Goal: Transaction & Acquisition: Purchase product/service

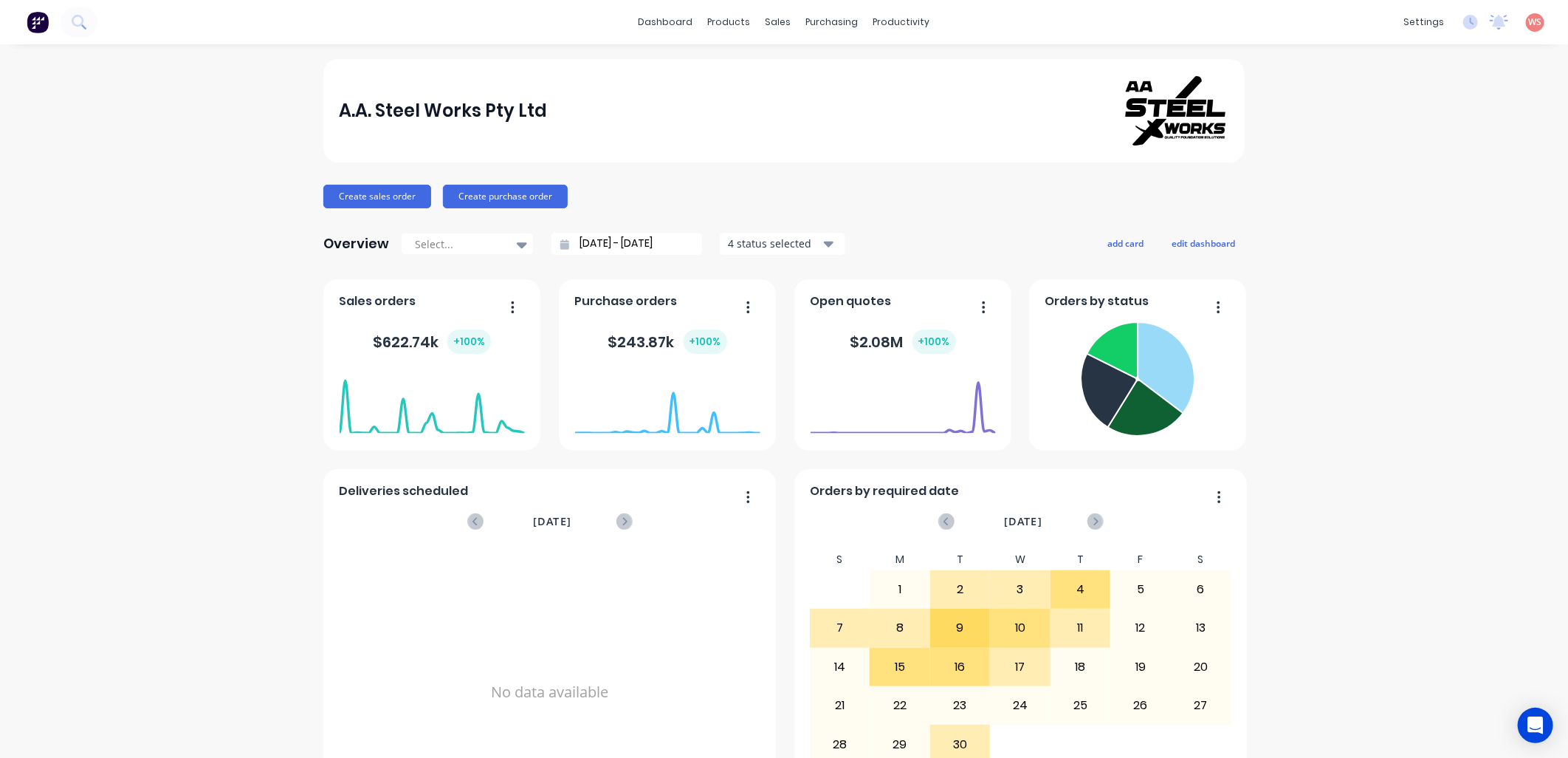
click at [122, 308] on div "A.A. Steel Works Pty Ltd Create sales order Create purchase order Overview Sele…" at bounding box center [784, 444] width 1568 height 771
click at [848, 69] on div "Purchase Orders" at bounding box center [874, 71] width 79 height 13
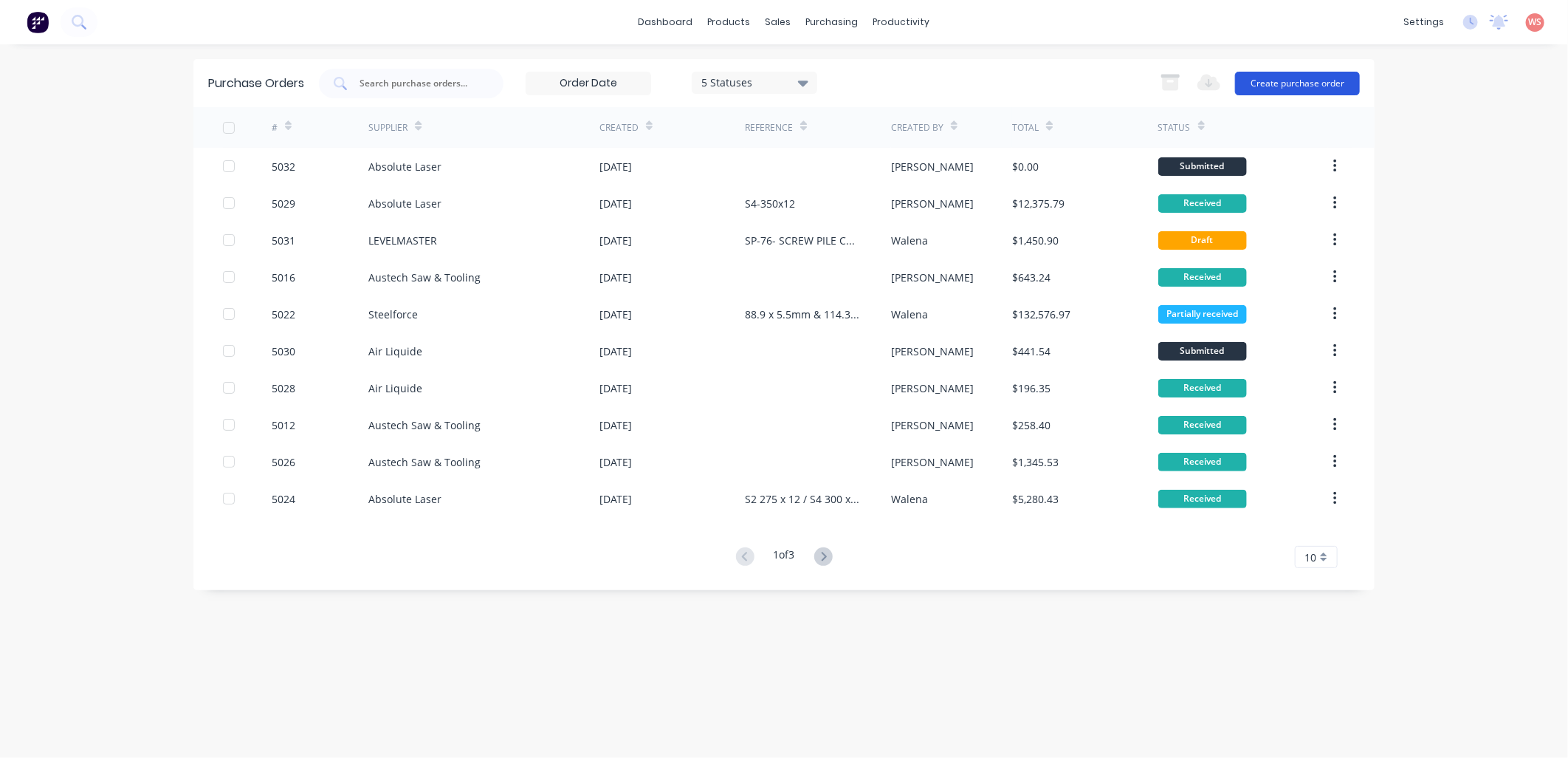
click at [1282, 79] on button "Create purchase order" at bounding box center [1298, 83] width 125 height 24
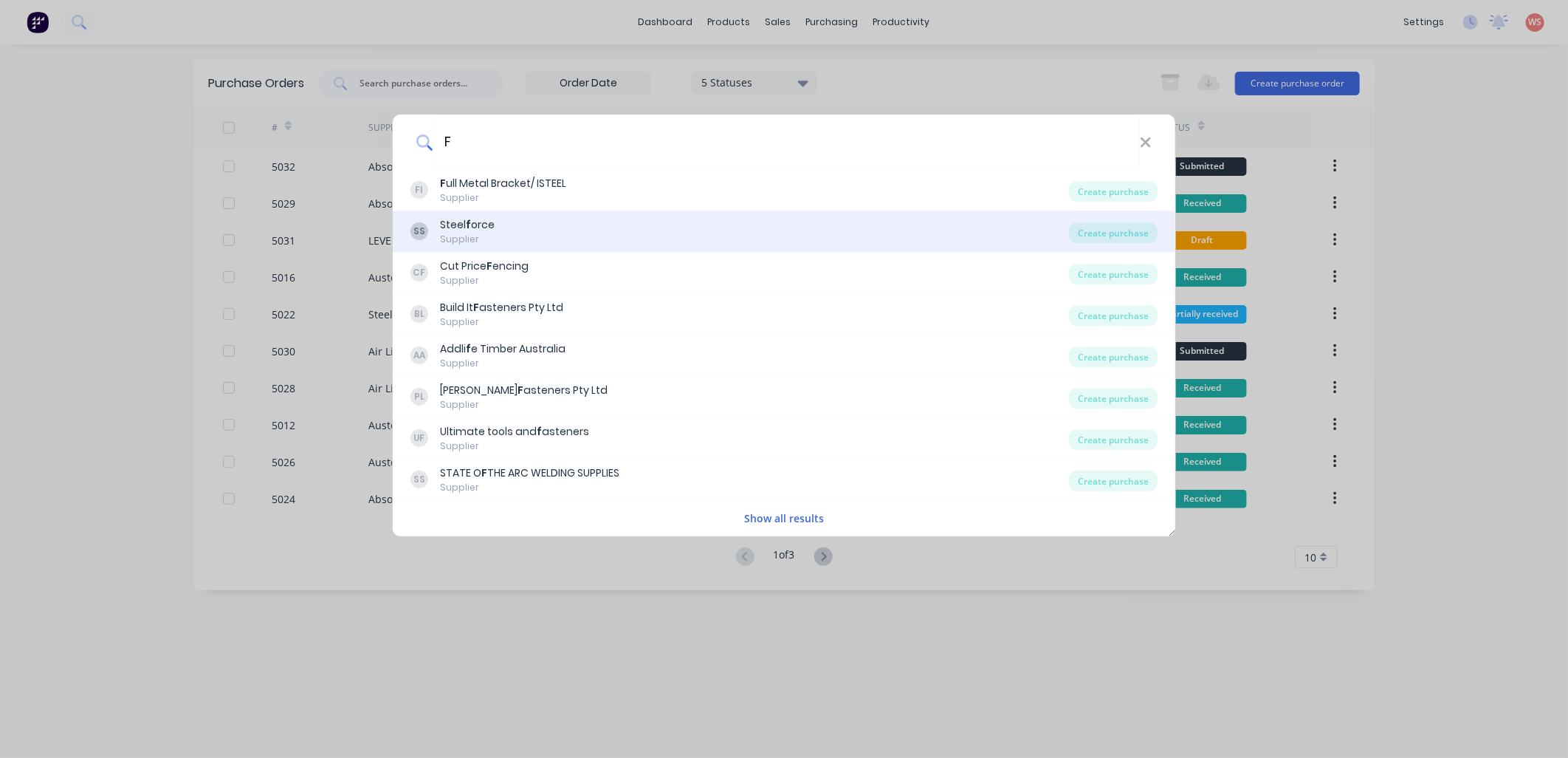
type input "FULL"
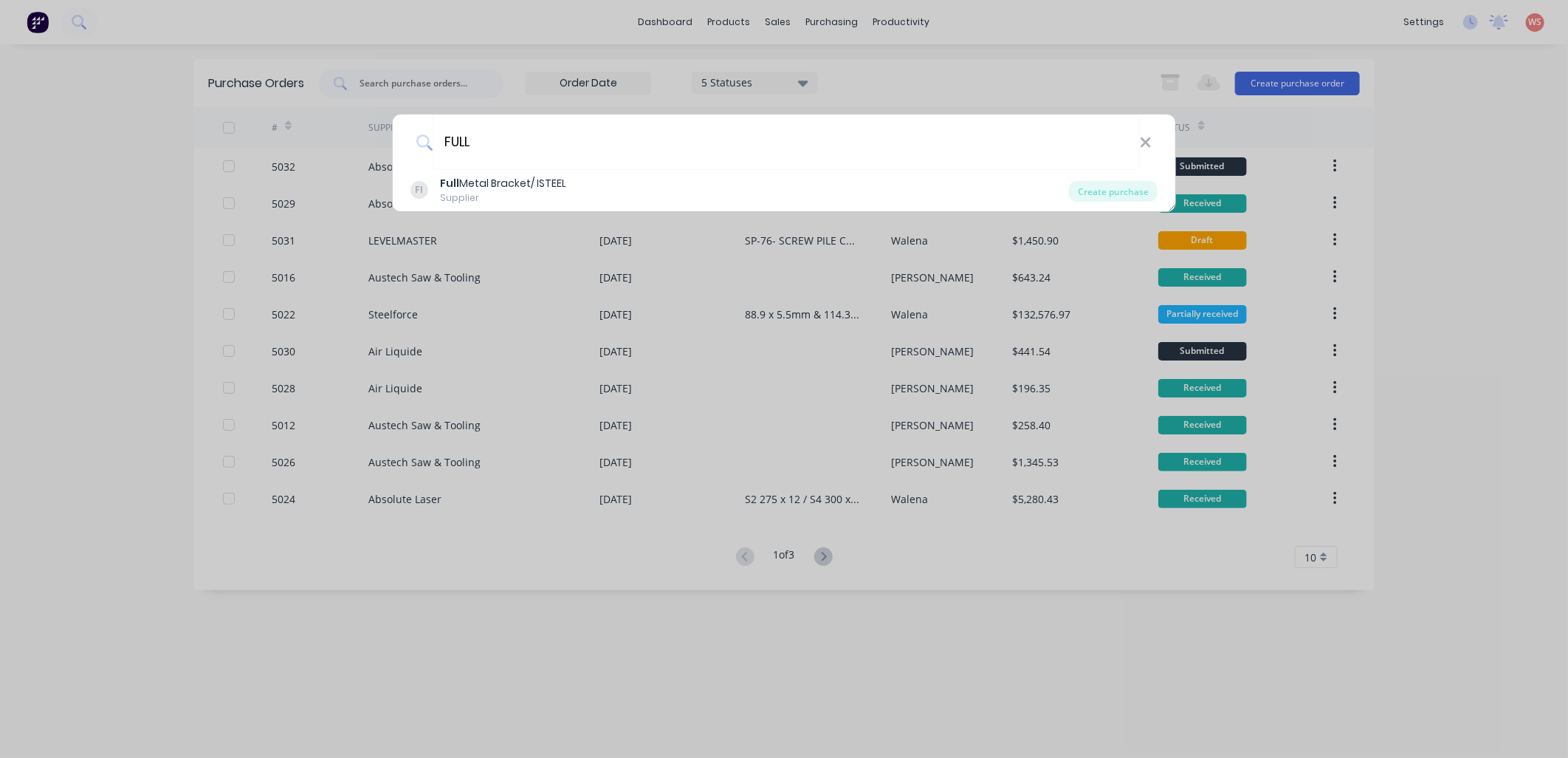
click at [544, 176] on div "Full Metal Bracket/ ISTEEL" at bounding box center [503, 184] width 126 height 16
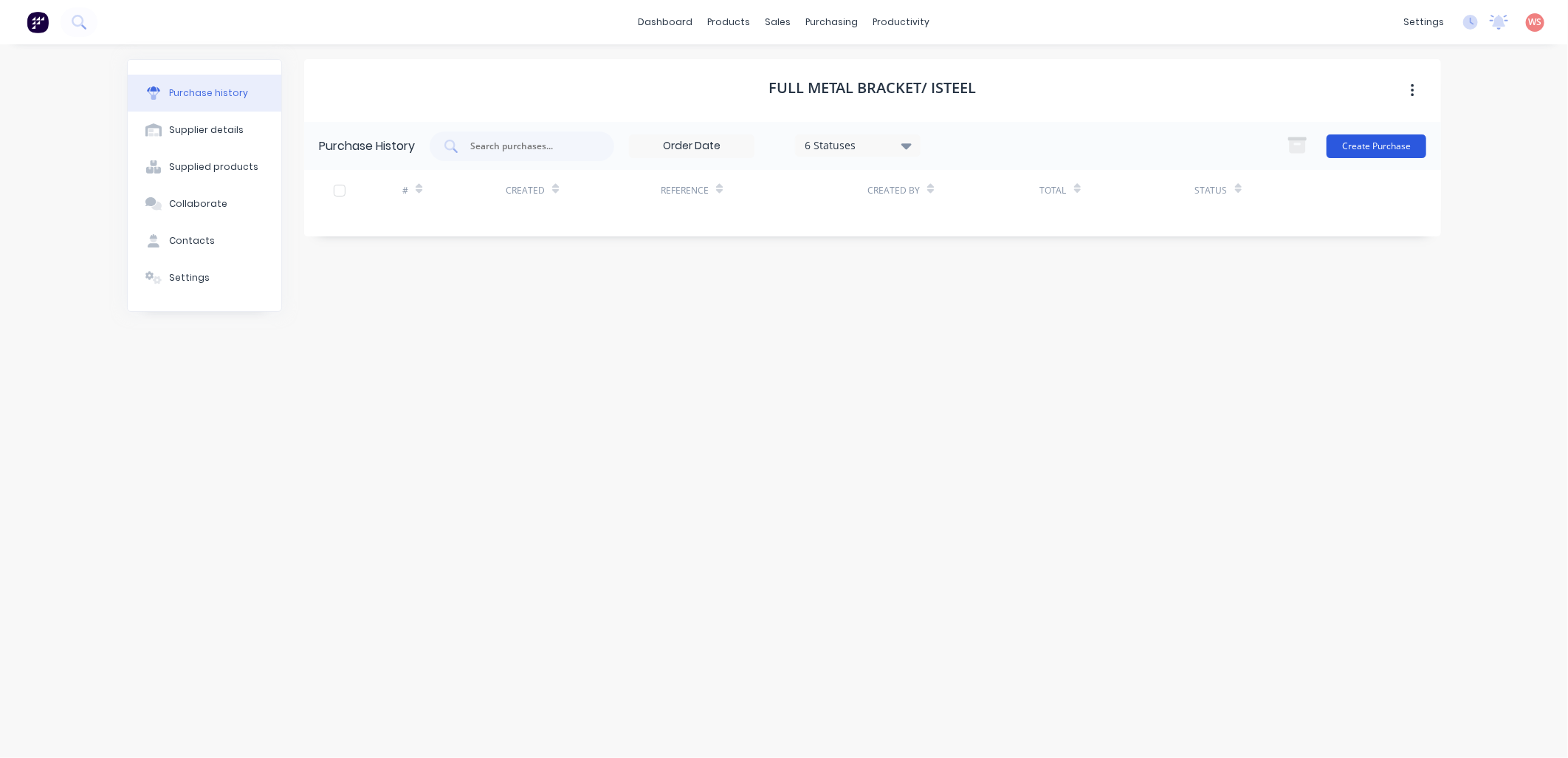
click at [1364, 135] on button "Create Purchase" at bounding box center [1376, 146] width 100 height 24
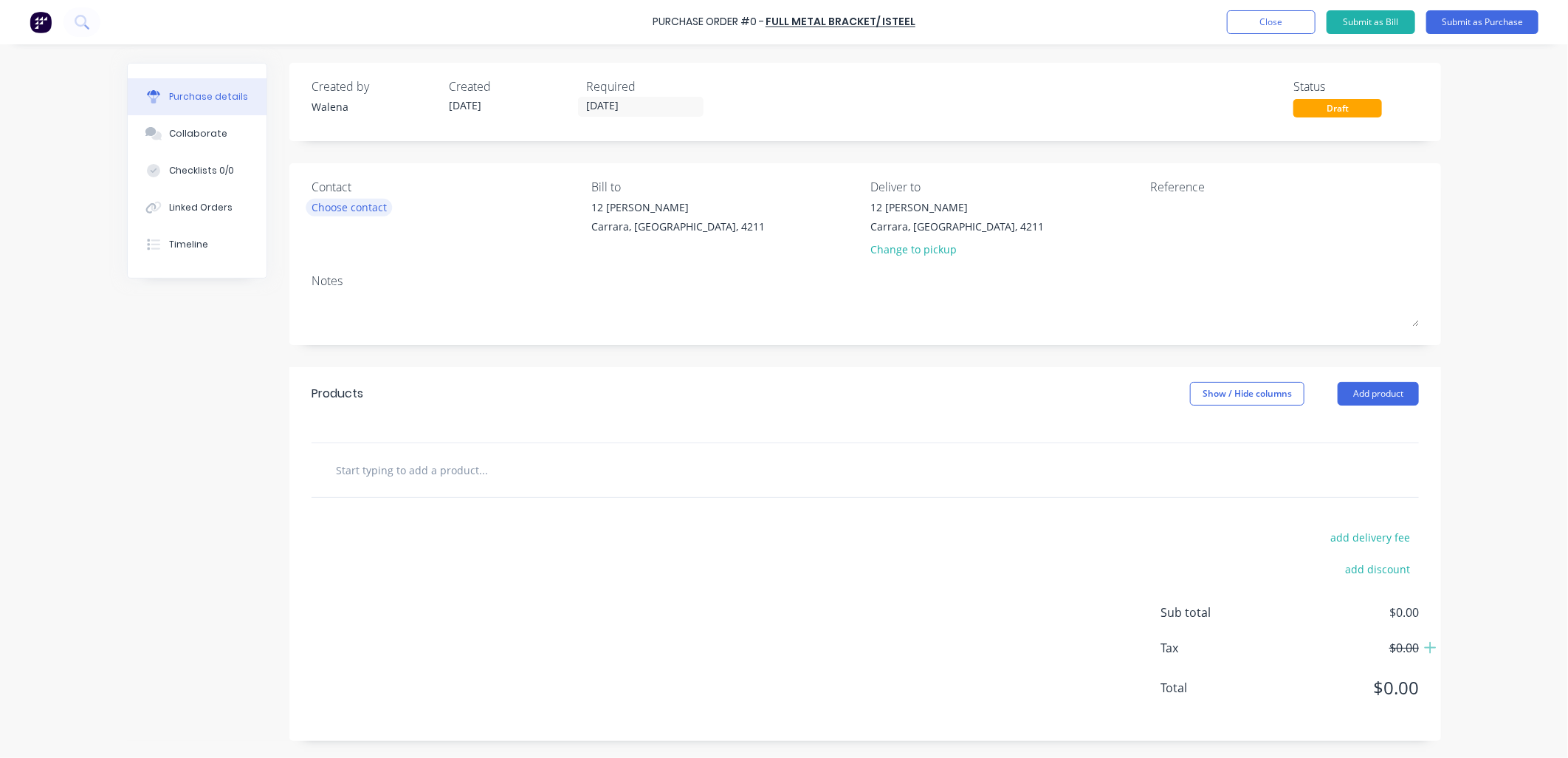
click at [345, 212] on div "Choose contact" at bounding box center [349, 207] width 75 height 16
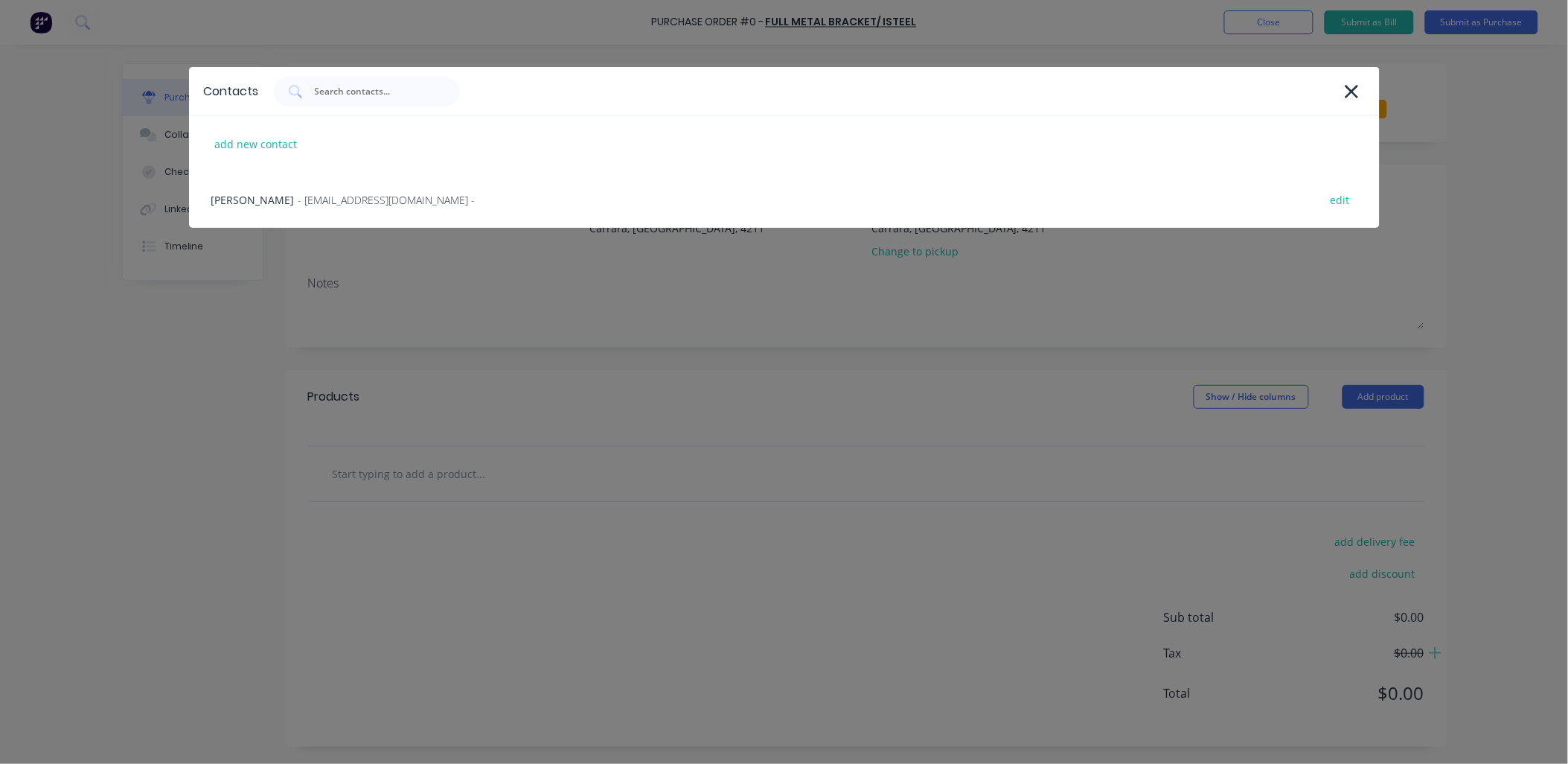
click at [347, 213] on div "Jeff - info@fullmetalbracket.com.au - edit" at bounding box center [784, 199] width 1191 height 56
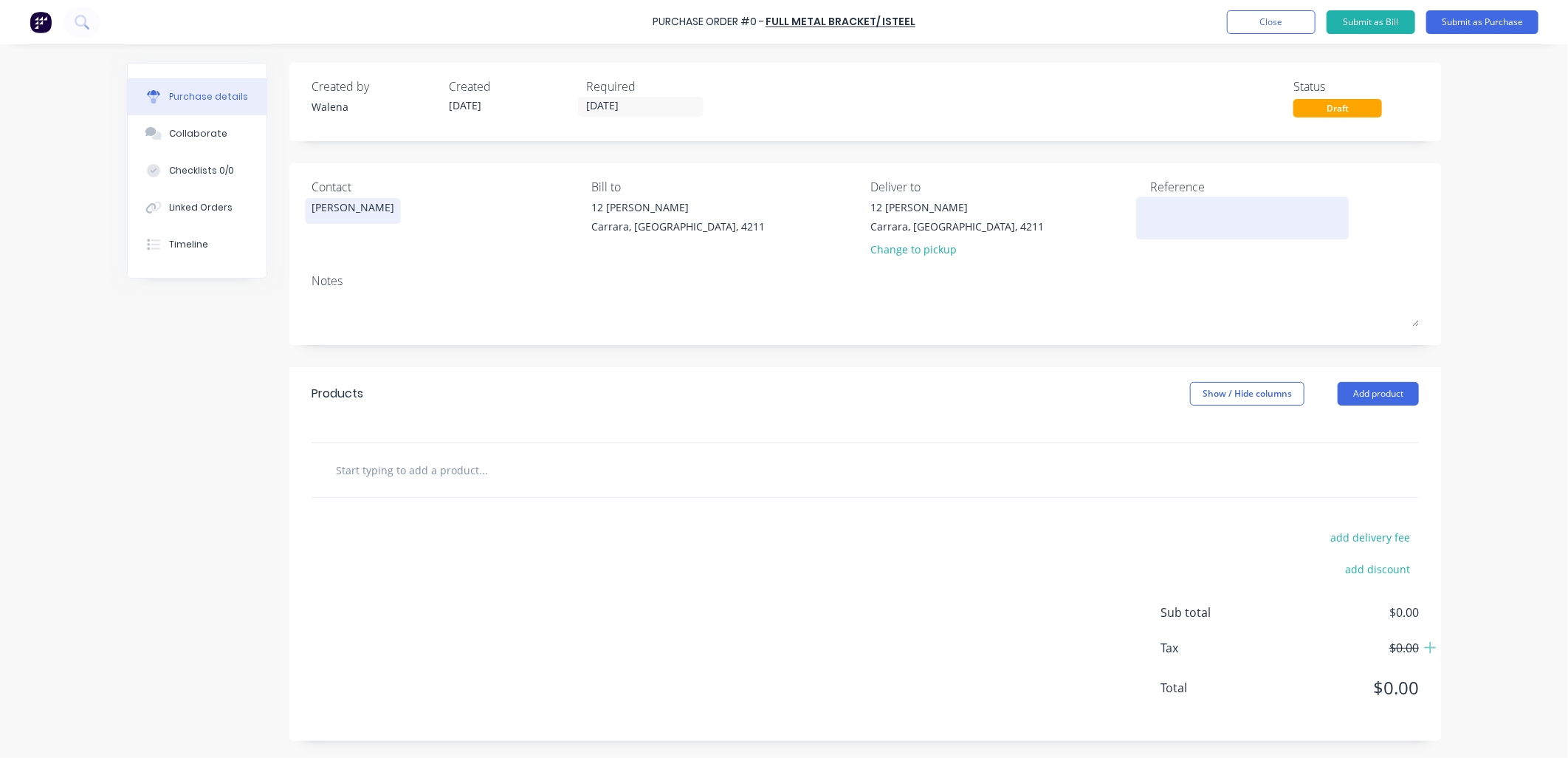
click at [1190, 202] on textarea at bounding box center [1242, 216] width 184 height 33
type textarea "141.3 & 168.3"
type textarea "x"
type textarea "141.3 & 168.3"
click at [510, 232] on div "Contact Jeff" at bounding box center [446, 221] width 269 height 87
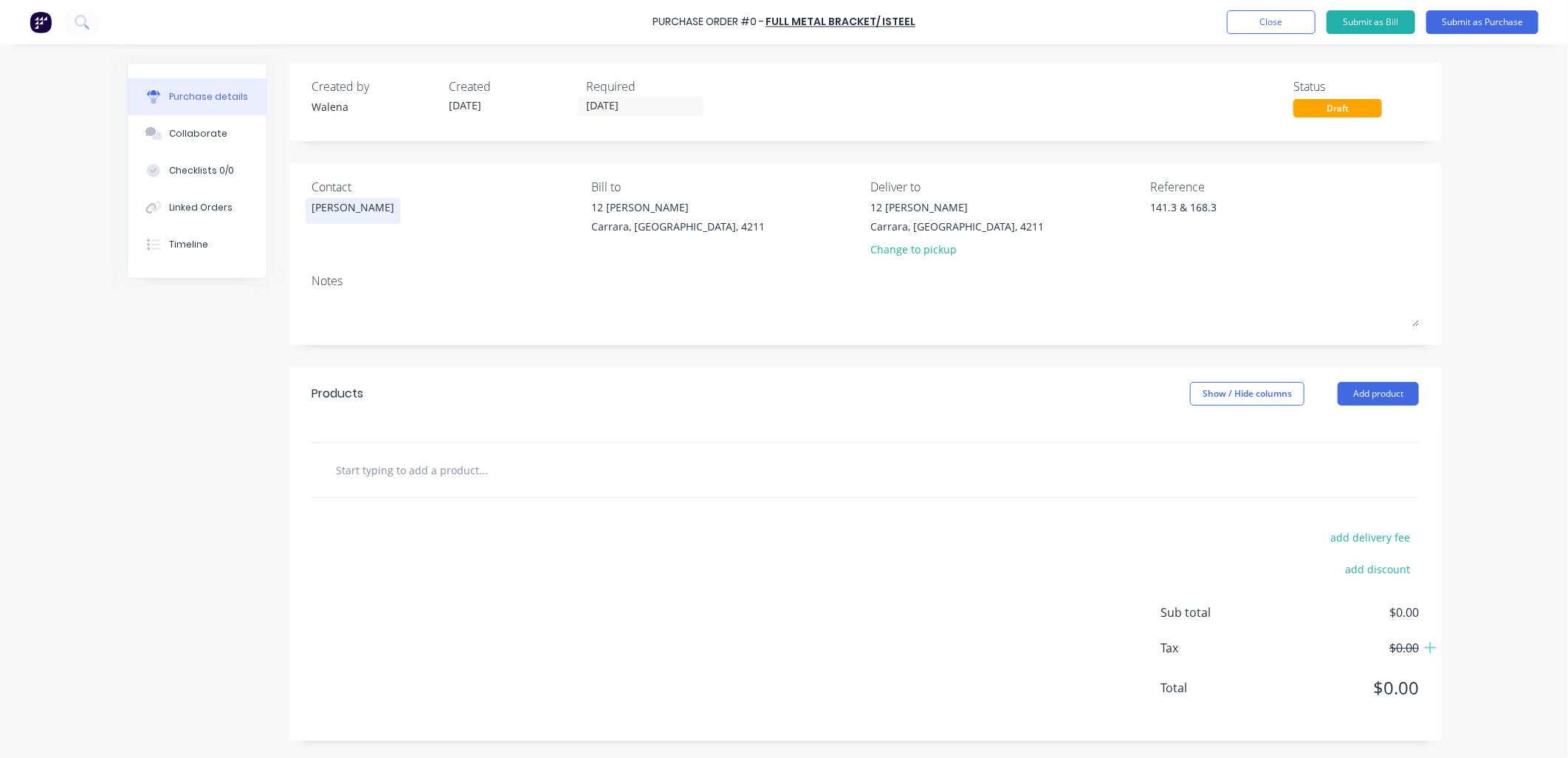
click at [463, 466] on input "text" at bounding box center [483, 470] width 295 height 30
click at [1368, 398] on button "Add product" at bounding box center [1379, 393] width 81 height 24
click at [1372, 429] on div "Product catalogue" at bounding box center [1349, 431] width 114 height 21
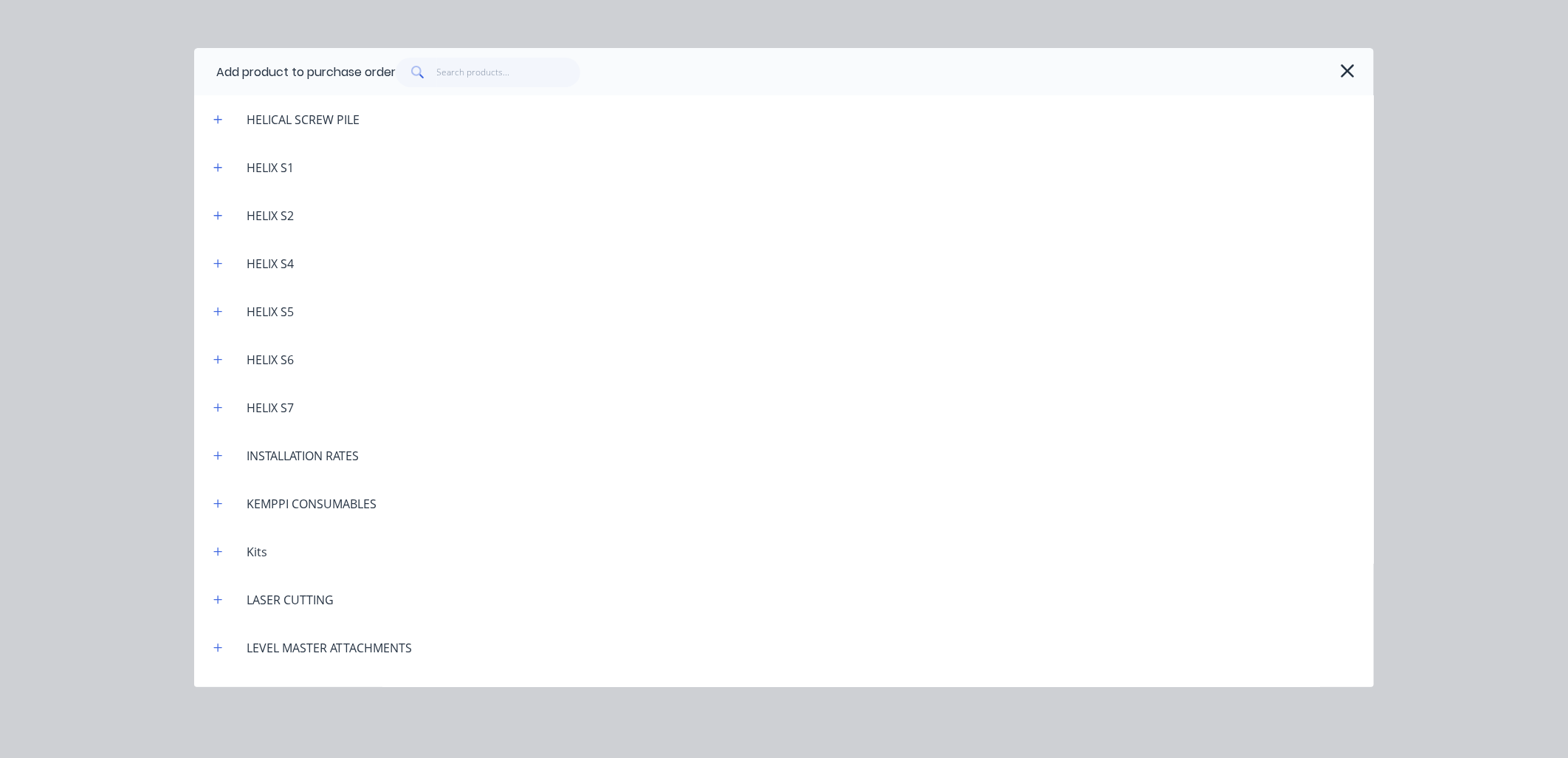
scroll to position [1094, 0]
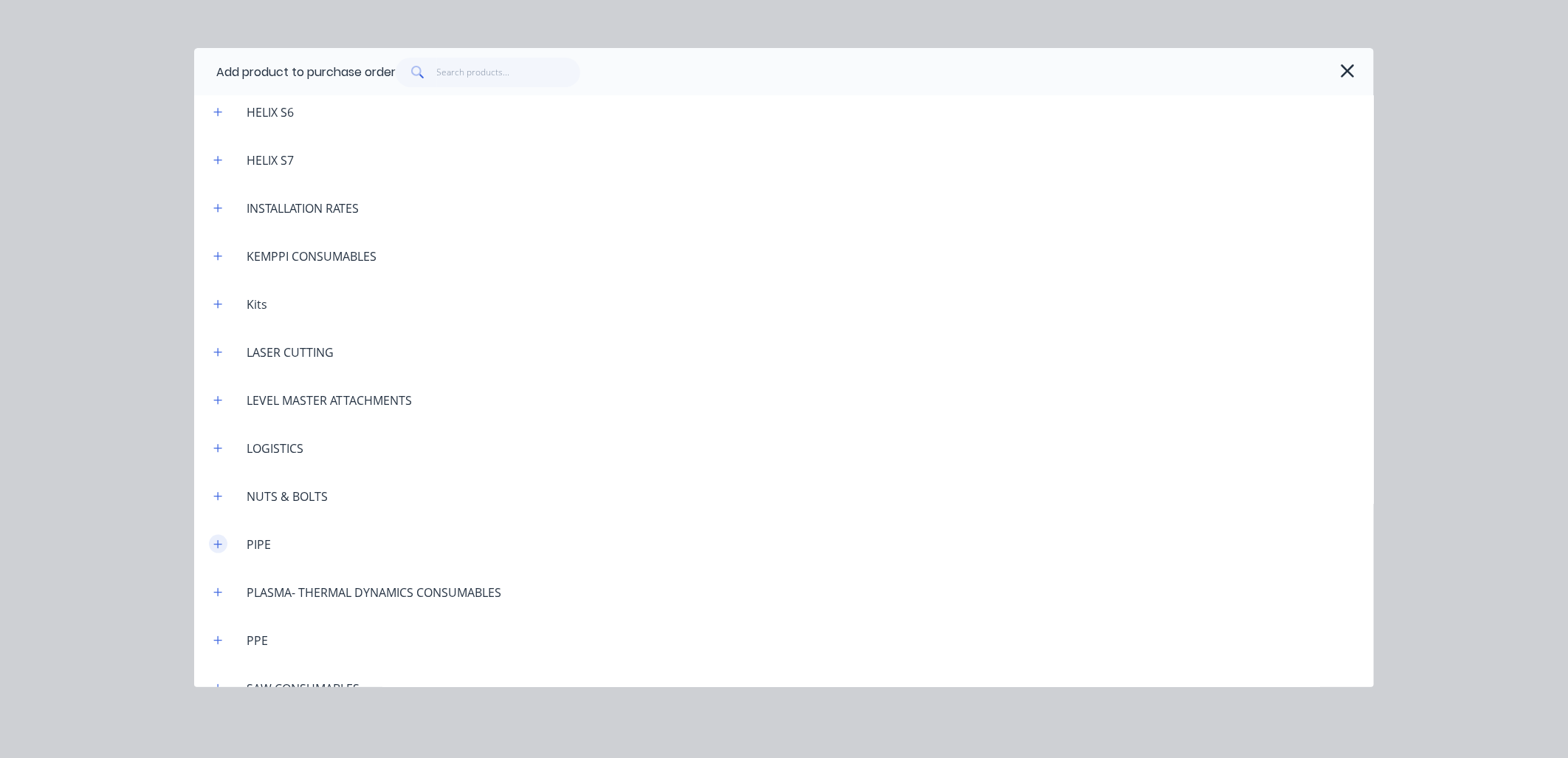
click at [217, 548] on icon "button" at bounding box center [217, 544] width 9 height 11
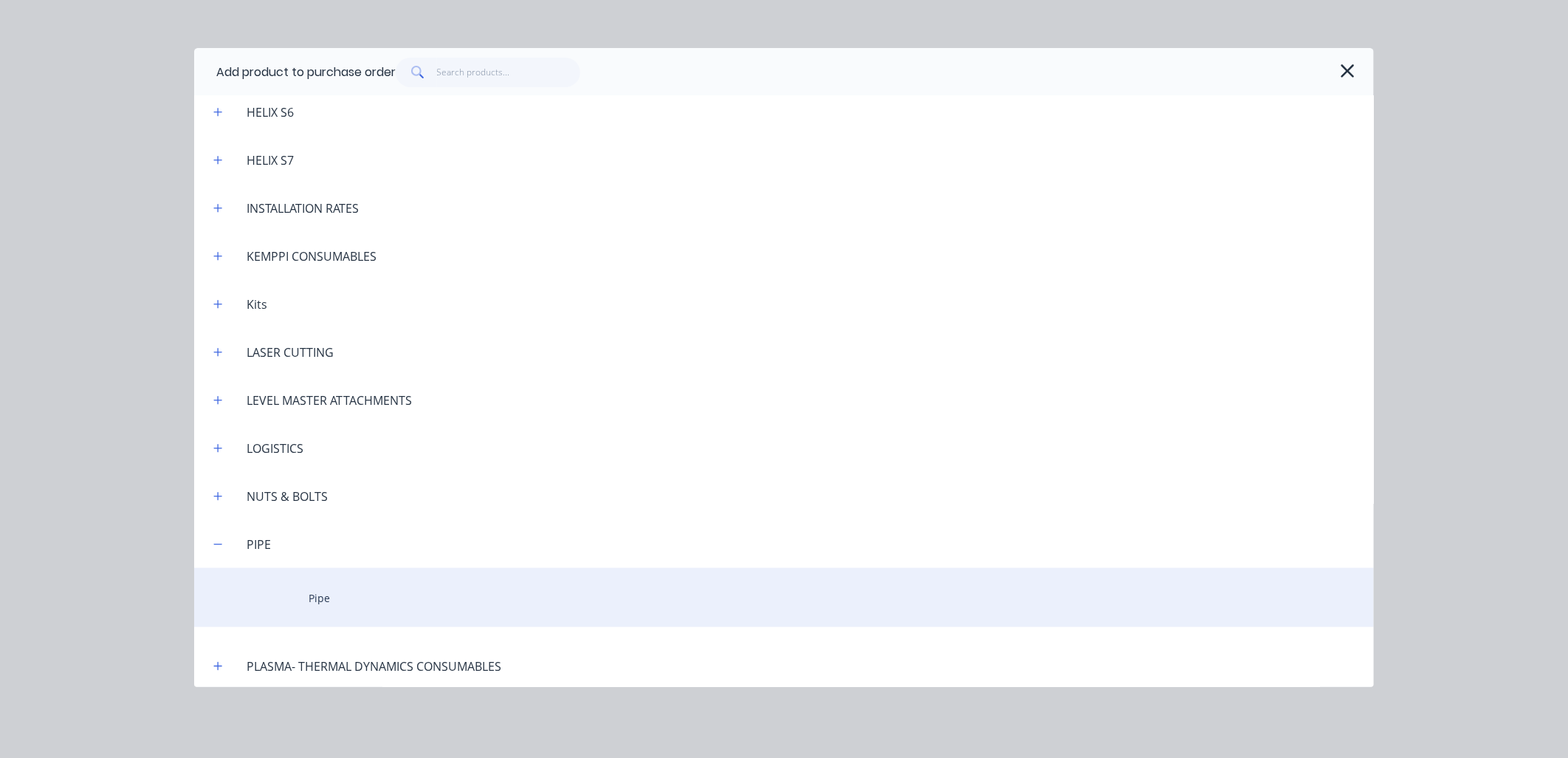
click at [332, 597] on div "Pipe" at bounding box center [784, 597] width 1180 height 59
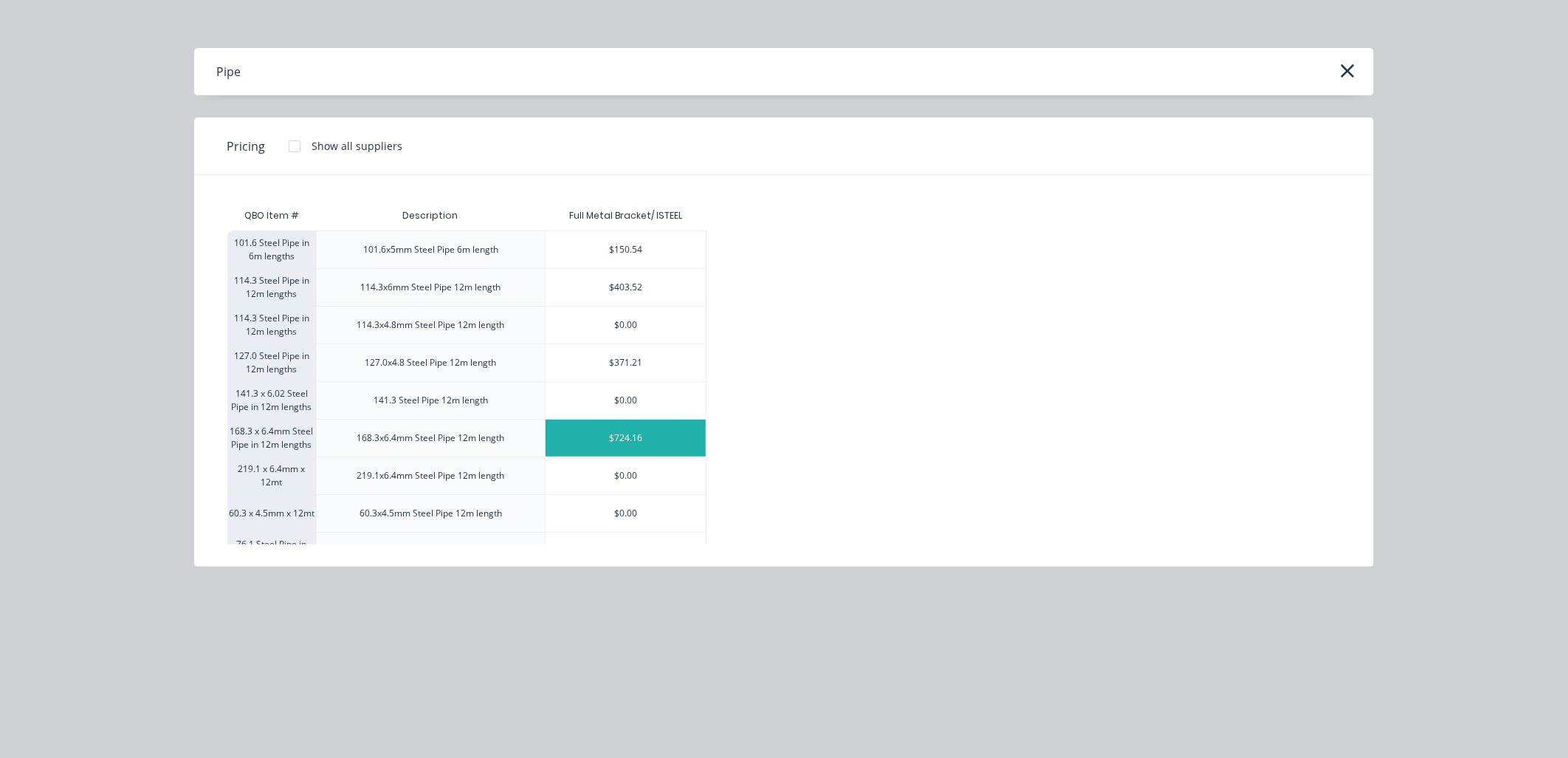
click at [637, 443] on div "$724.16" at bounding box center [626, 437] width 160 height 37
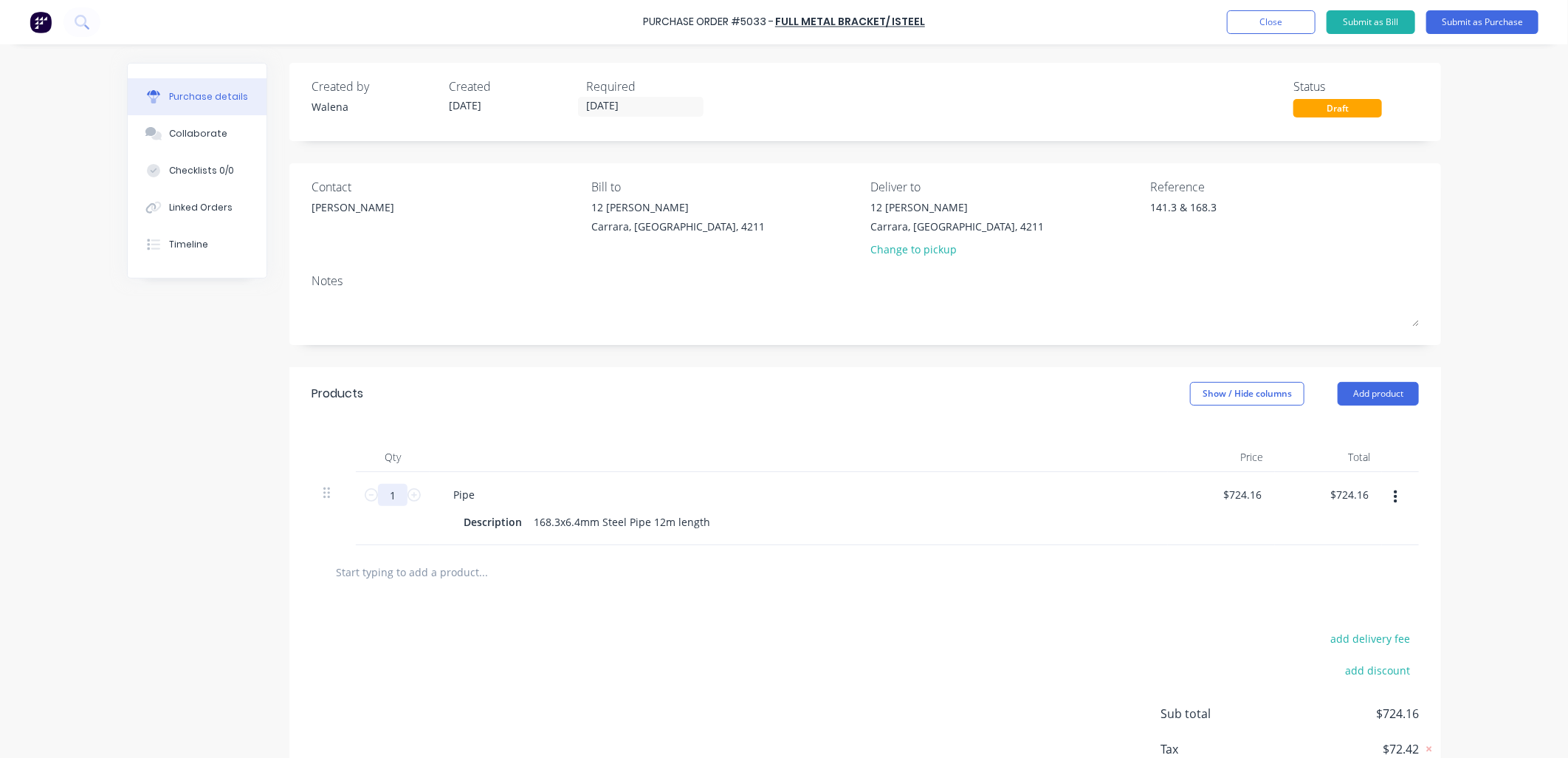
drag, startPoint x: 388, startPoint y: 496, endPoint x: 379, endPoint y: 493, distance: 9.5
click at [378, 497] on input "1" at bounding box center [393, 494] width 30 height 22
type textarea "x"
type input "2"
type input "$1,448.32"
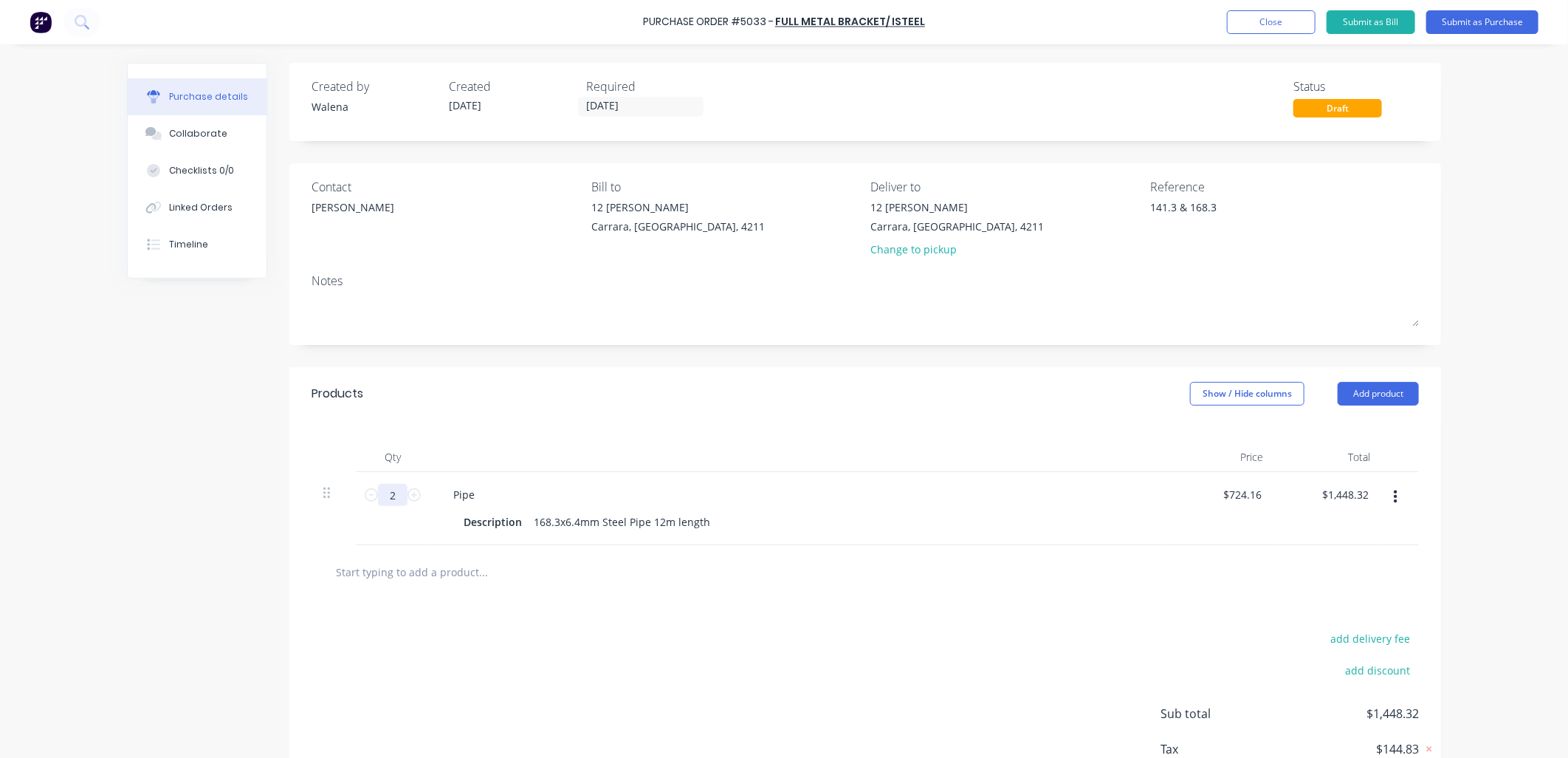
type textarea "x"
type input "2"
click at [522, 678] on div "add delivery fee add discount Sub total $1,448.32 Tax $144.83 Total $1,593.15" at bounding box center [865, 721] width 1152 height 243
click at [1379, 390] on button "Add product" at bounding box center [1379, 393] width 81 height 24
click at [1374, 429] on div "Product catalogue" at bounding box center [1349, 431] width 114 height 21
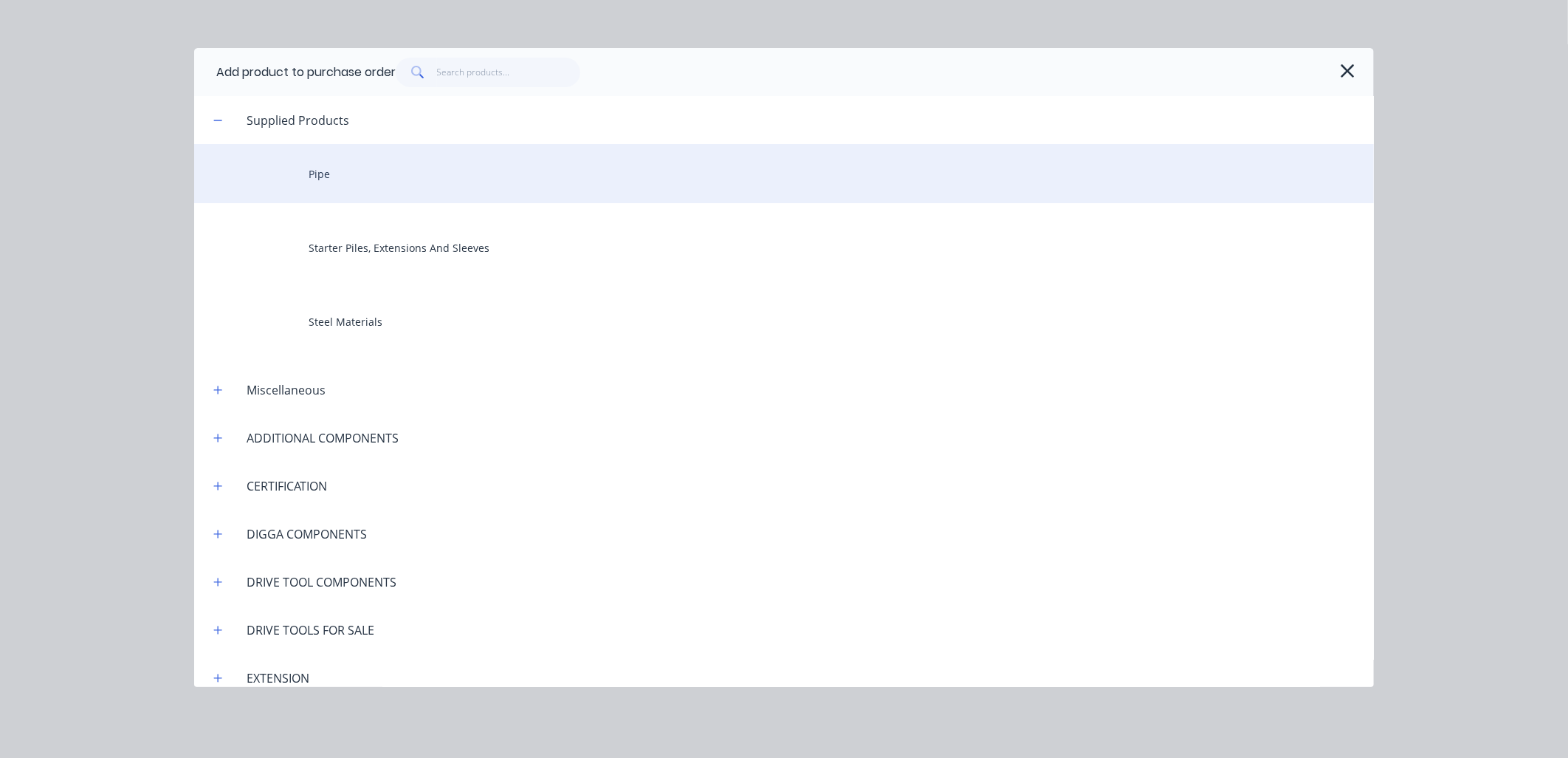
click at [310, 175] on div "Pipe" at bounding box center [784, 173] width 1180 height 59
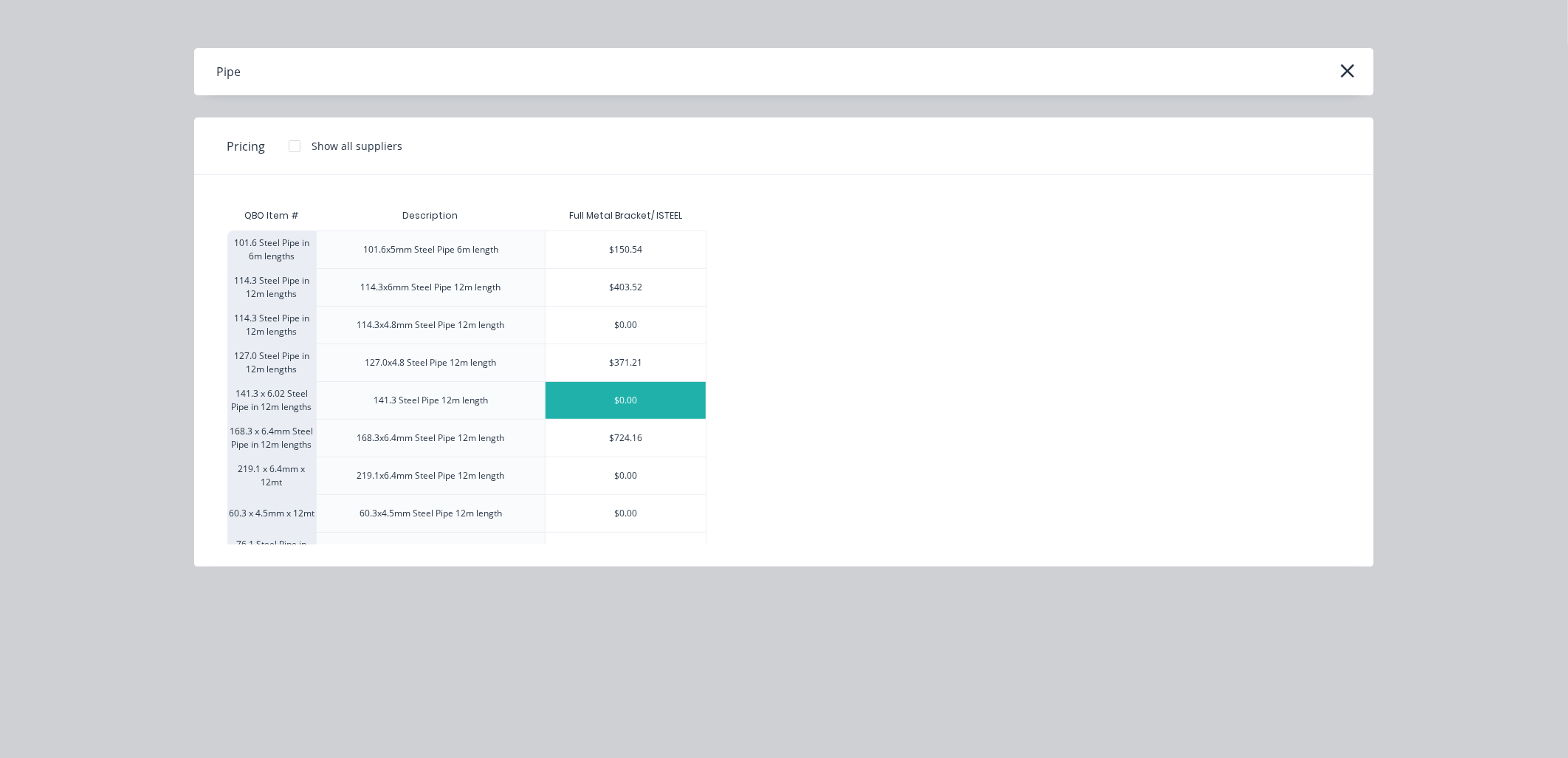
click at [612, 393] on div "$0.00" at bounding box center [626, 400] width 160 height 37
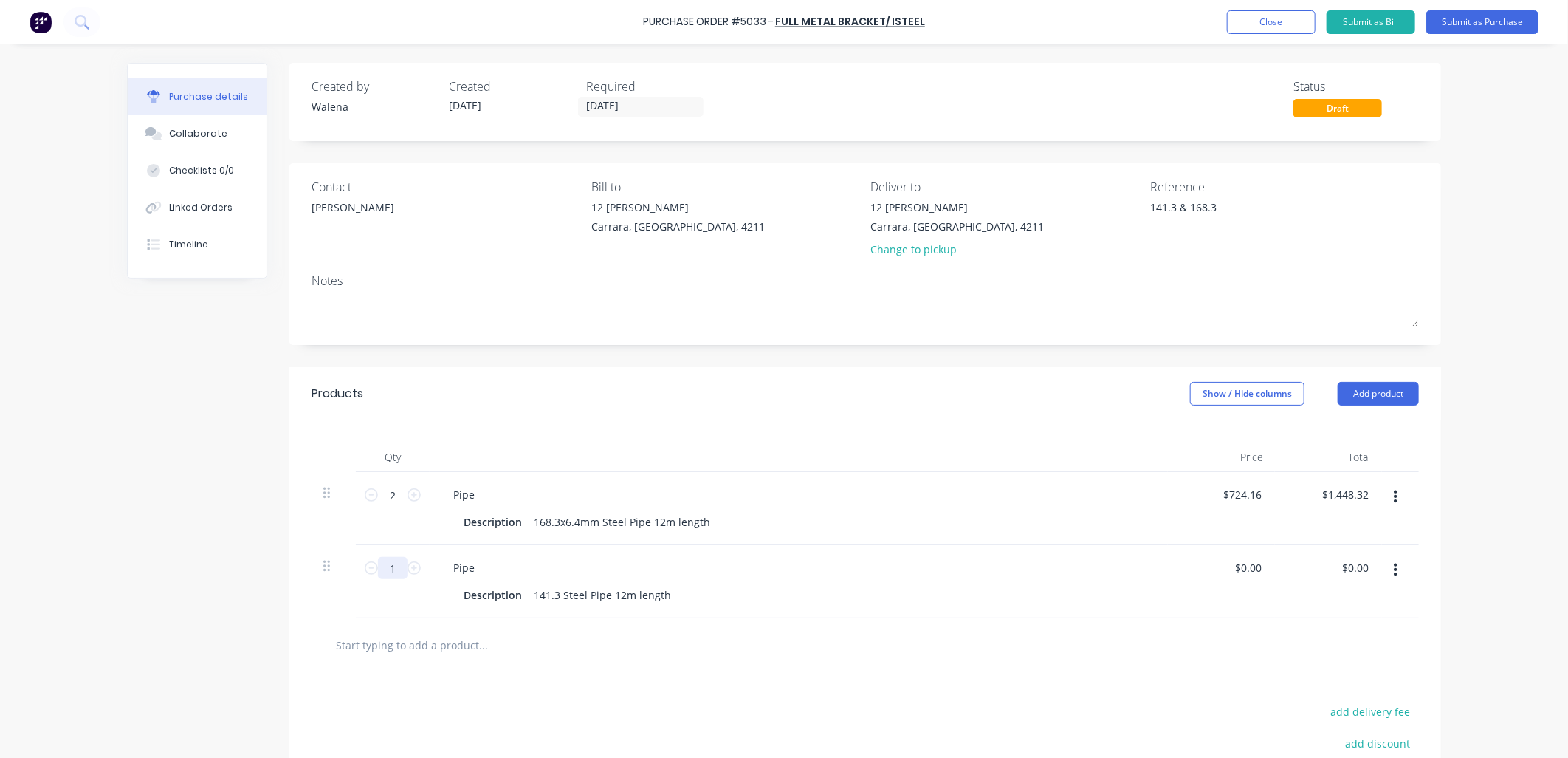
type textarea "x"
click at [378, 566] on input "1" at bounding box center [393, 568] width 30 height 22
type input "4"
type textarea "x"
type input "4"
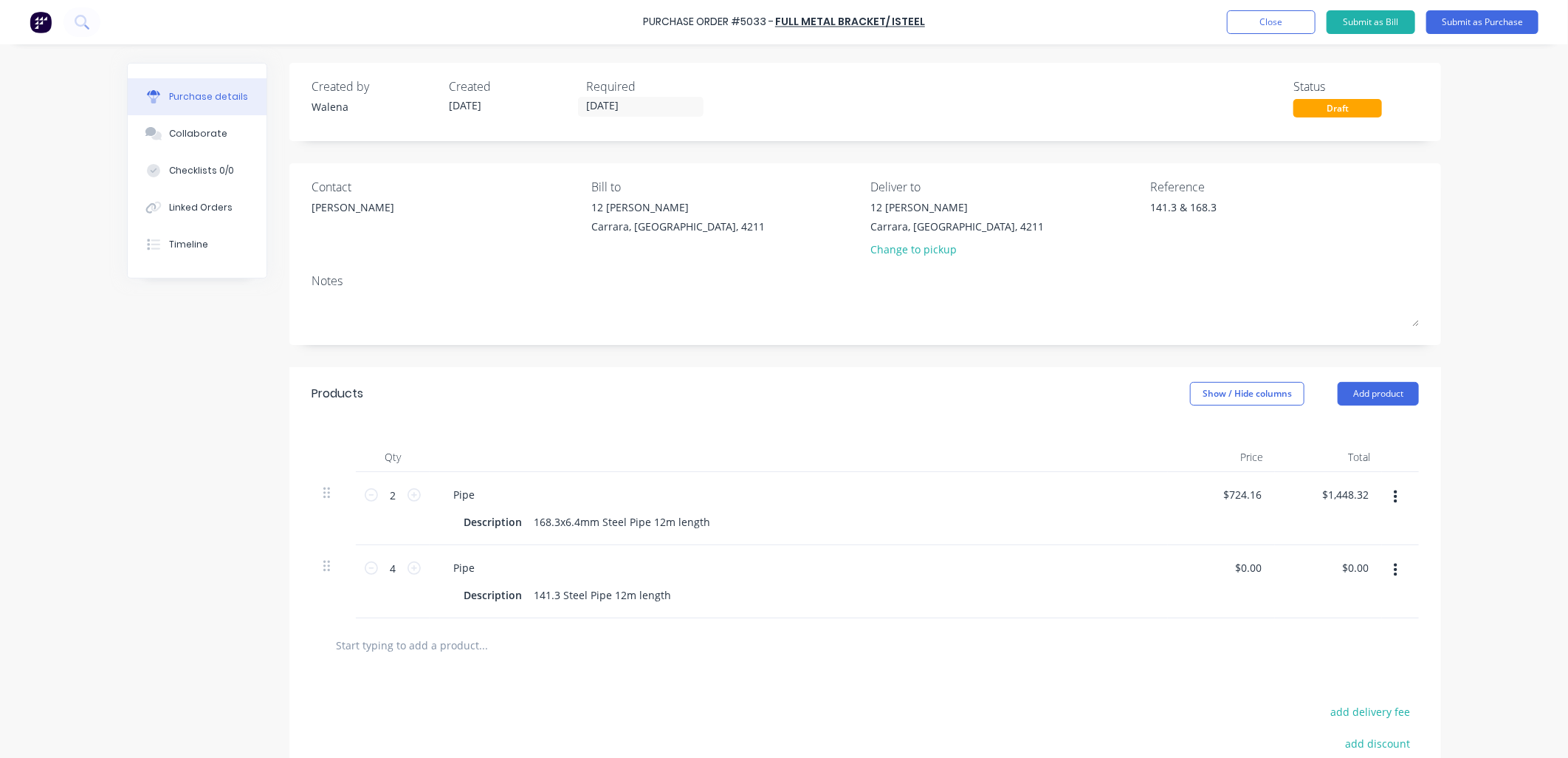
click at [149, 441] on div "Created by Walena Created 11/09/25 Required 11/09/25 Status Draft Contact Jeff …" at bounding box center [784, 489] width 1314 height 852
type textarea "x"
type input "724.16"
click at [1243, 498] on input "724.16" at bounding box center [1242, 494] width 45 height 21
type textarea "x"
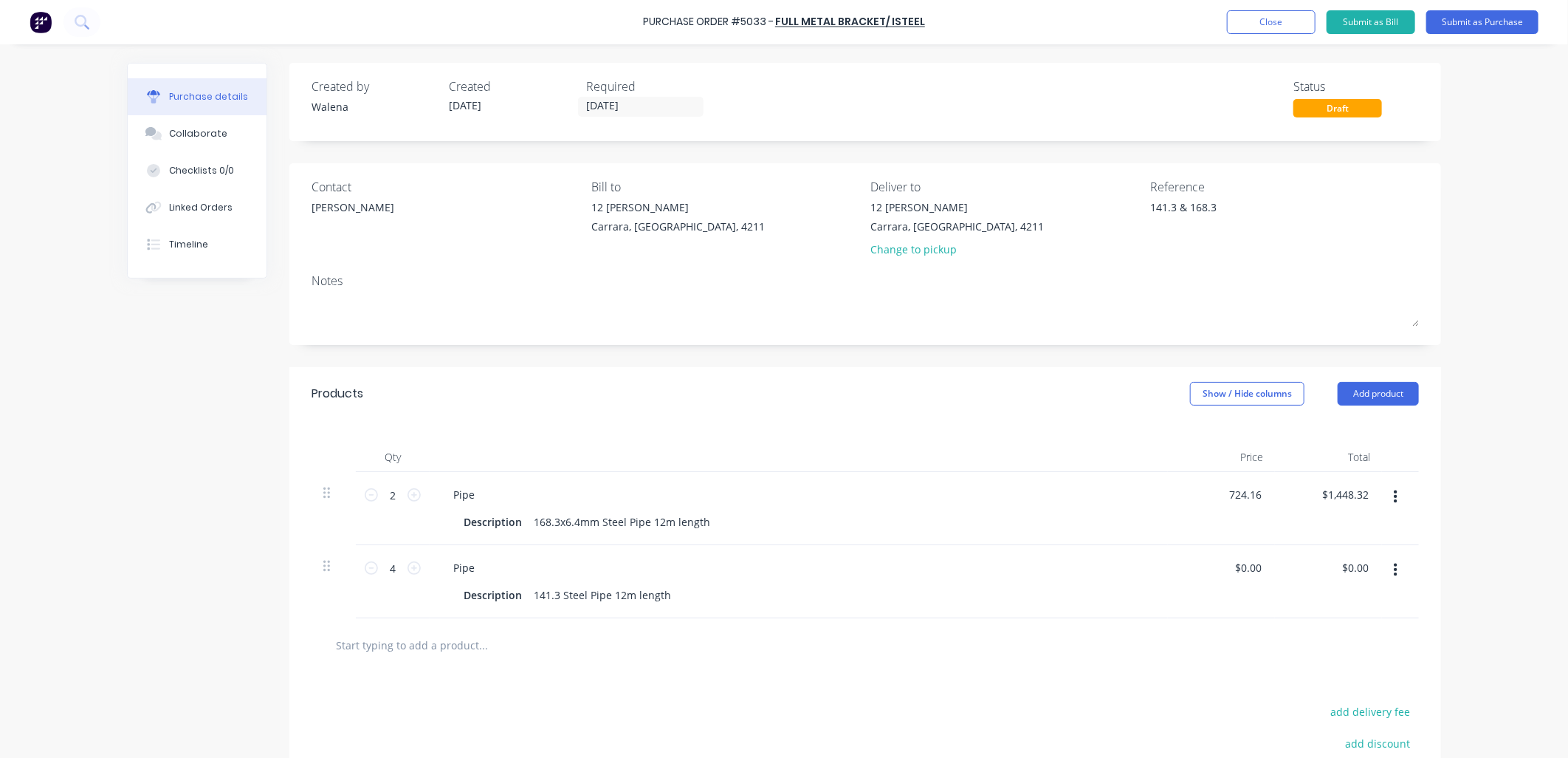
drag, startPoint x: 1258, startPoint y: 495, endPoint x: 1185, endPoint y: 483, distance: 74.0
click at [1205, 495] on div "724.16 724.16" at bounding box center [1222, 508] width 107 height 73
type input "0"
type textarea "x"
type input "$0.00"
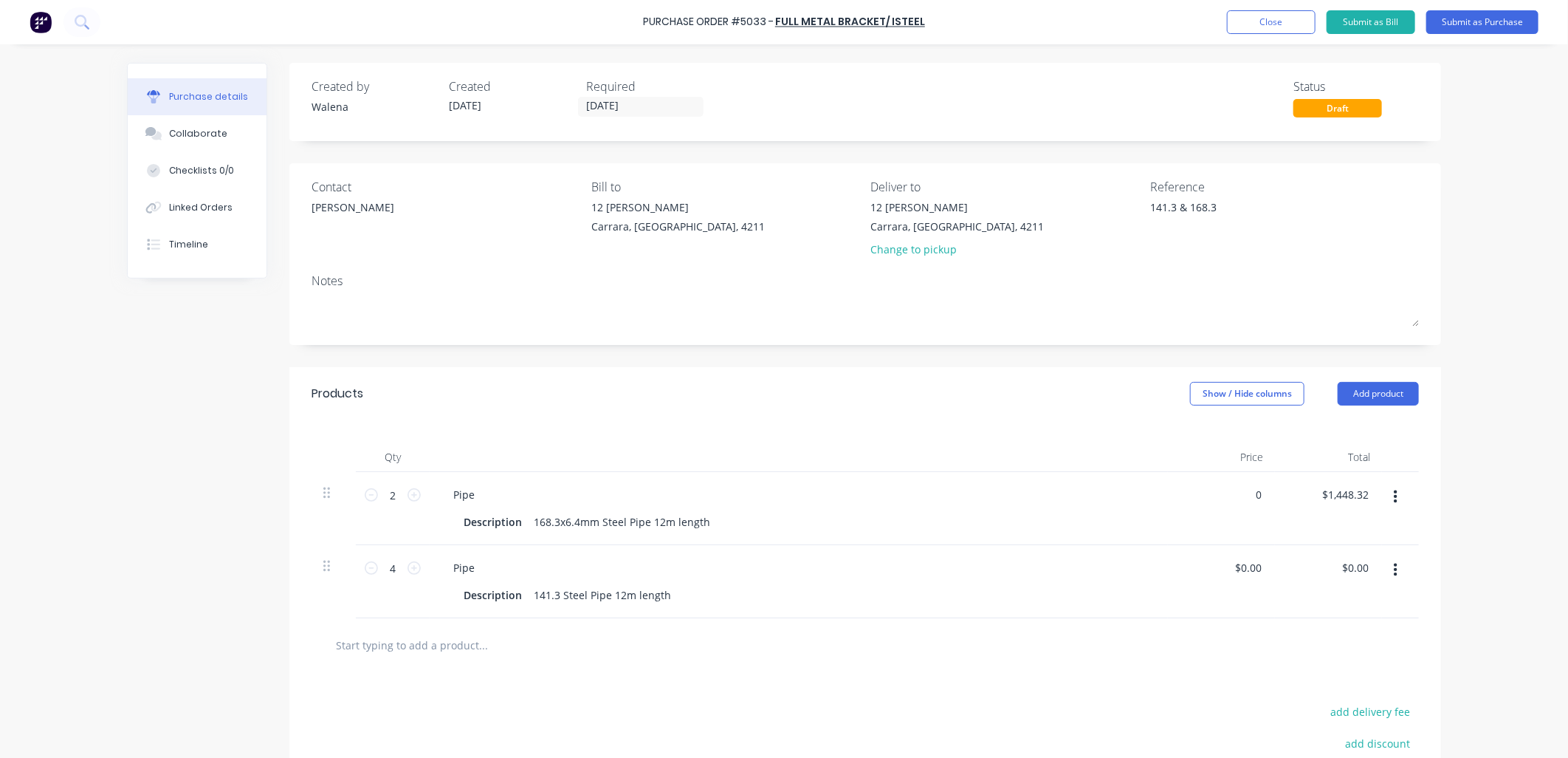
type input "$0.00"
click at [417, 641] on input "text" at bounding box center [483, 645] width 295 height 30
type textarea "x"
type input "T"
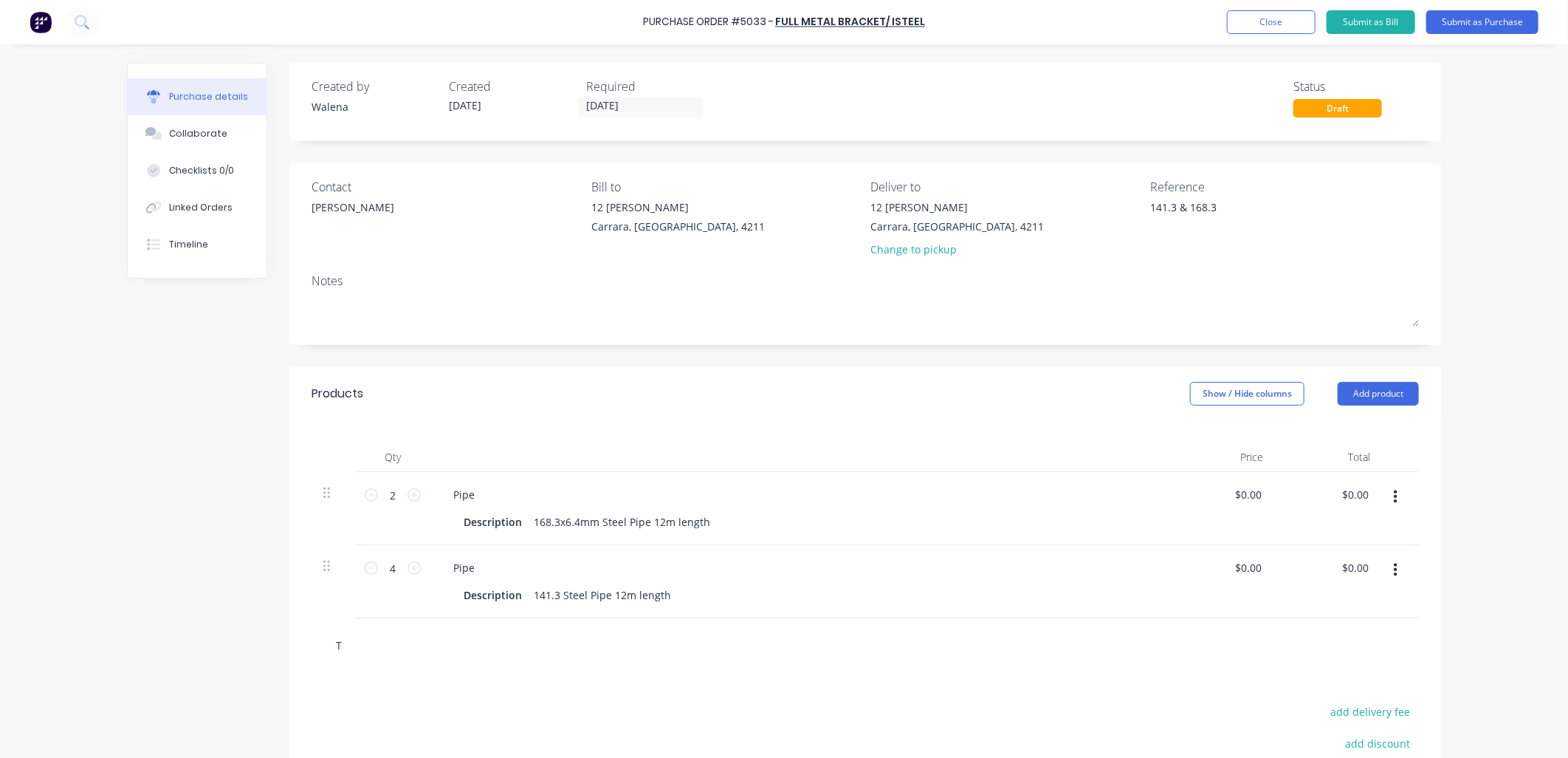
type textarea "x"
type input "Ta"
type textarea "x"
type input "Tab"
type textarea "x"
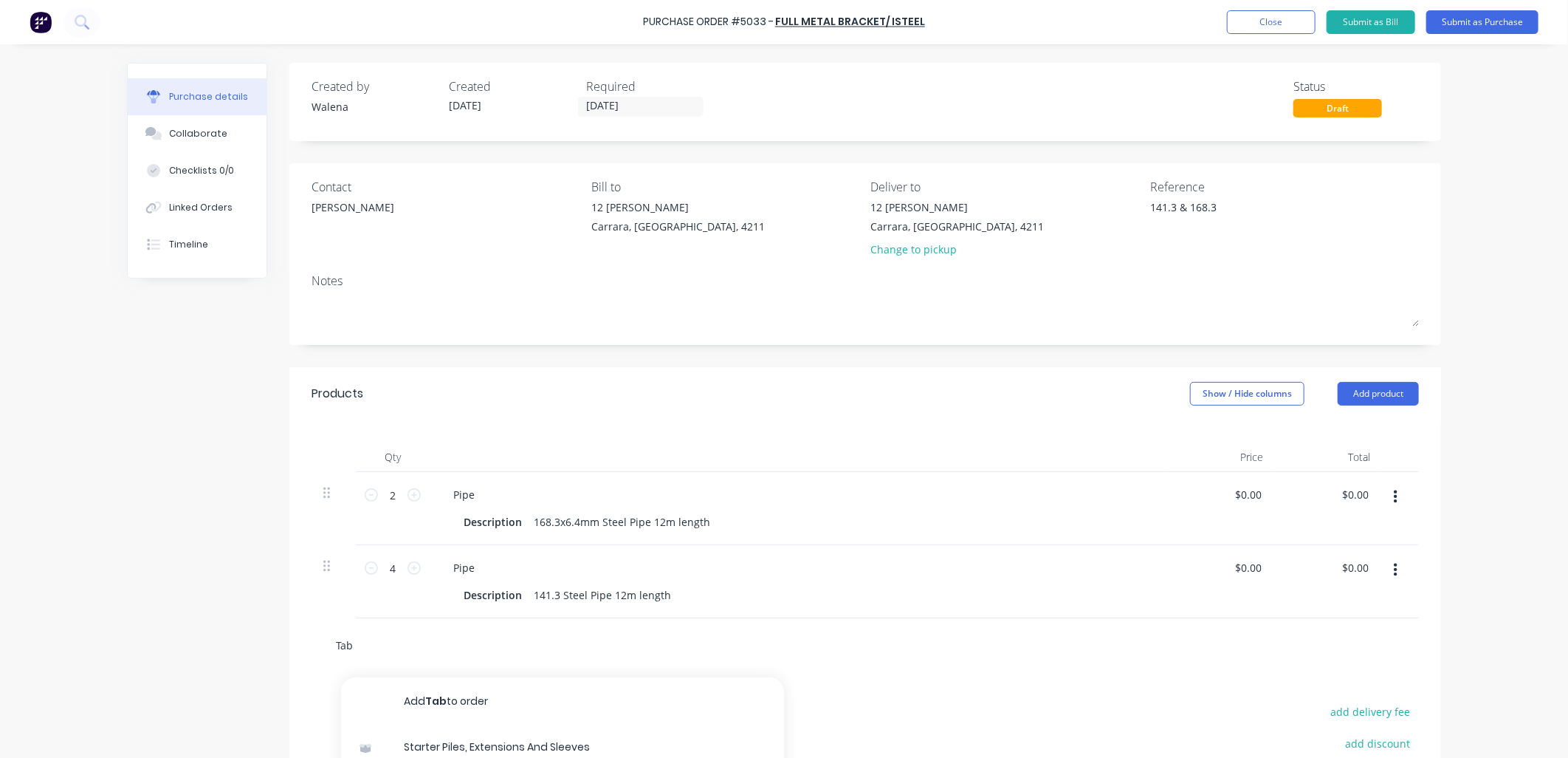
type input "Tabl"
type textarea "x"
type input "Table"
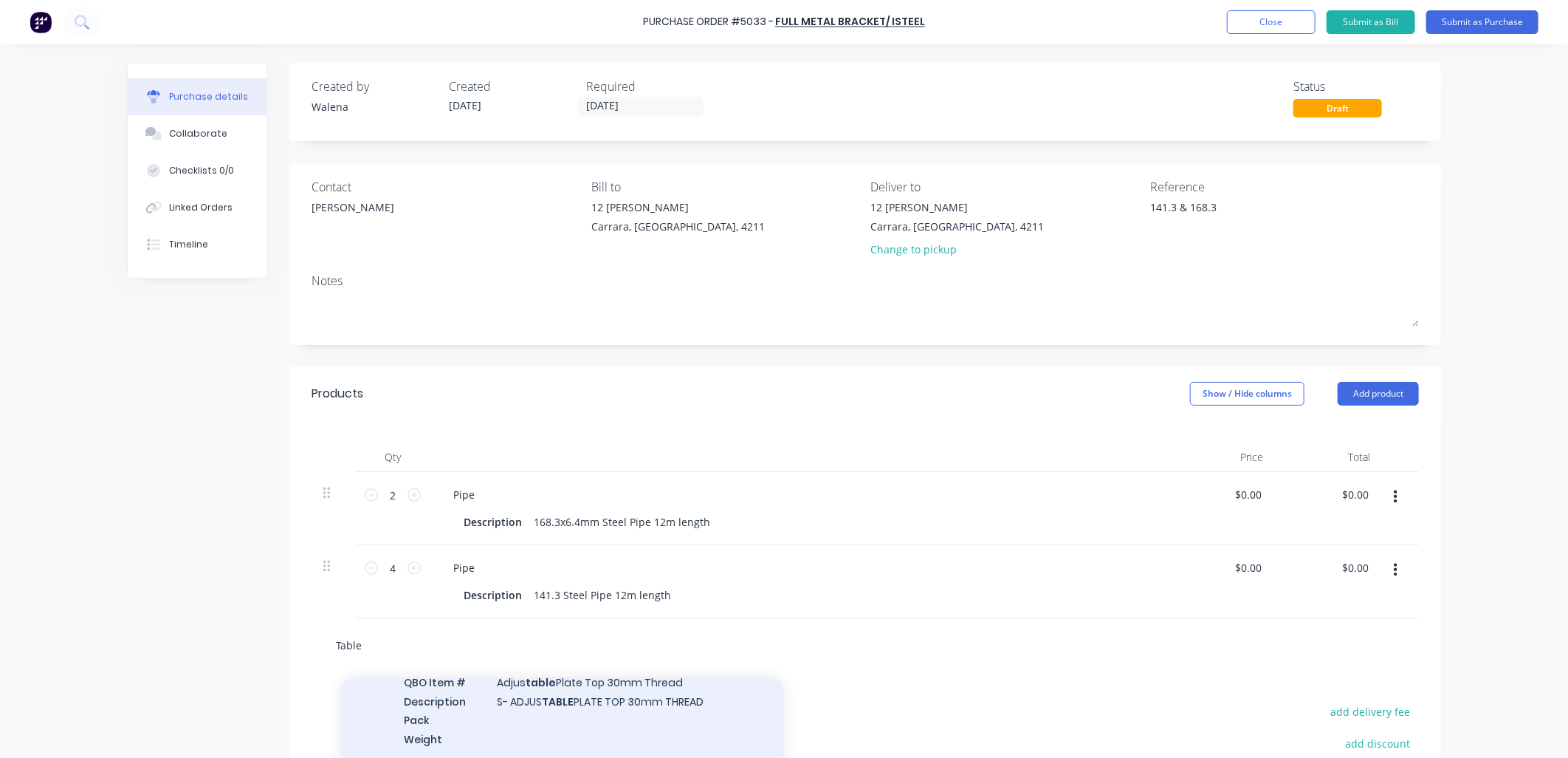
scroll to position [218, 0]
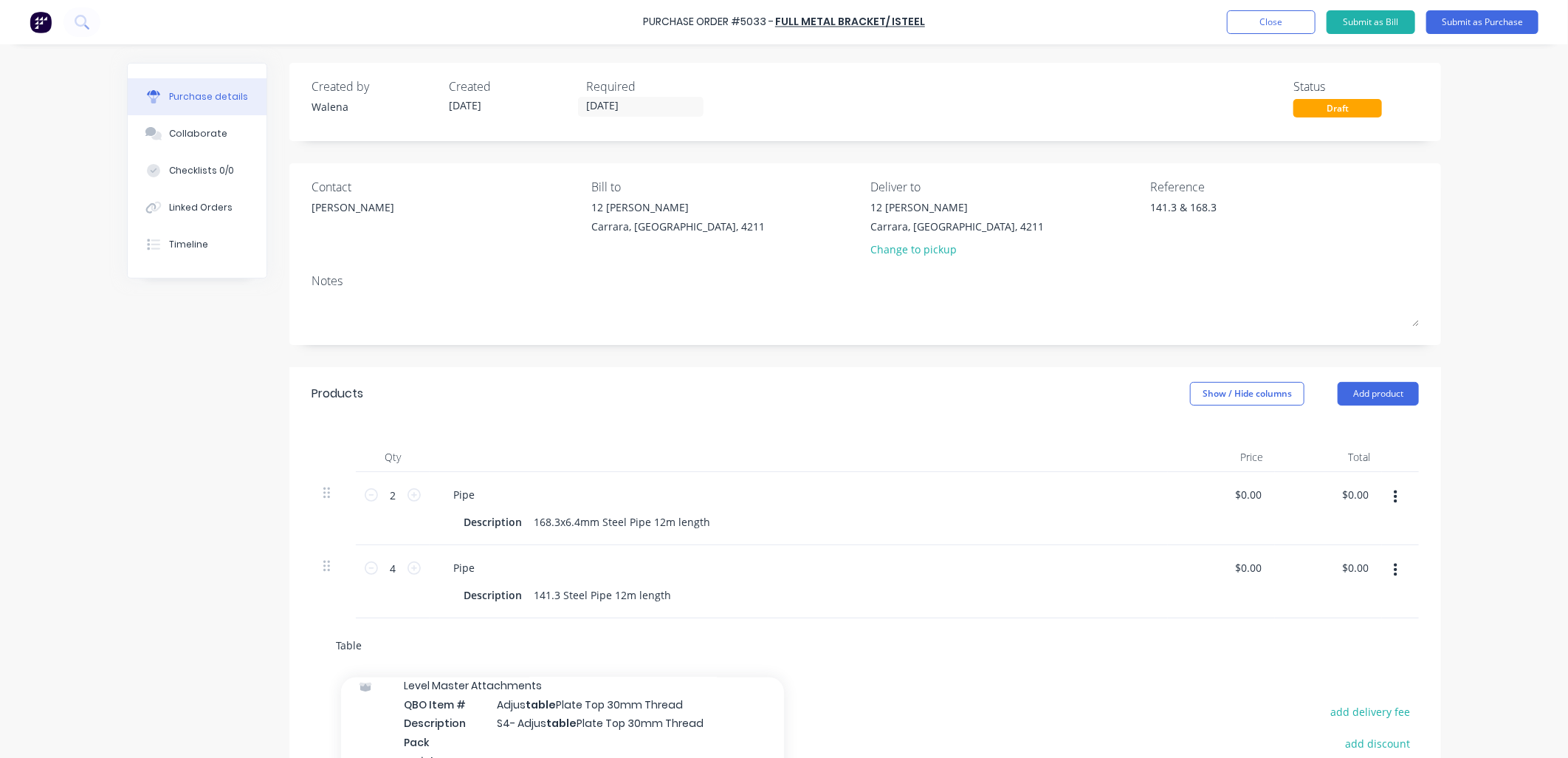
type textarea "x"
type input "Table"
type textarea "x"
type input "Table E"
type textarea "x"
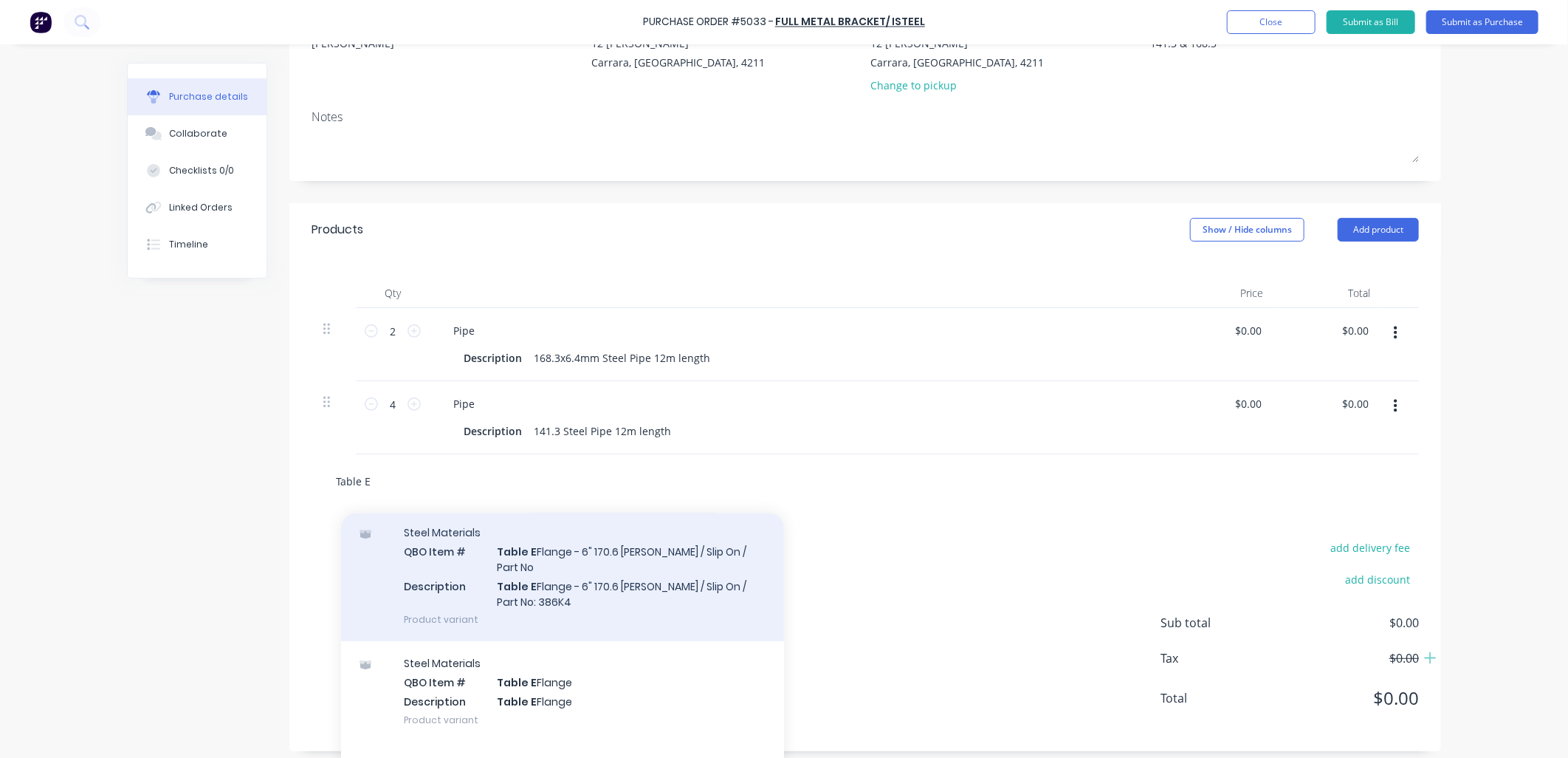
scroll to position [193, 0]
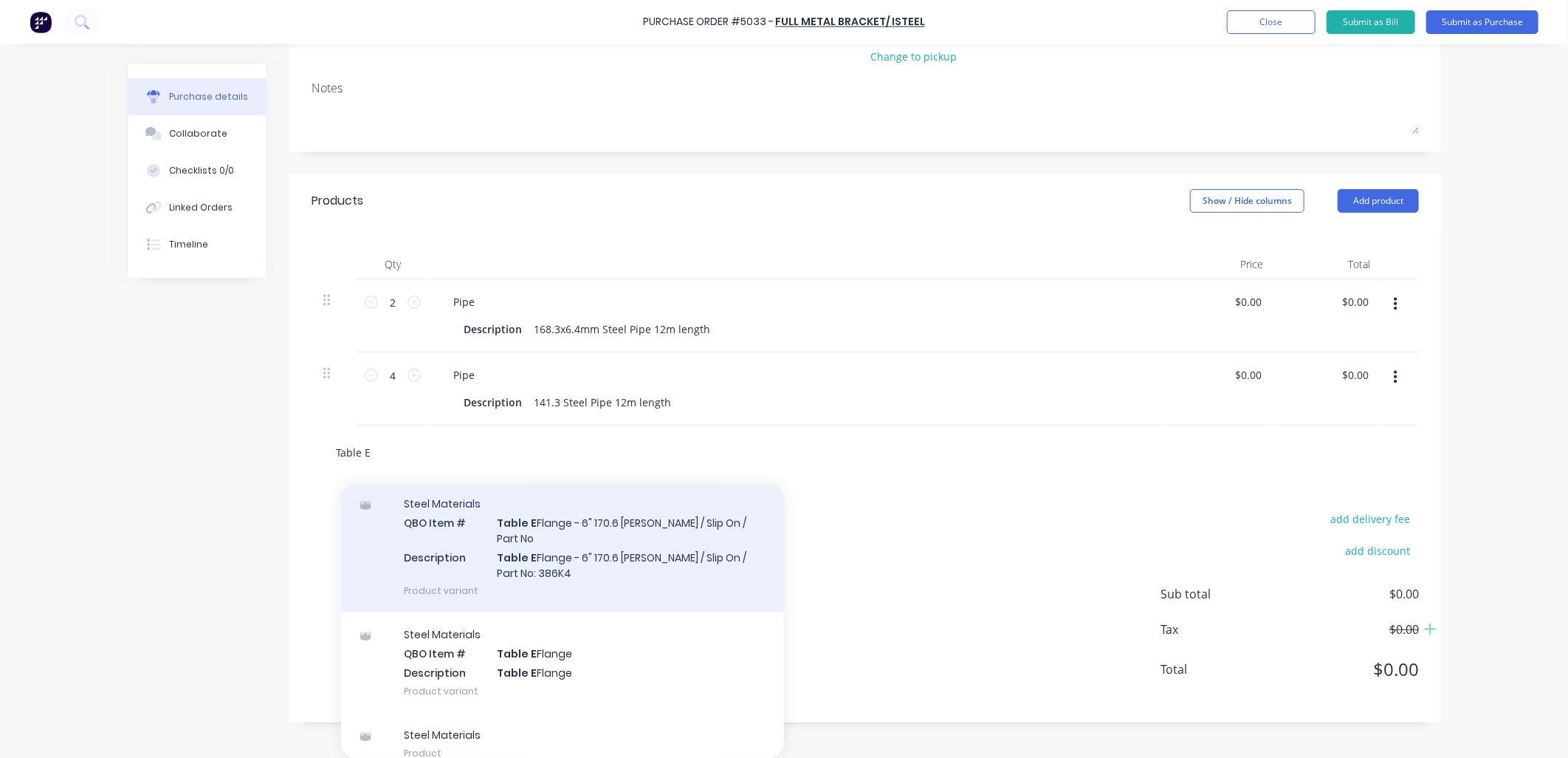
type input "Table E"
click at [635, 527] on div "Steel Materials QBO Item # Table E Flange - 6" 170.6 OD SOWE / Slip On / Part N…" at bounding box center [563, 546] width 443 height 131
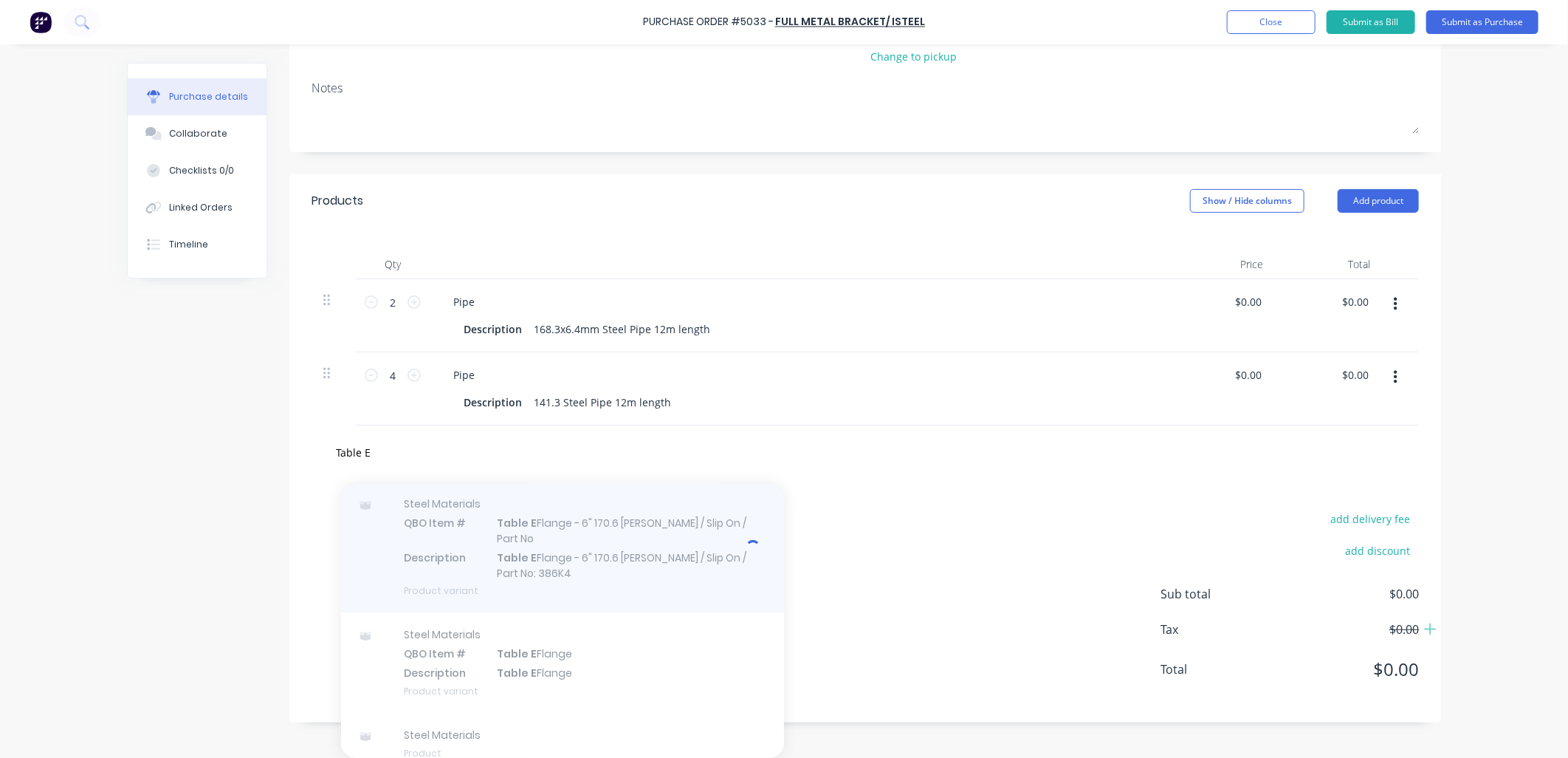
type textarea "x"
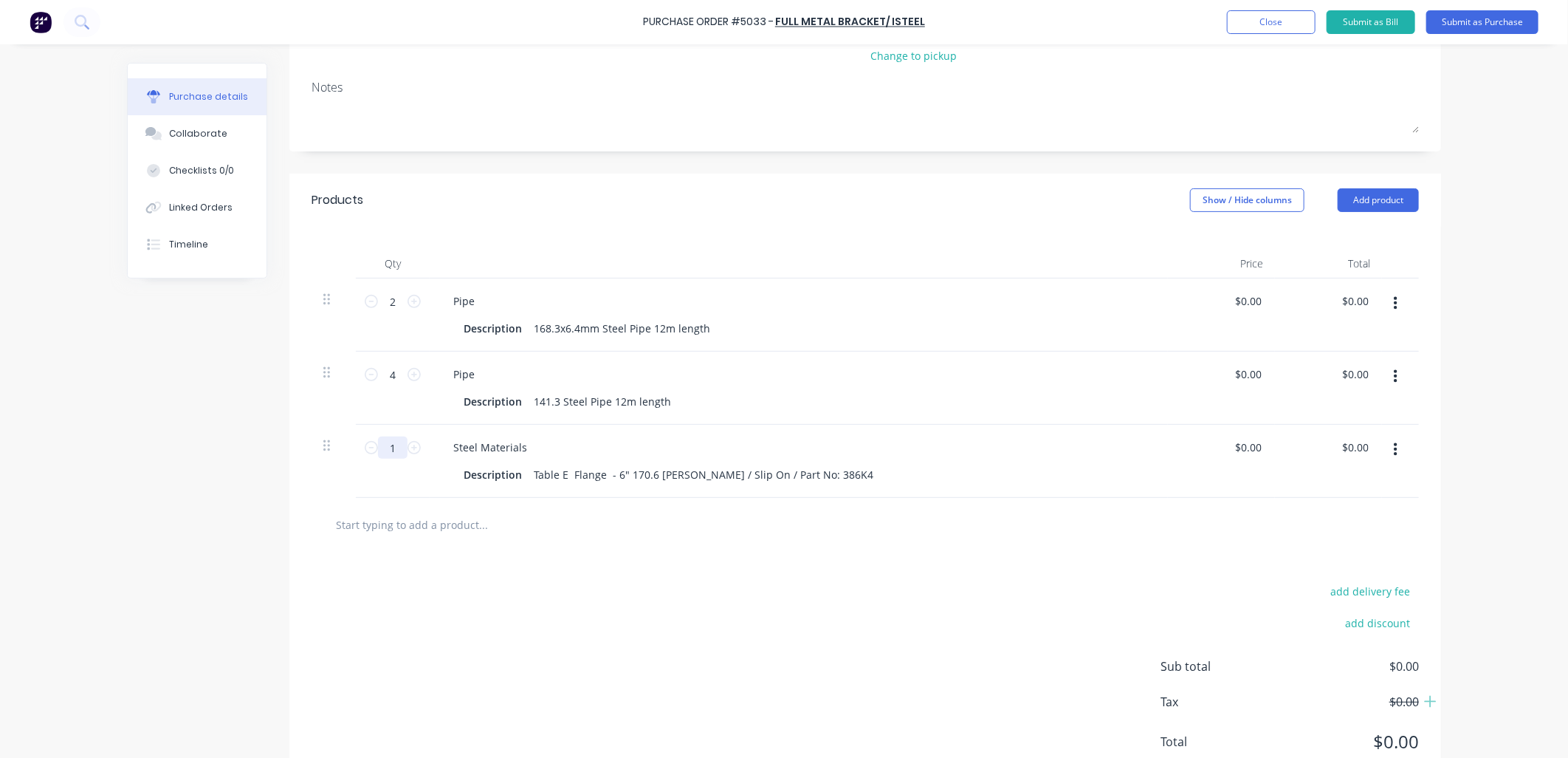
type textarea "x"
click at [395, 451] on input "1" at bounding box center [393, 447] width 30 height 22
type input "6"
type textarea "x"
type input "6"
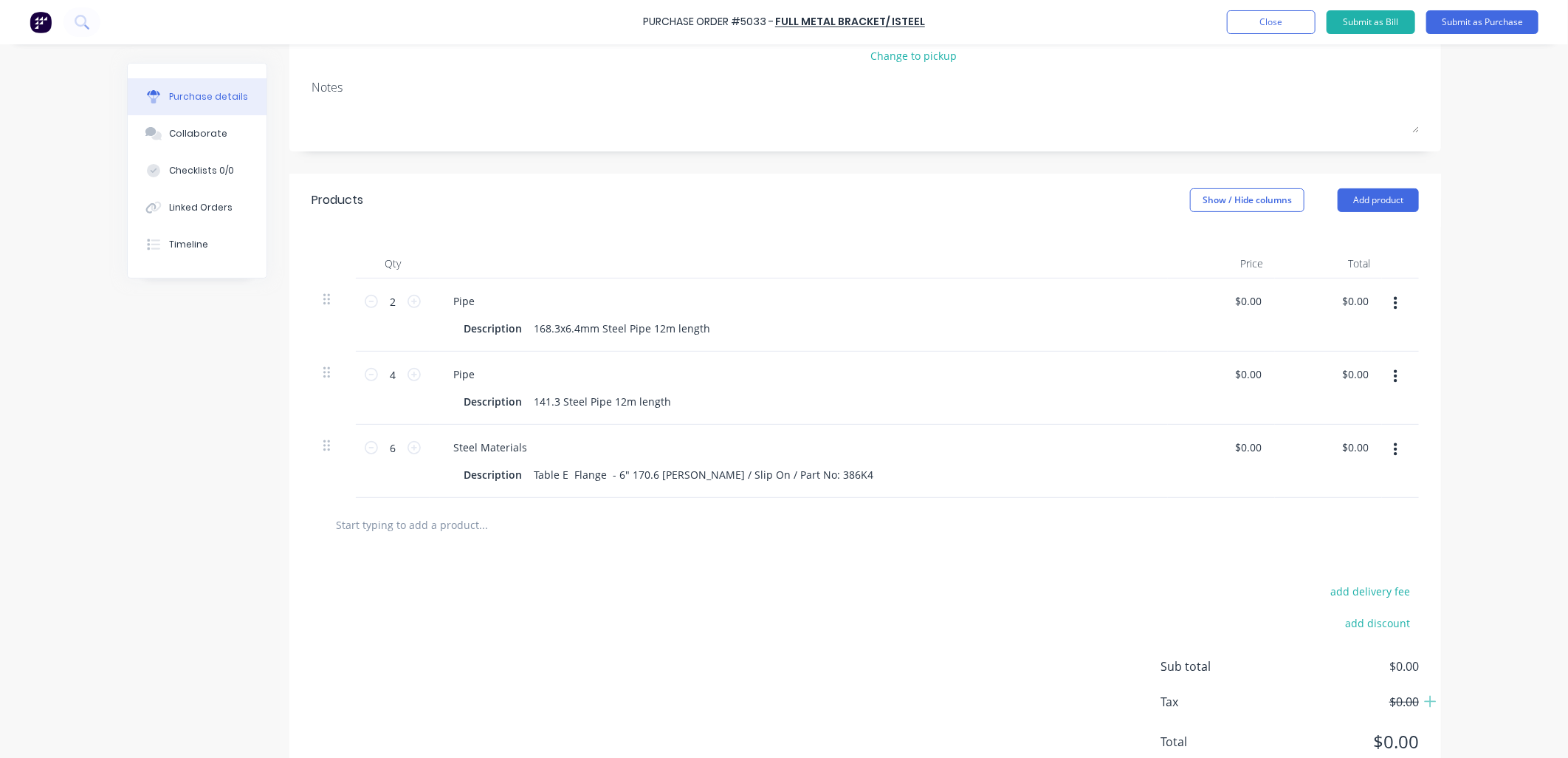
click at [433, 532] on input "text" at bounding box center [483, 524] width 295 height 30
type textarea "x"
type input "T"
type textarea "x"
type input "Ta"
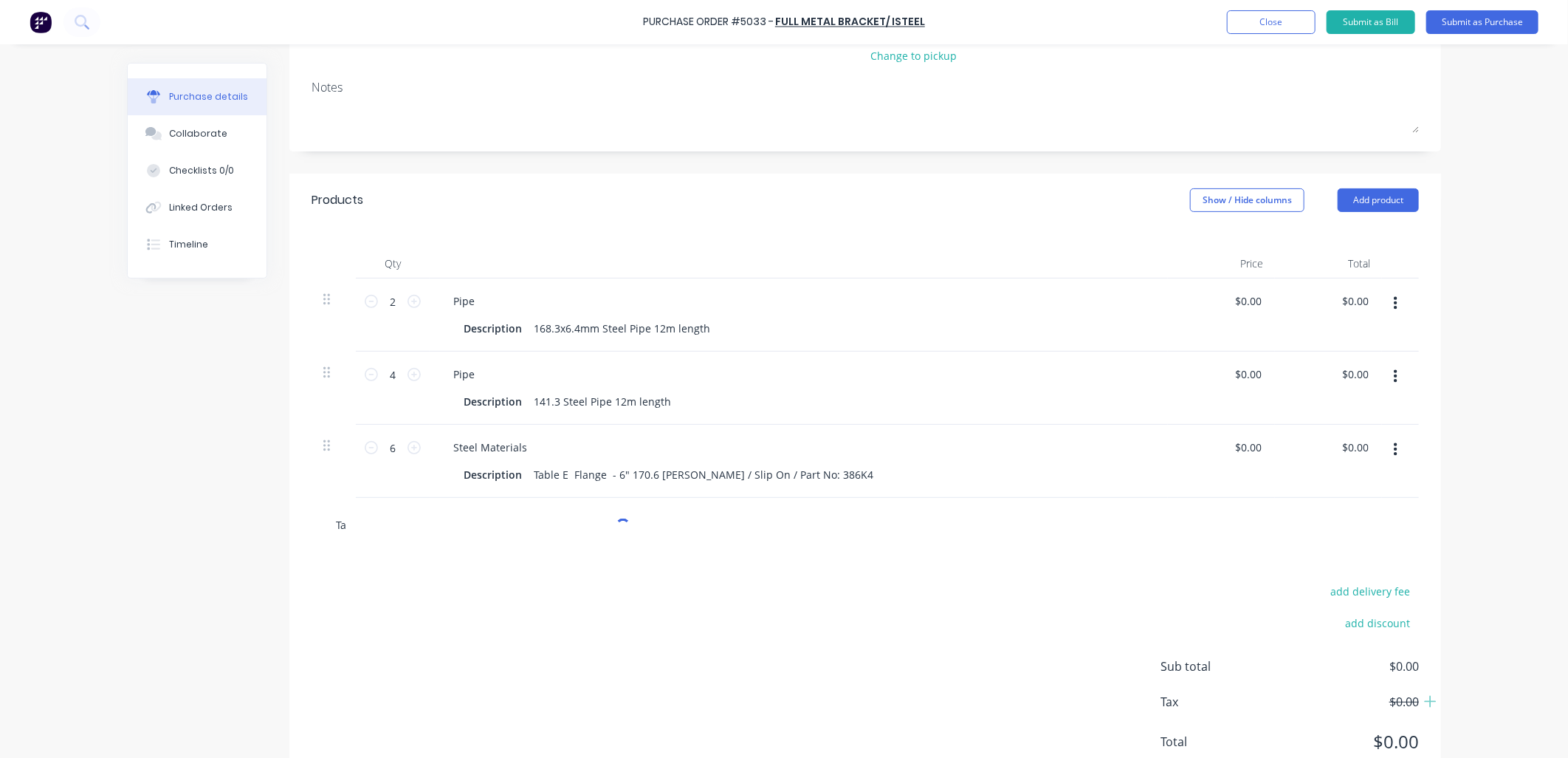
type textarea "x"
type input "Tab"
type textarea "x"
type input "Tabl"
type textarea "x"
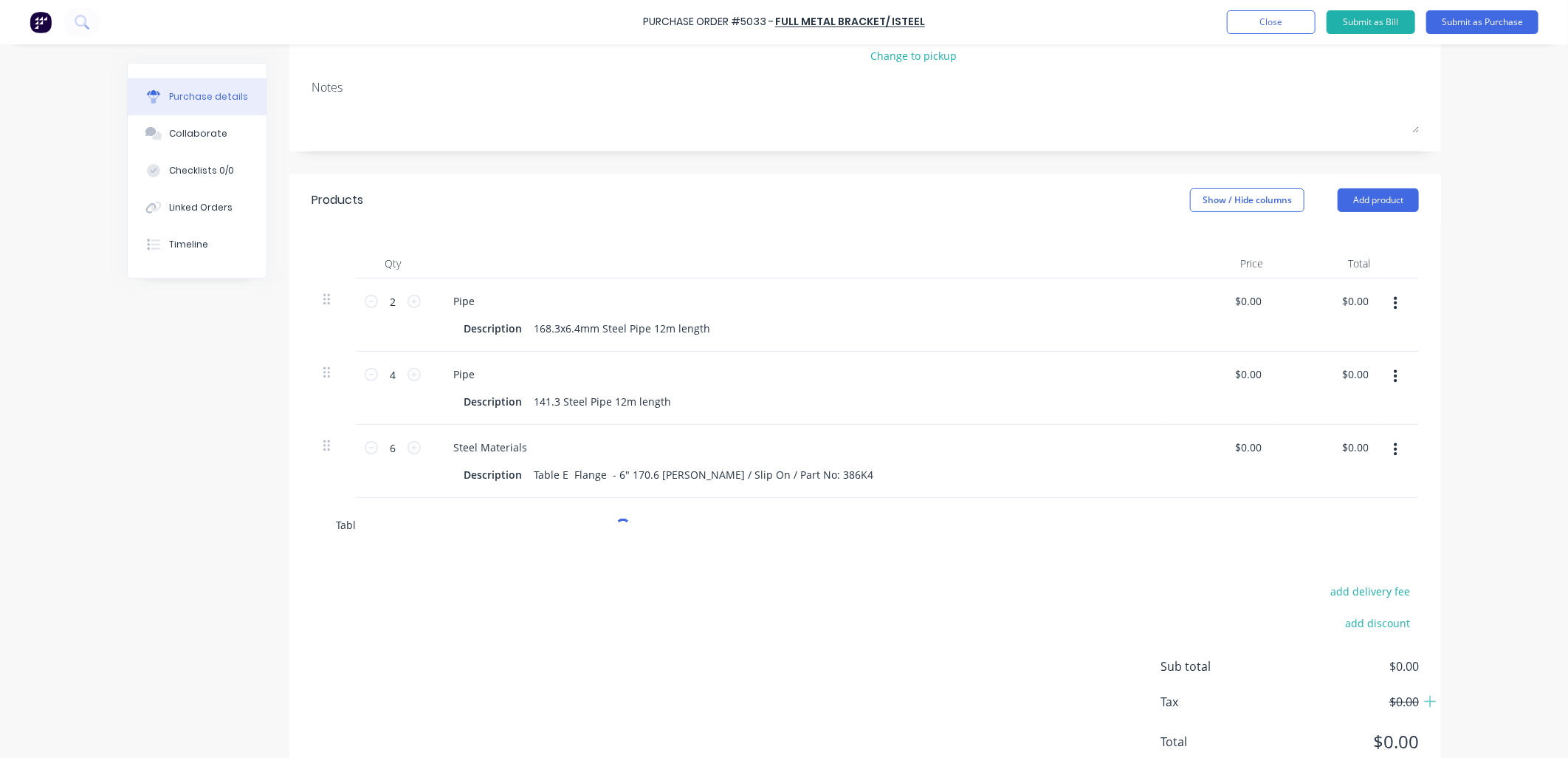
type input "Table"
type textarea "x"
type input "Table"
type textarea "x"
type input "Table E"
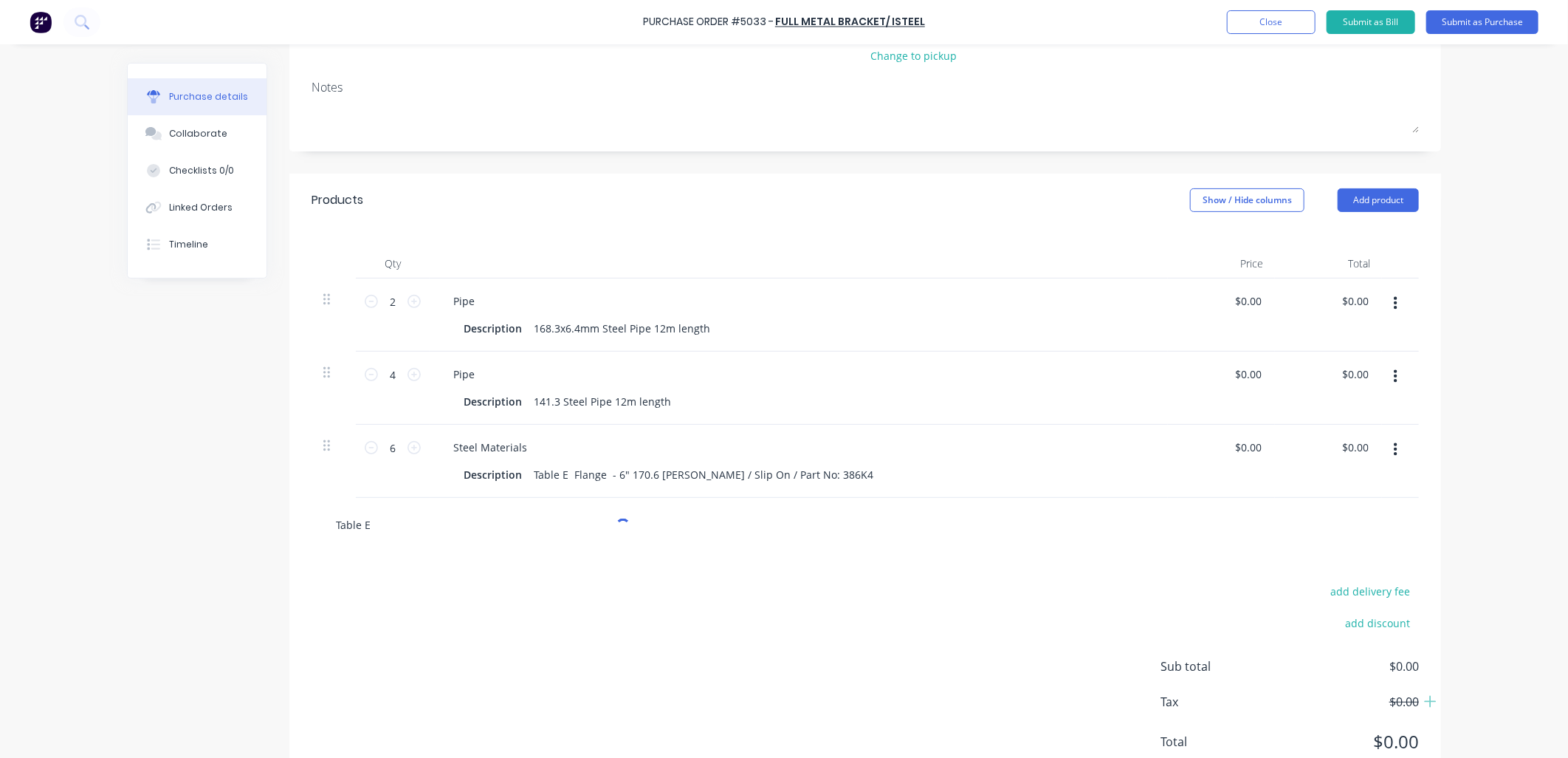
type textarea "x"
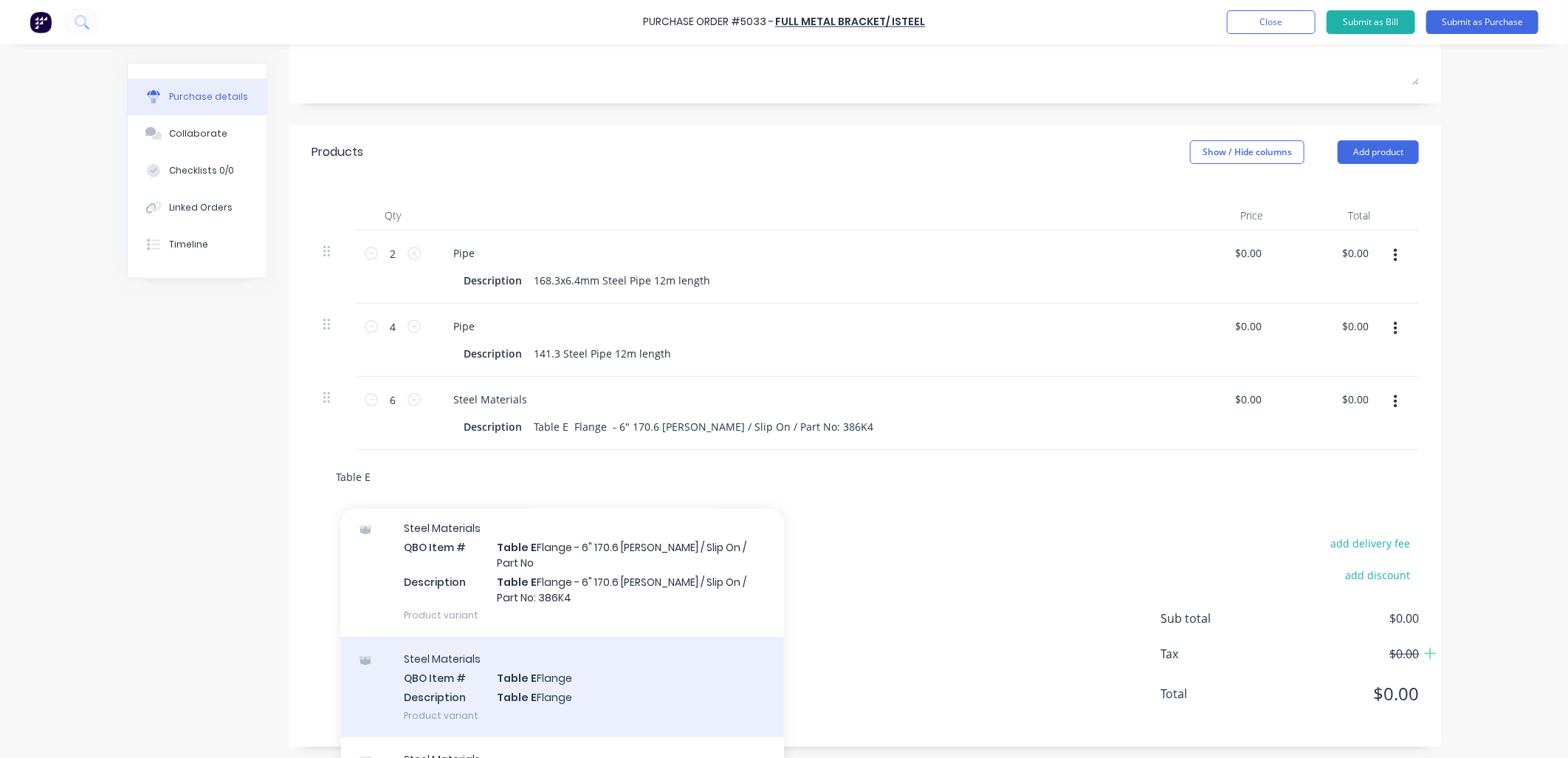
scroll to position [266, 0]
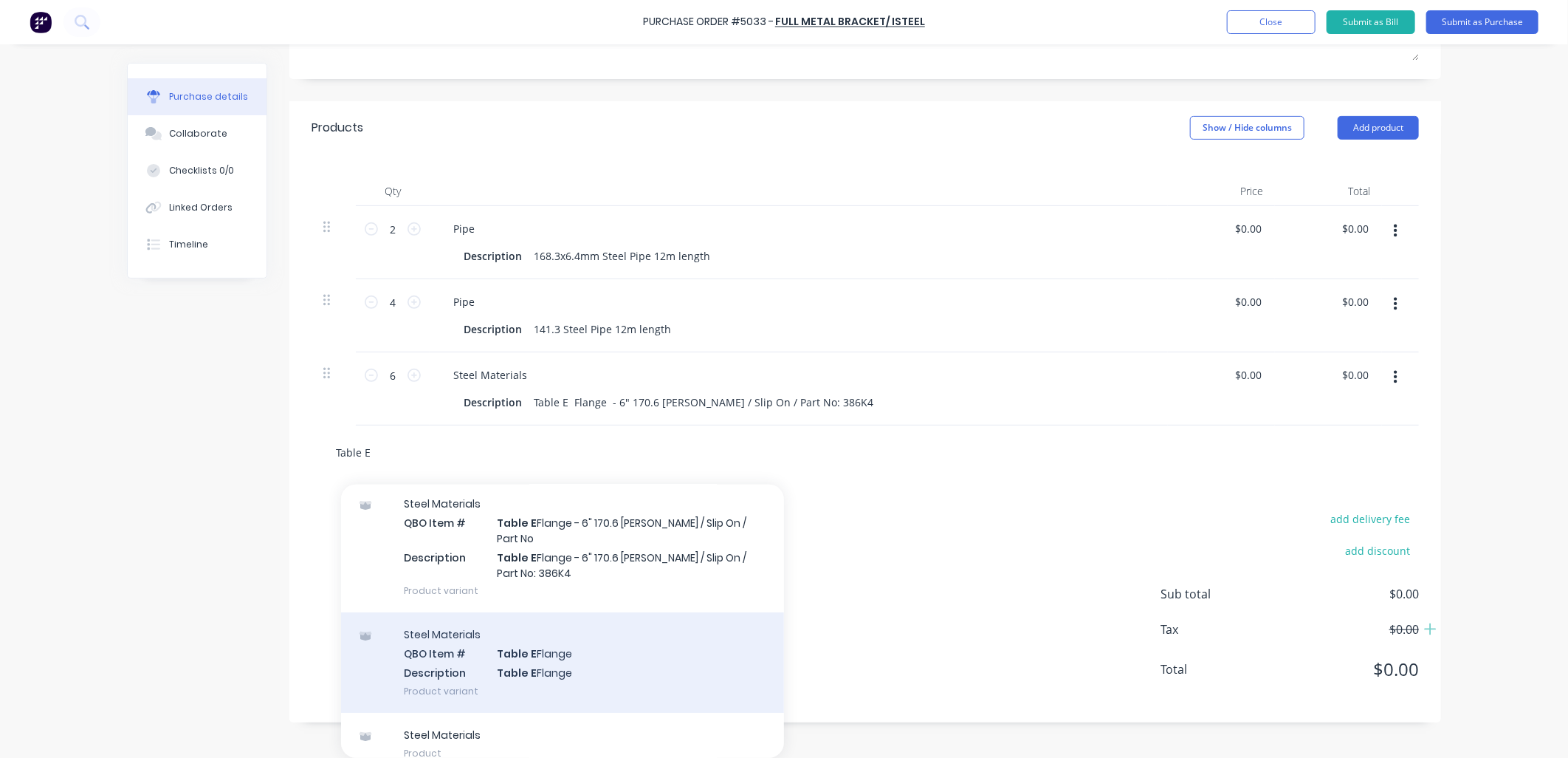
type input "Table E"
click at [550, 637] on div "Steel Materials QBO Item # Table E Flange Description Table E Flange Product va…" at bounding box center [563, 662] width 443 height 100
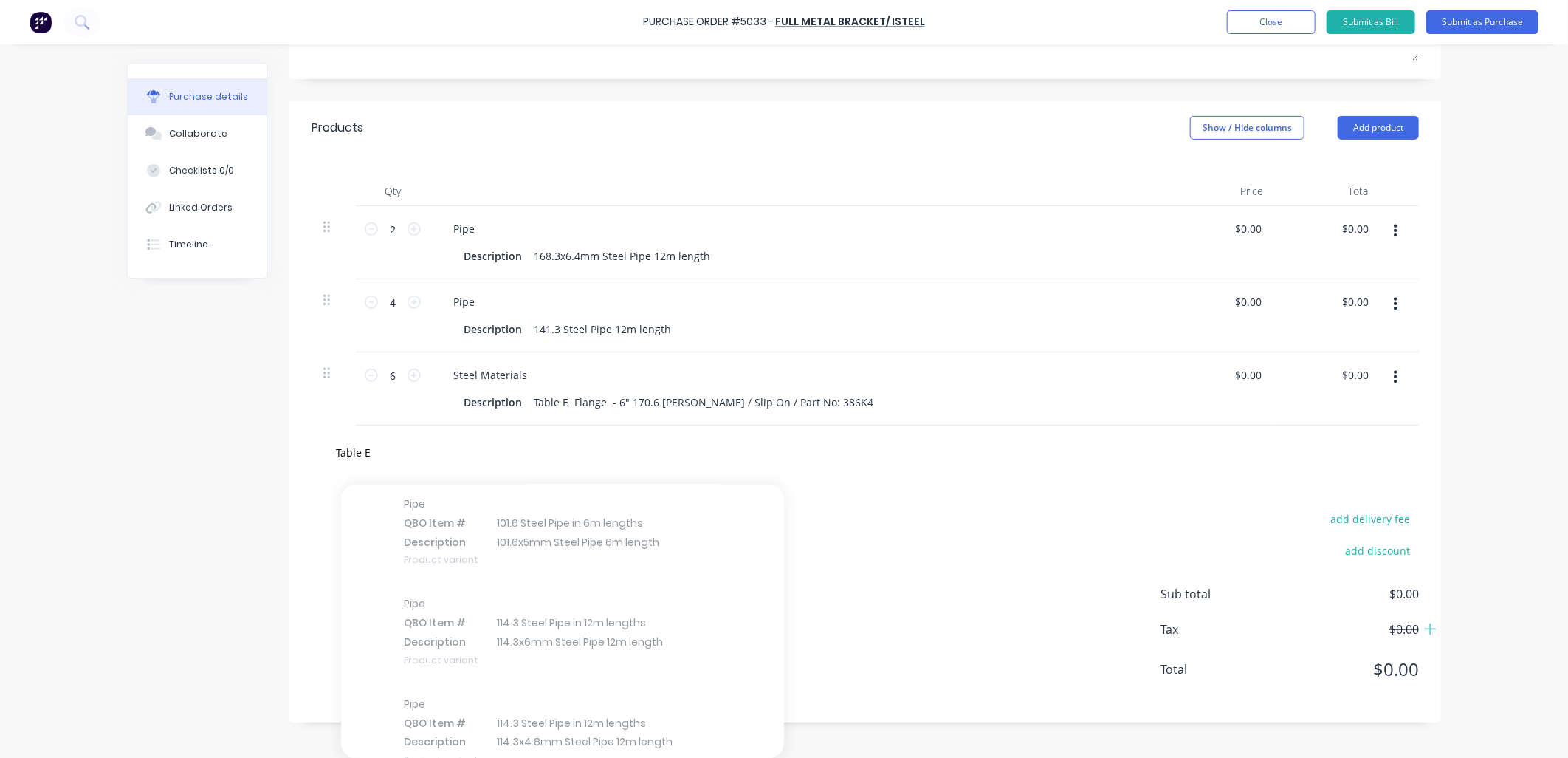
scroll to position [29224, 0]
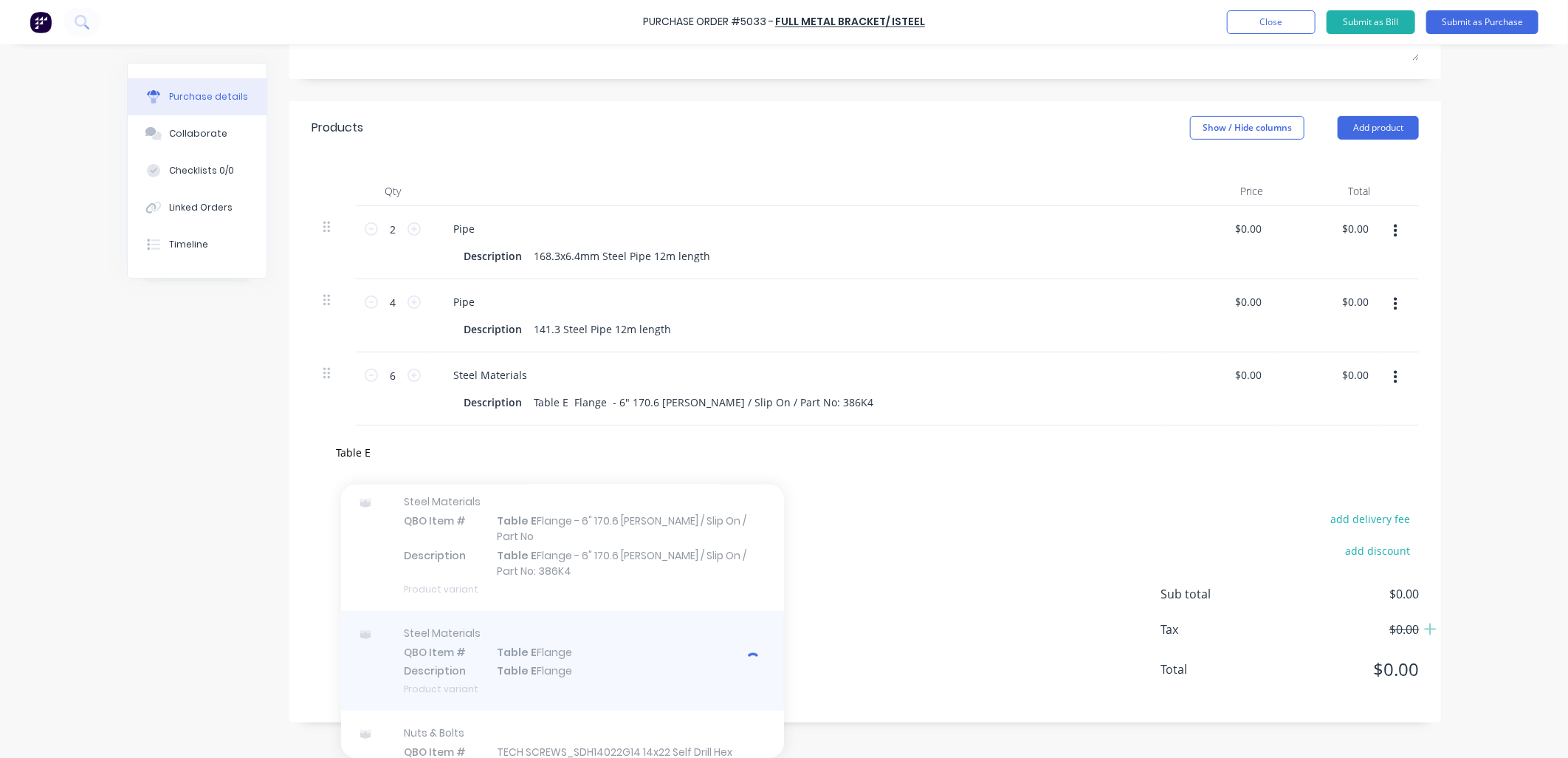
type textarea "x"
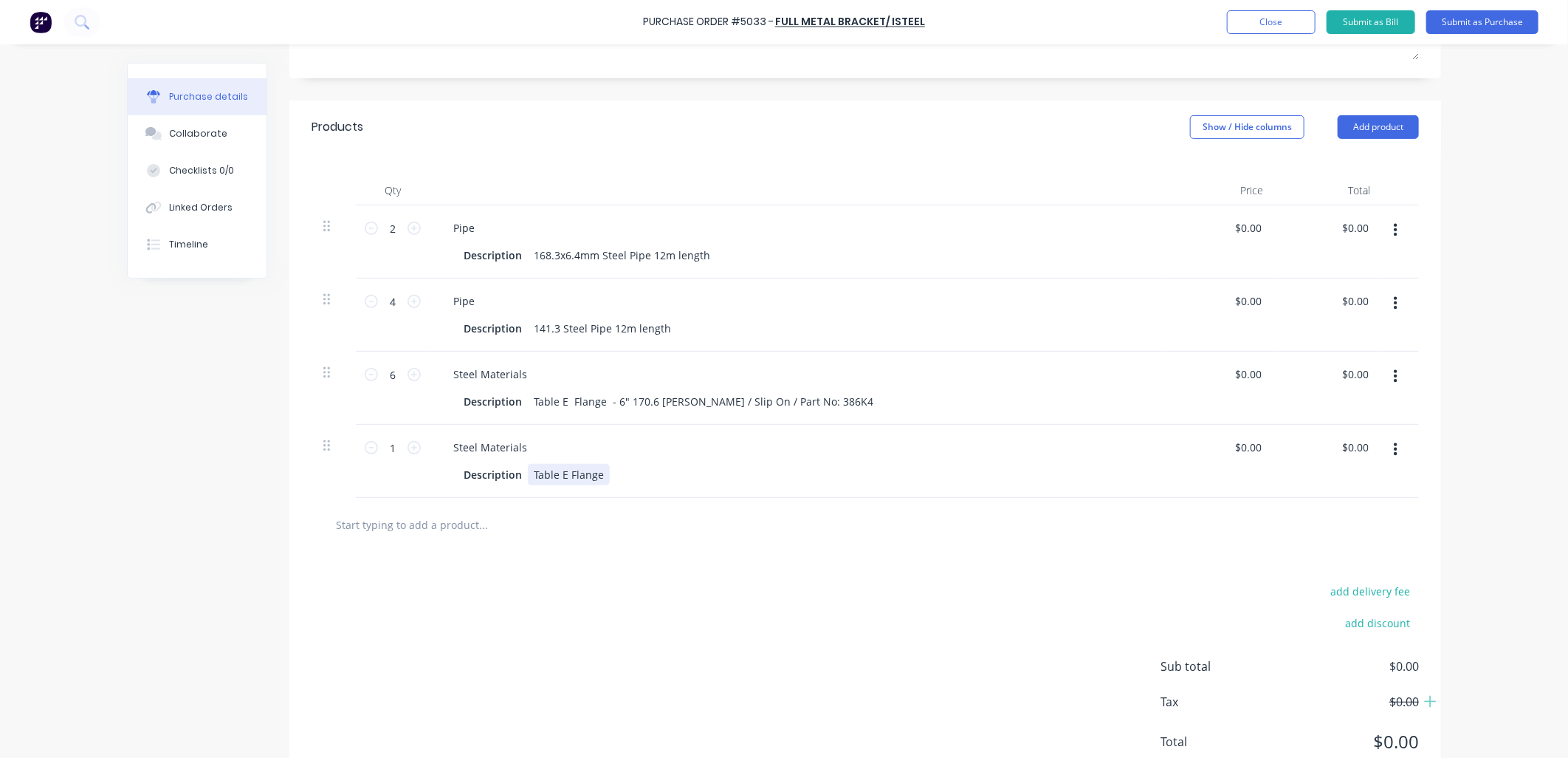
type textarea "x"
click at [599, 479] on div "Table E Flange" at bounding box center [569, 474] width 82 height 21
click at [655, 603] on div "add delivery fee add discount Sub total $0.00 Tax $0.00 Total $0.00" at bounding box center [865, 689] width 1152 height 243
type textarea "x"
click at [392, 446] on input "1" at bounding box center [393, 447] width 30 height 22
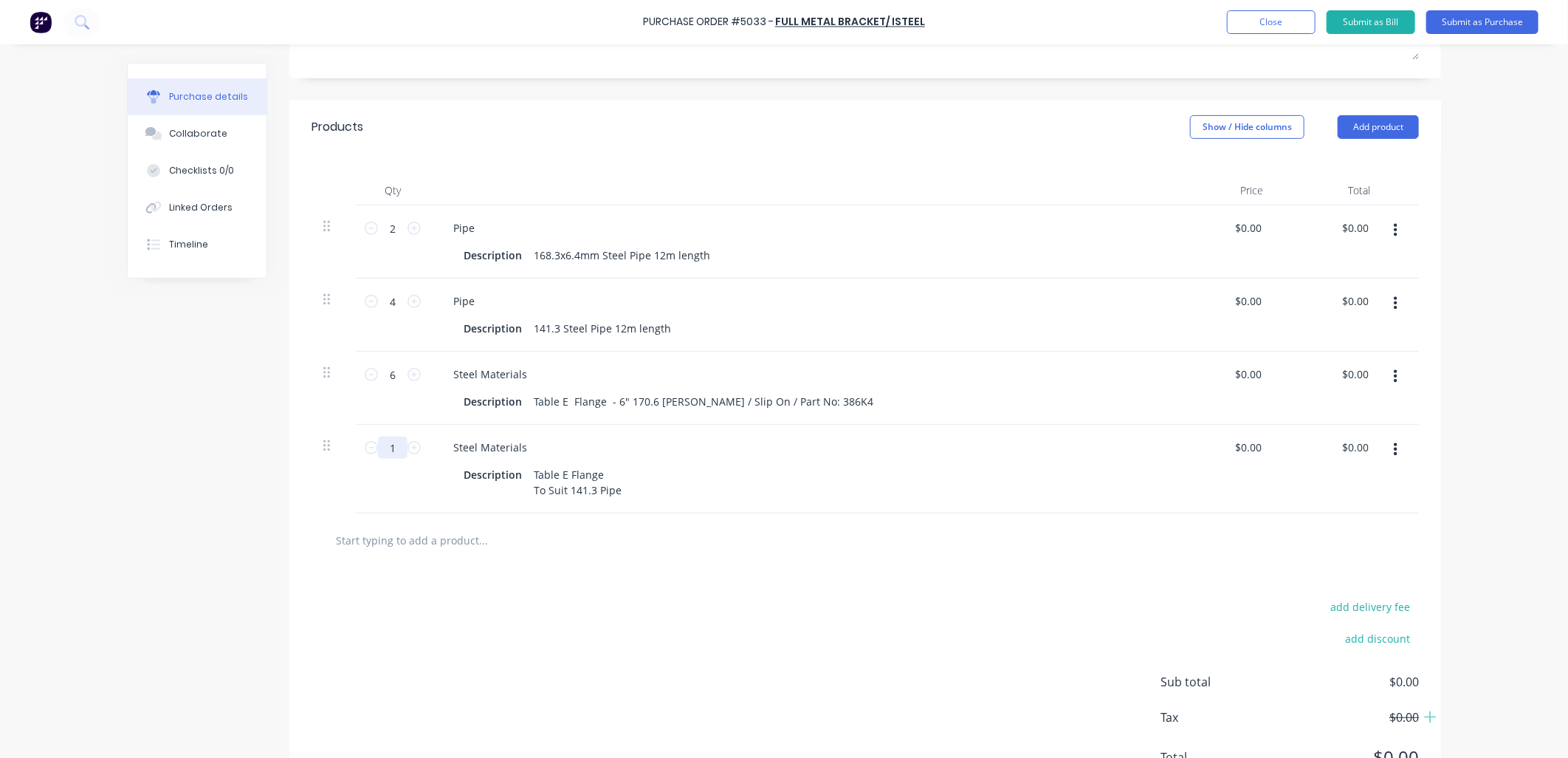
type input "15"
type textarea "x"
type input "15"
click at [414, 552] on input "text" at bounding box center [483, 540] width 295 height 30
type textarea "x"
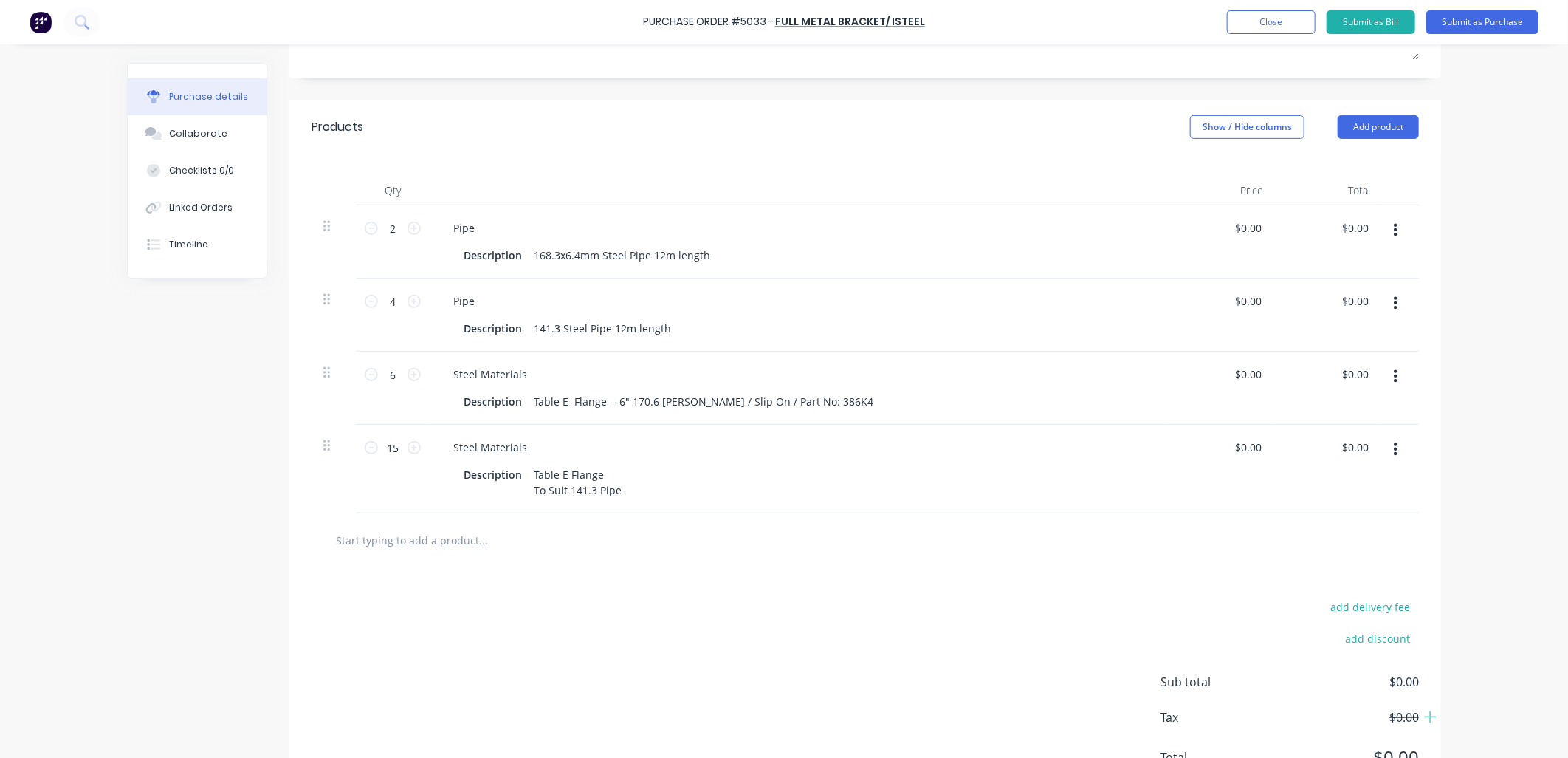
type input "d"
type textarea "x"
type input "de"
type textarea "x"
type input "del"
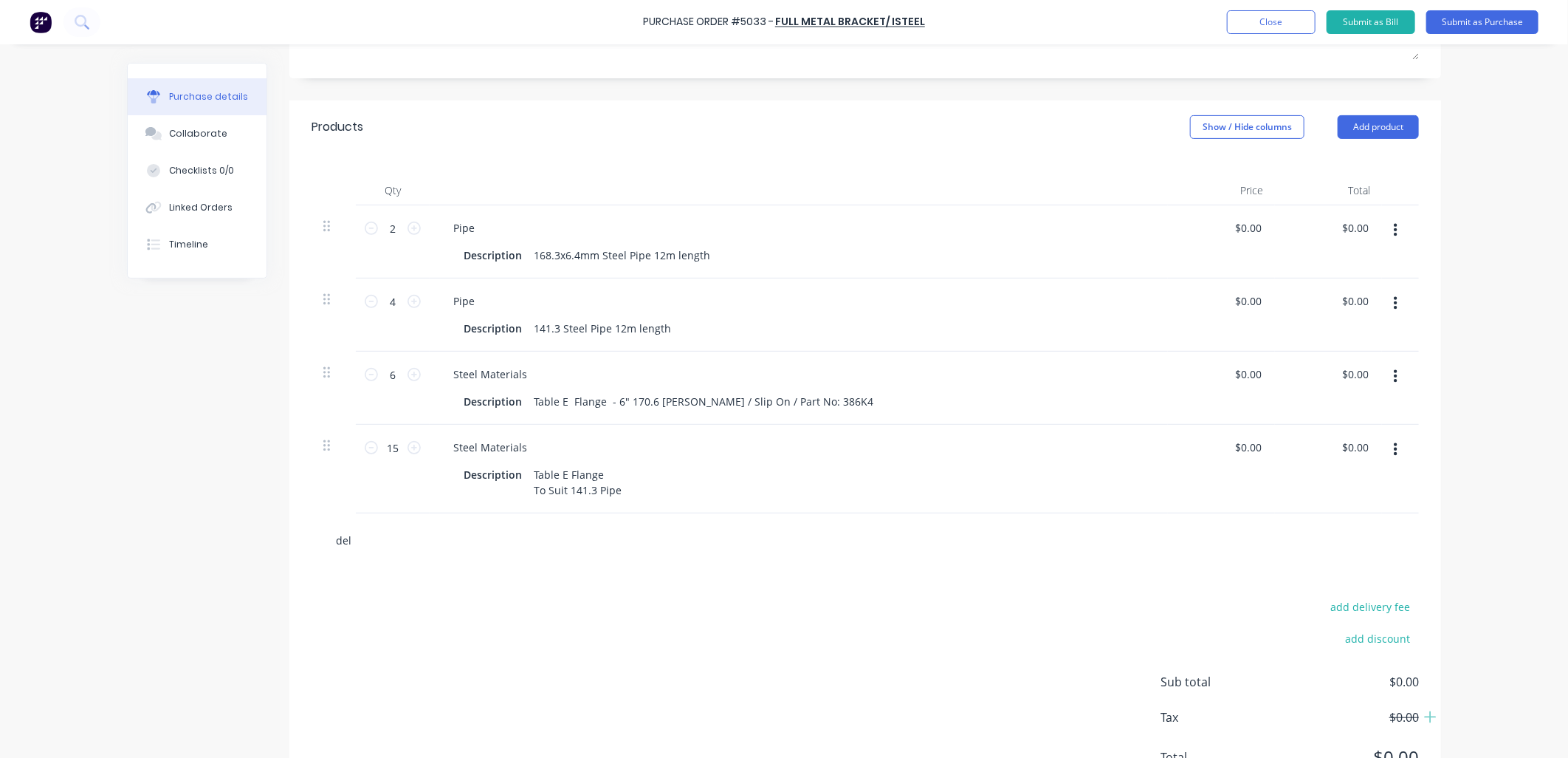
type textarea "x"
type input "deli"
type textarea "x"
type input "deliv"
type textarea "x"
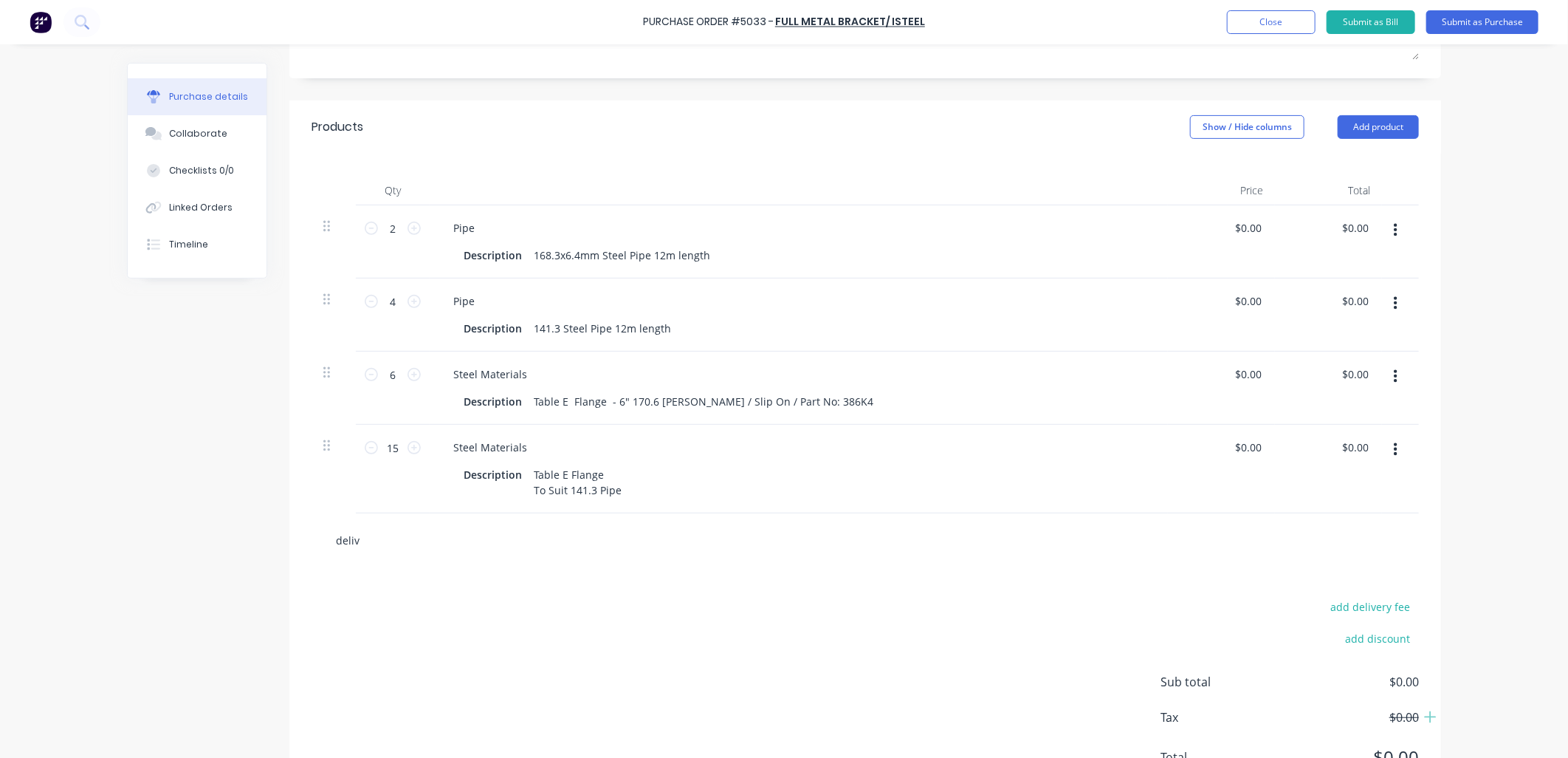
type input "delive"
type textarea "x"
type input "deliver"
type textarea "x"
type input "delivery"
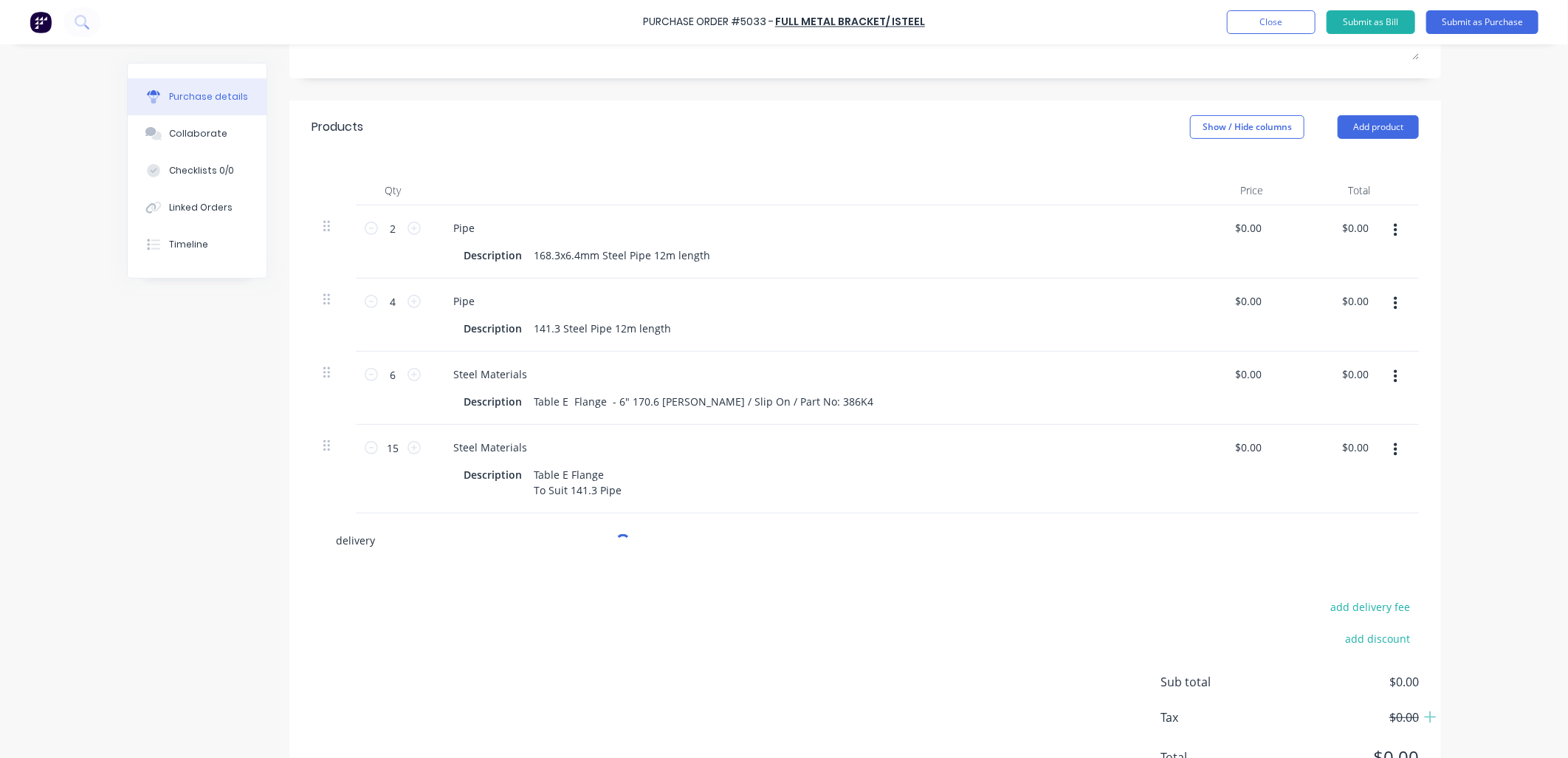
type textarea "x"
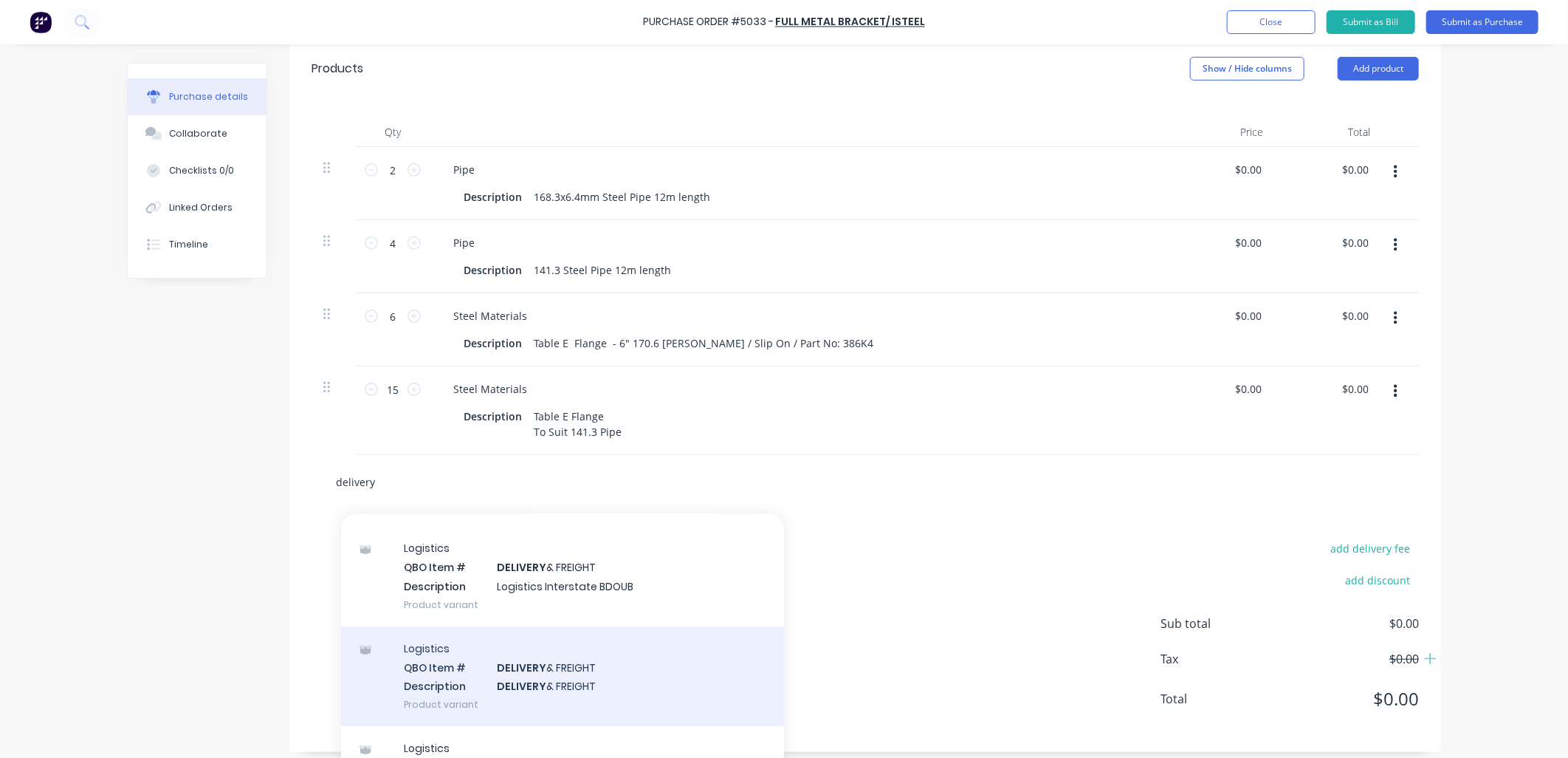
scroll to position [355, 0]
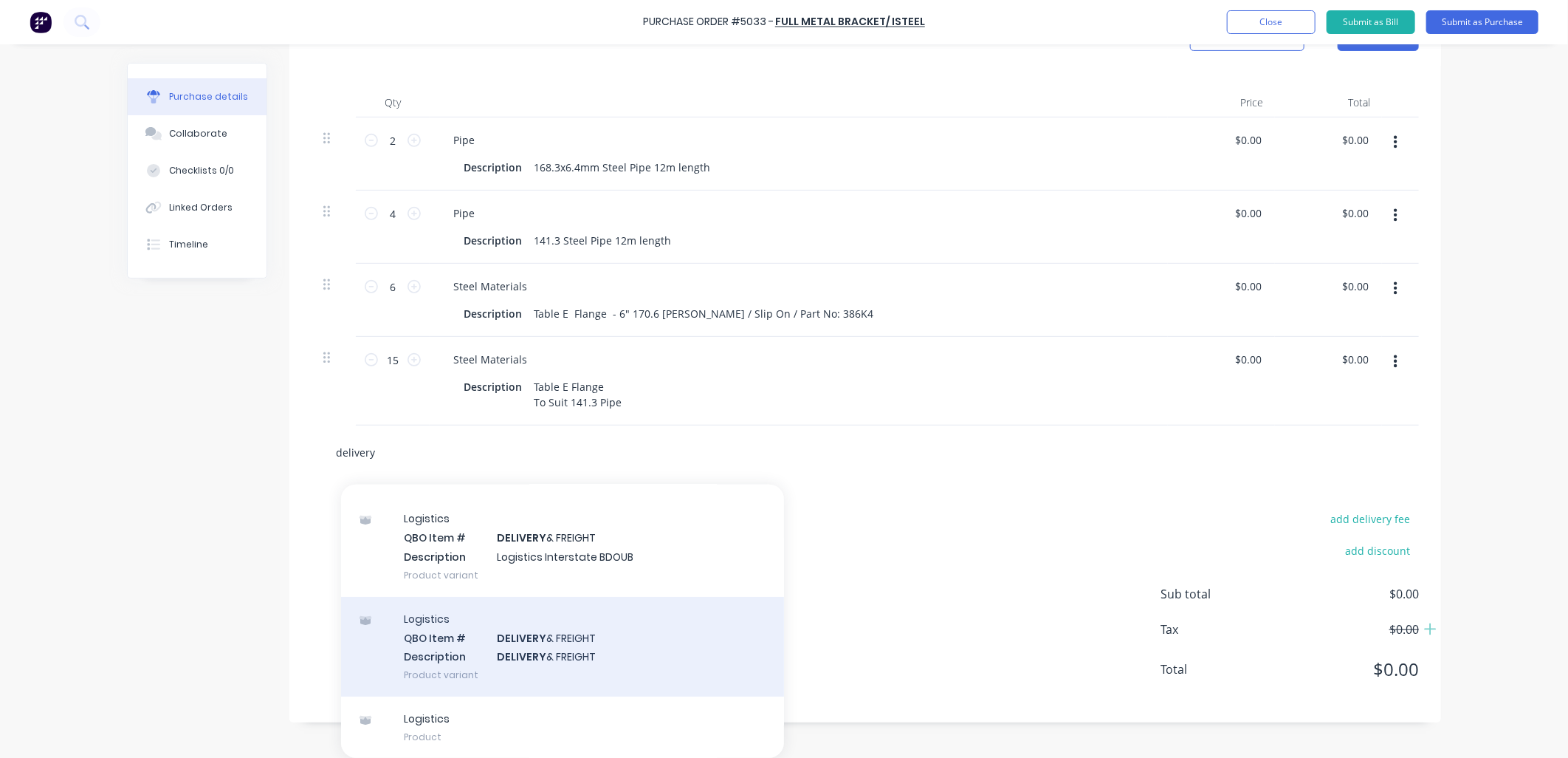
type input "delivery"
click at [555, 615] on div "Logistics QBO Item # DELIVERY & FREIGHT Description DELIVERY & FREIGHT Product …" at bounding box center [563, 646] width 443 height 100
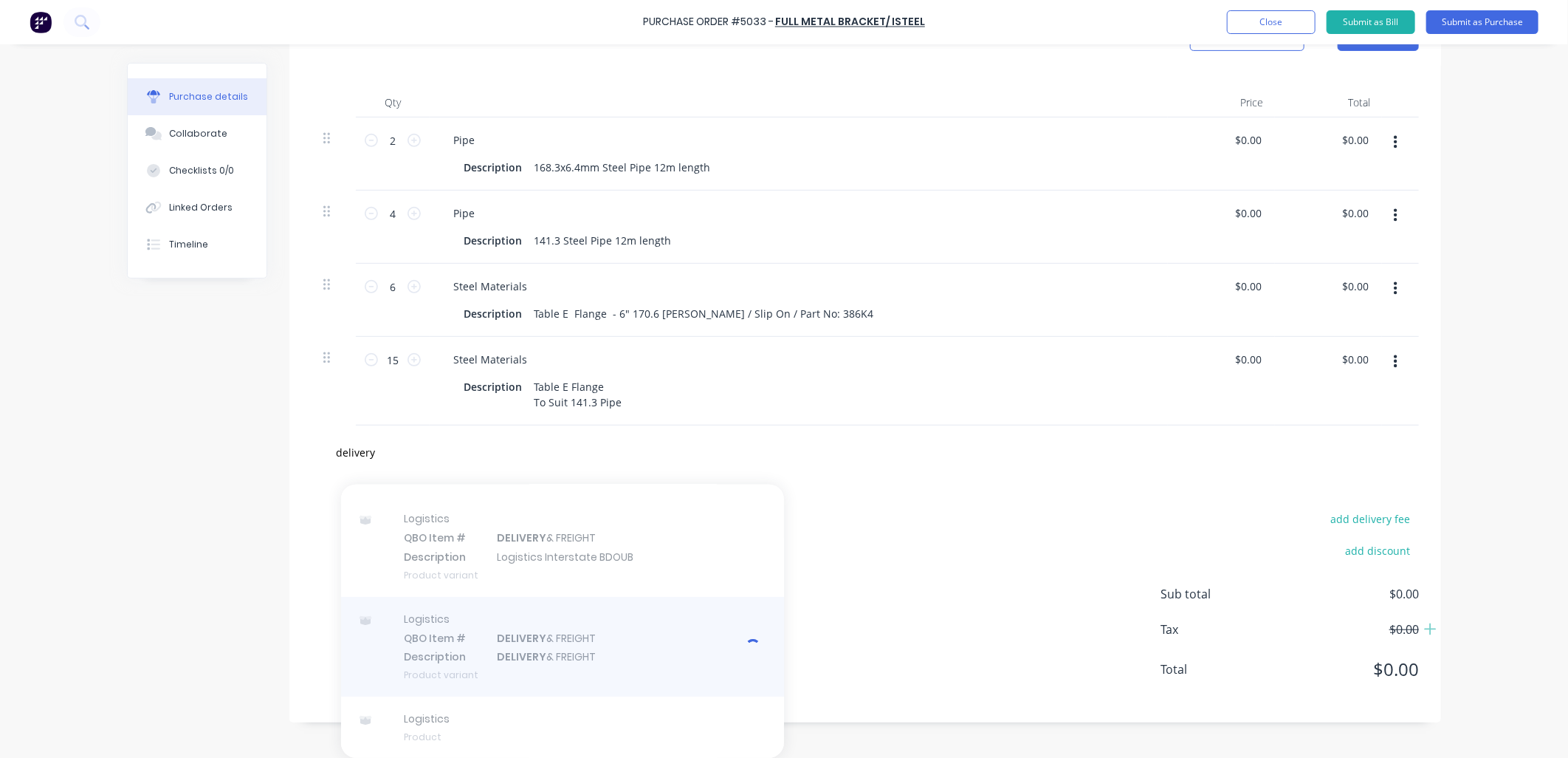
type textarea "x"
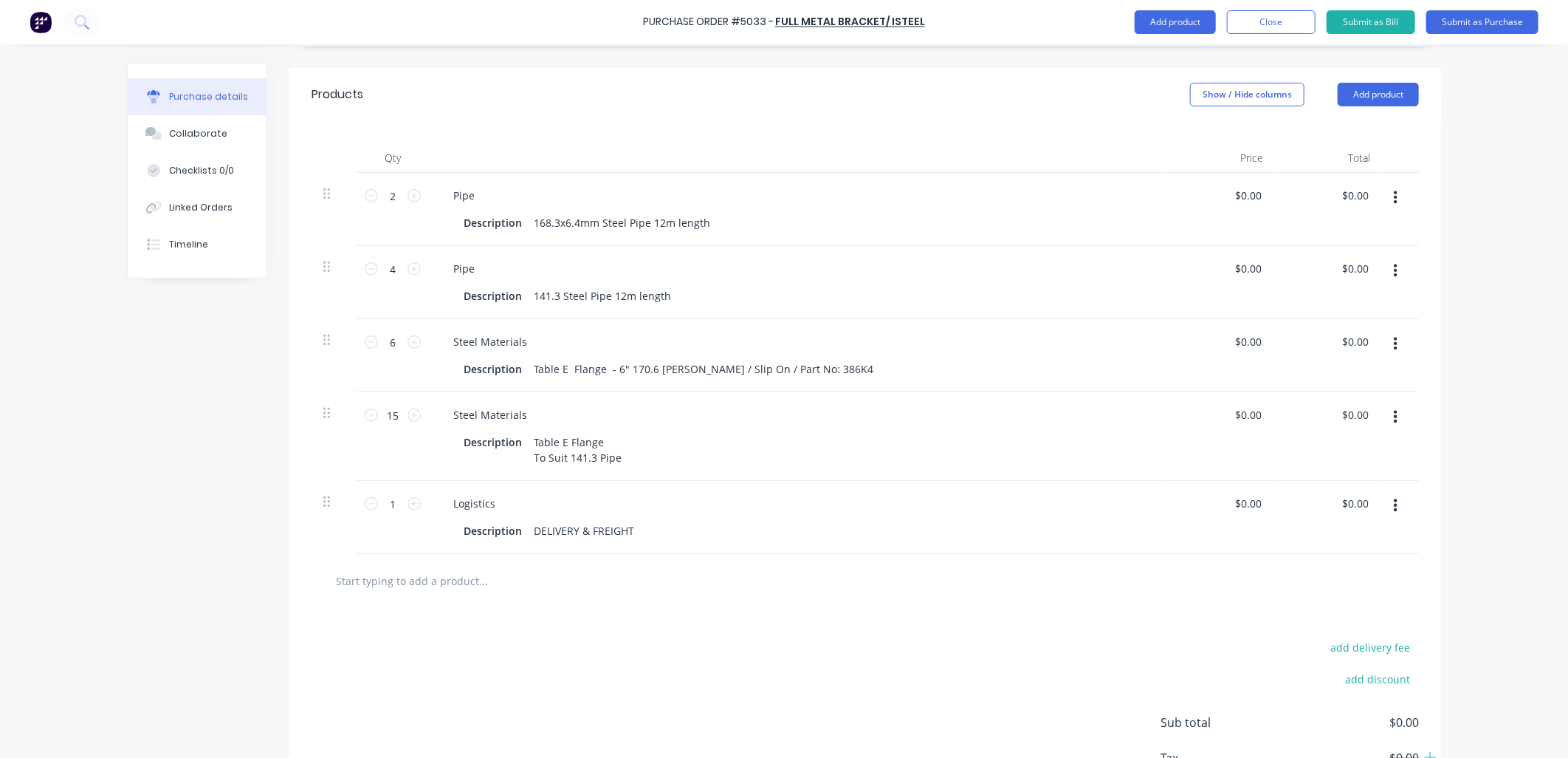
scroll to position [189, 0]
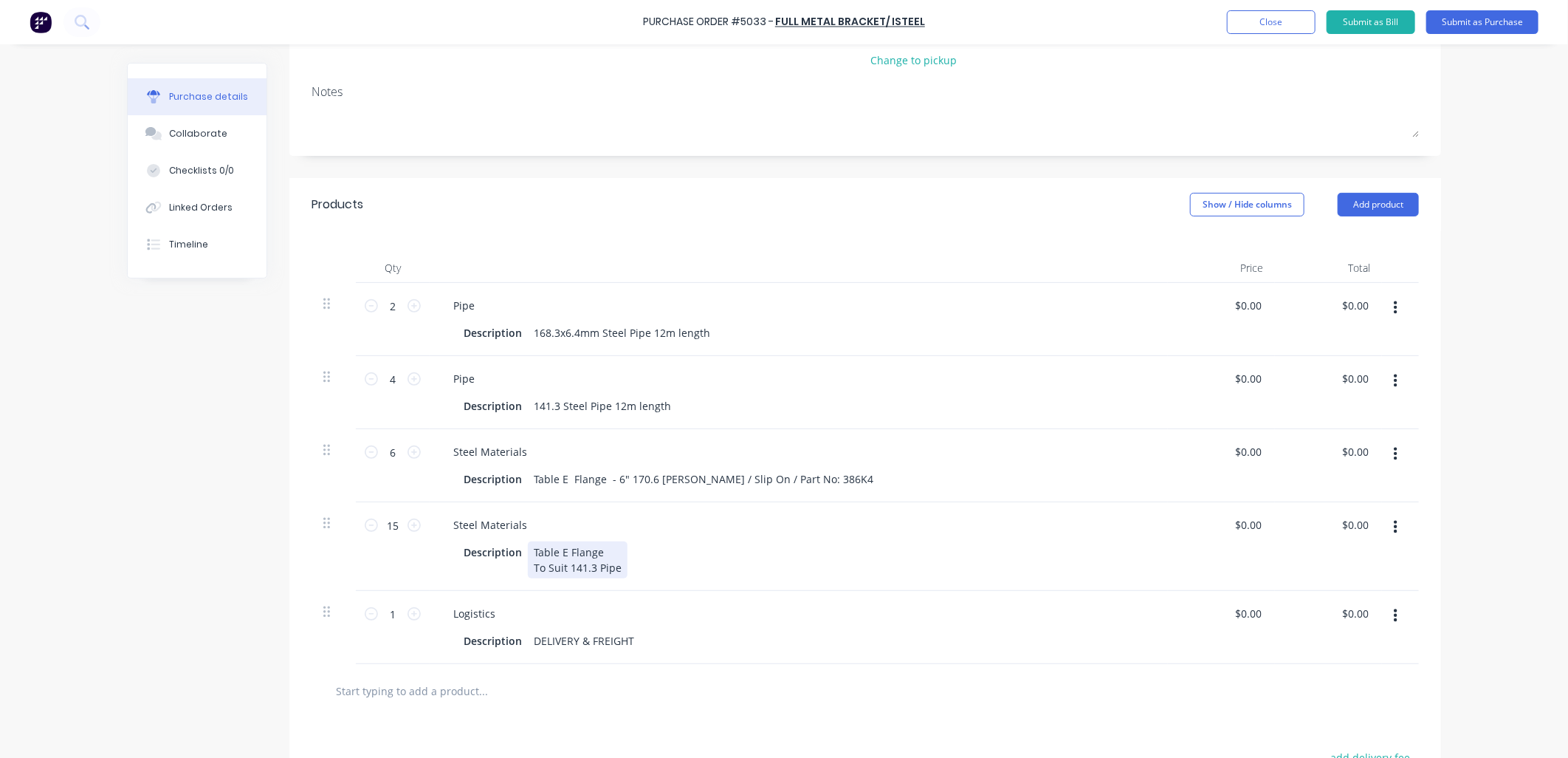
click at [528, 565] on div "Table E Flange To Suit 141.3 Pipe" at bounding box center [578, 560] width 100 height 37
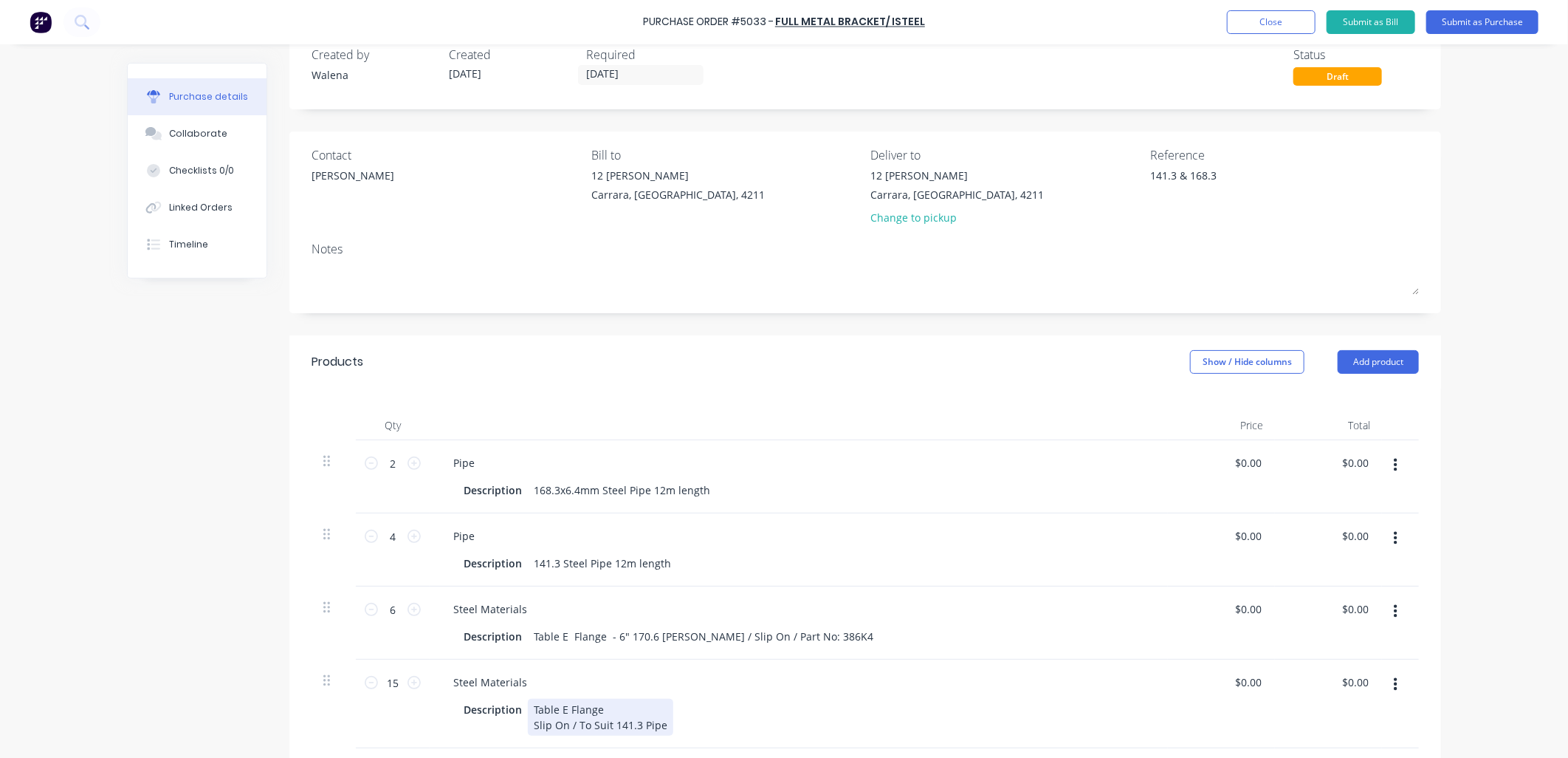
scroll to position [0, 0]
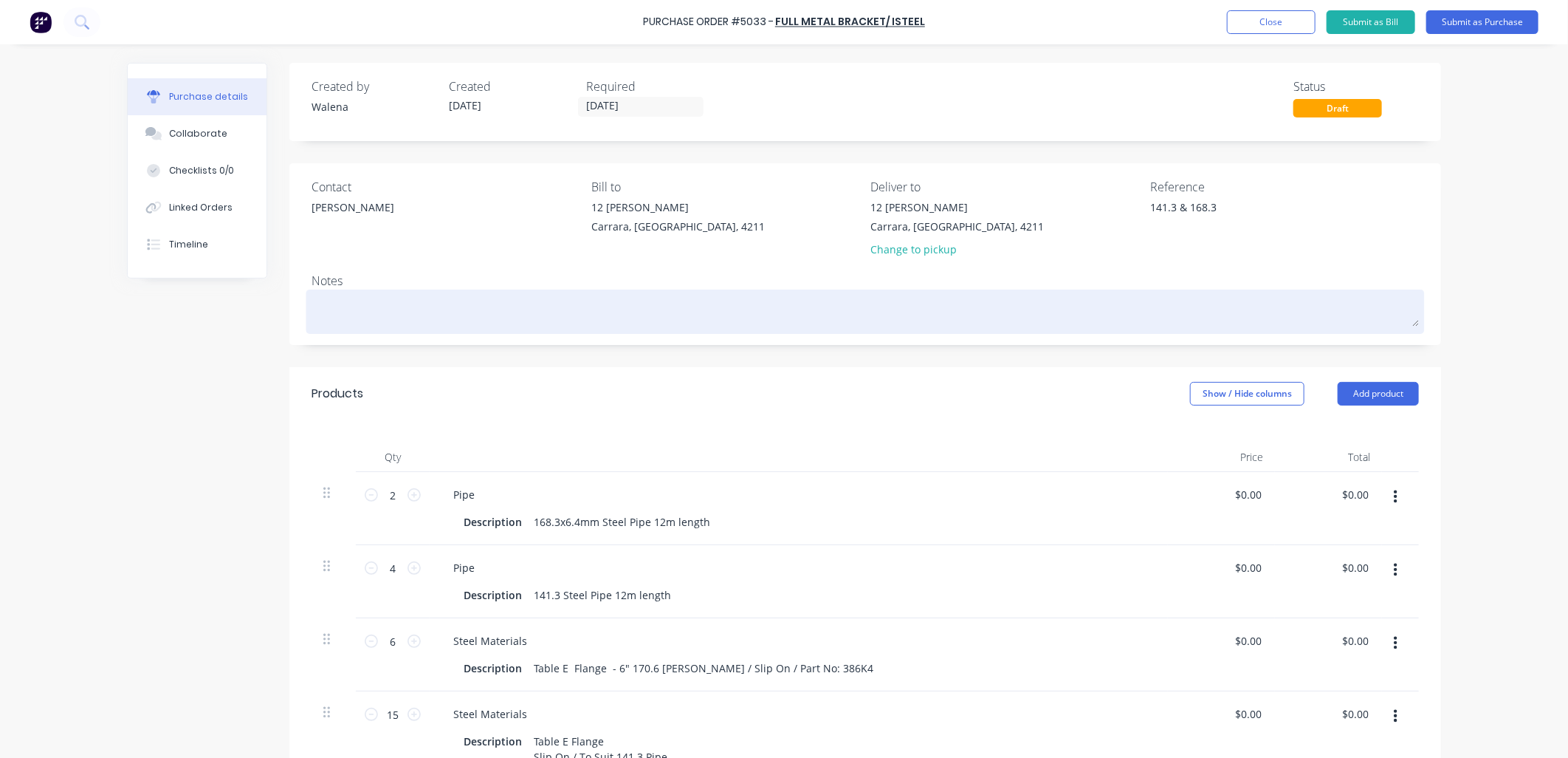
click at [336, 320] on textarea at bounding box center [865, 310] width 1108 height 33
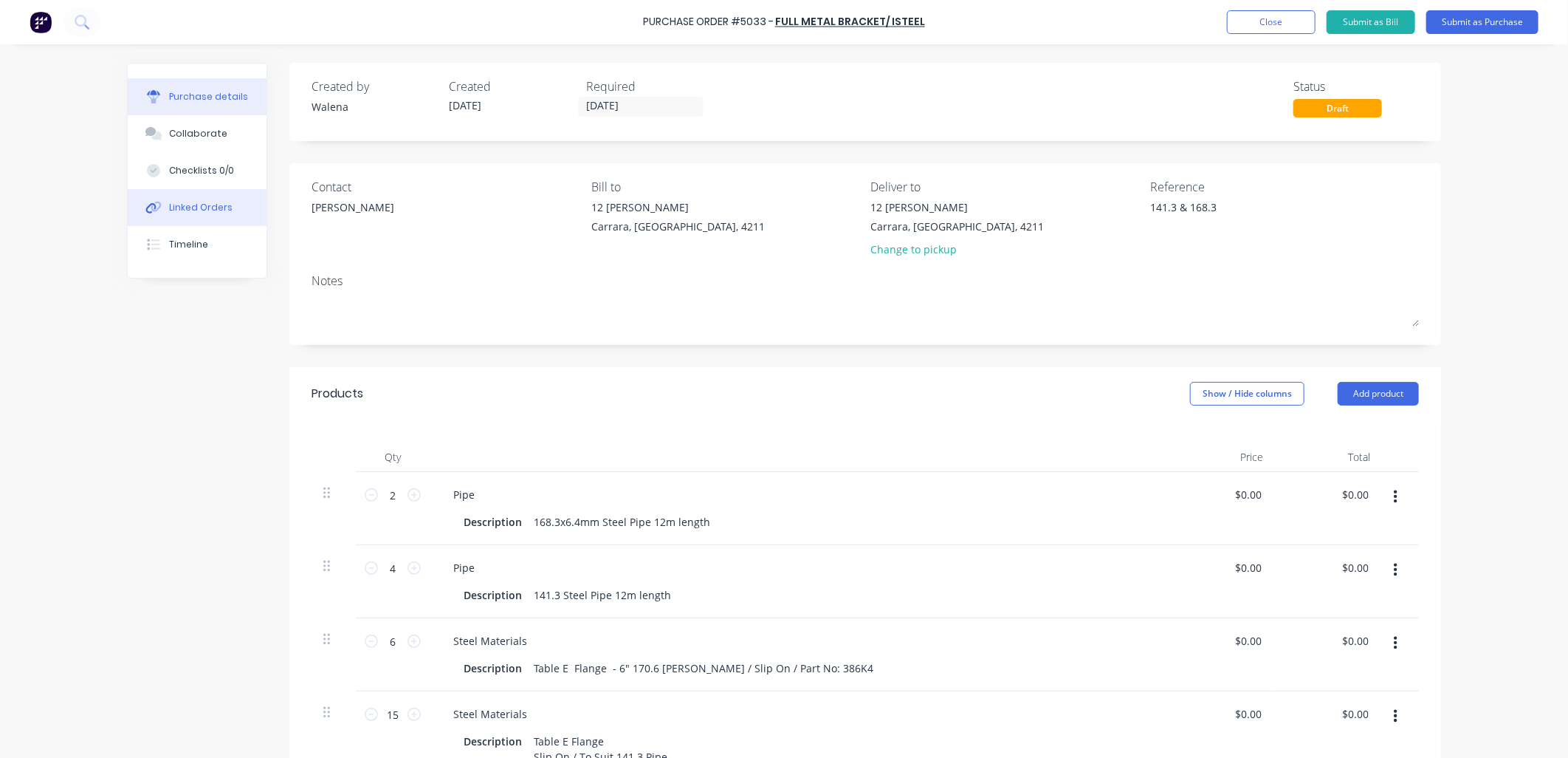
type textarea "x"
type textarea "D"
type textarea "x"
type textarea "De"
type textarea "x"
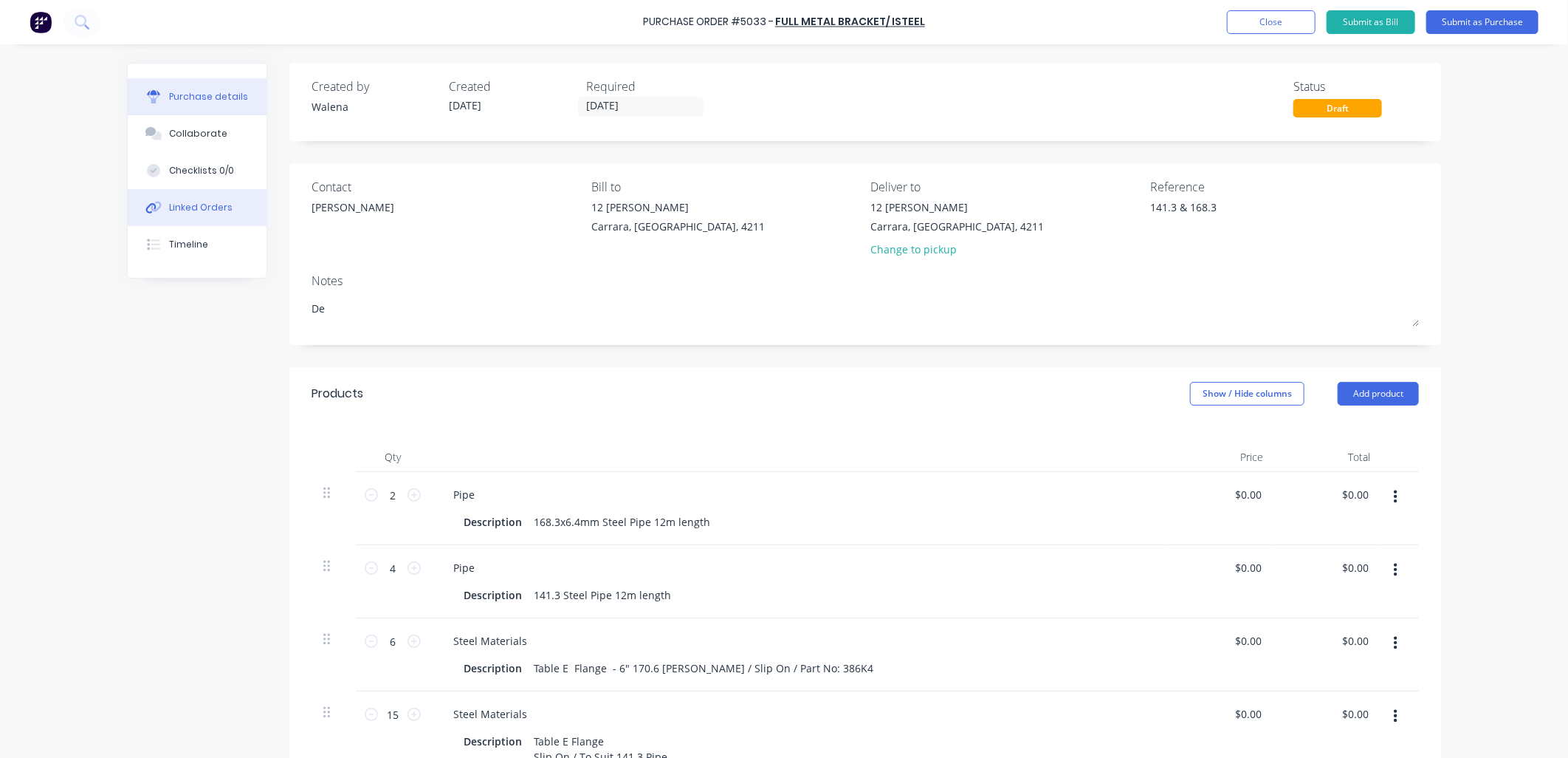
type textarea "Del"
type textarea "x"
type textarea "Del"
type textarea "x"
type textarea "Del A"
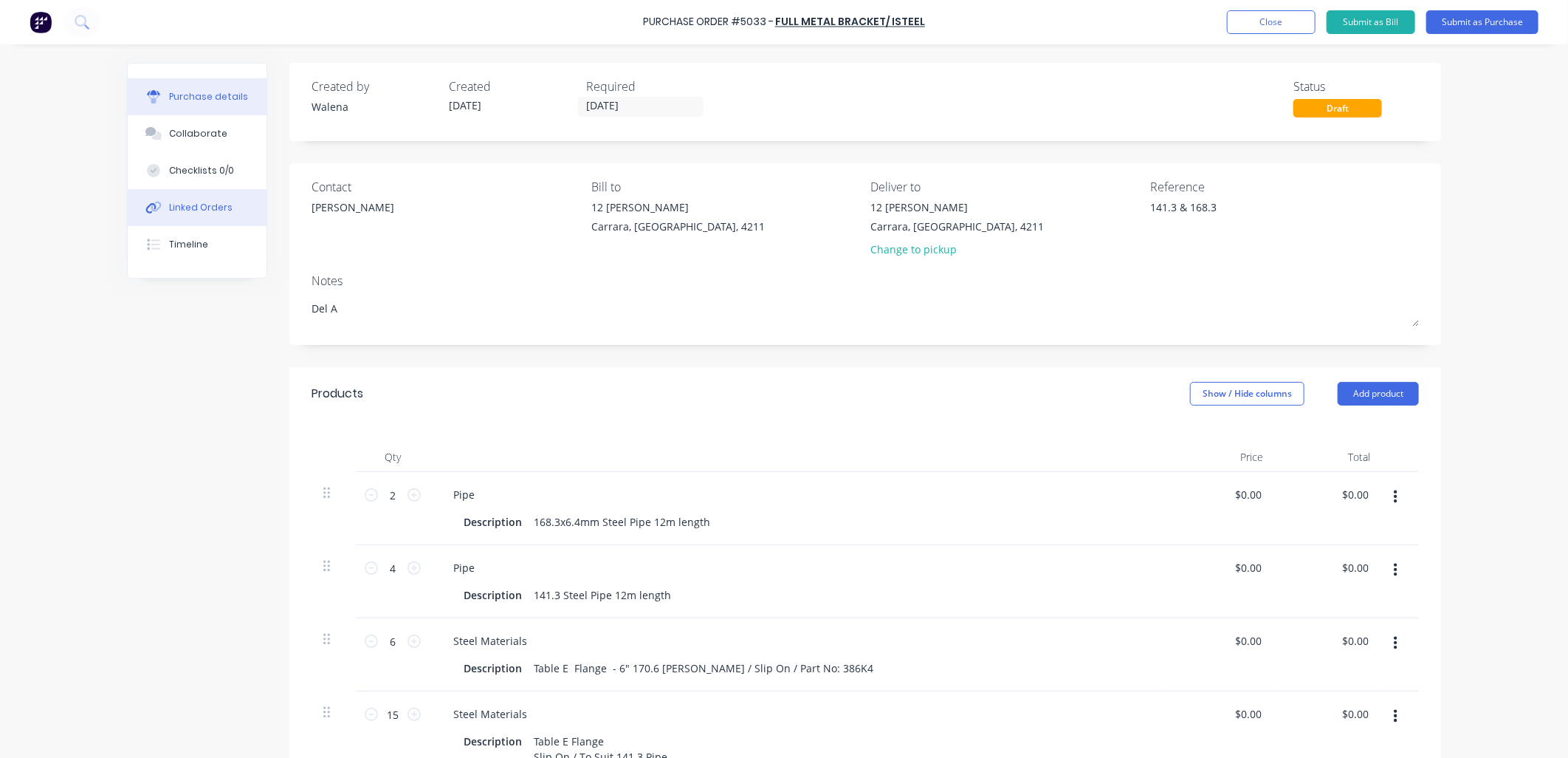
type textarea "x"
type textarea "Del At"
type textarea "x"
type textarea "Del At"
type textarea "x"
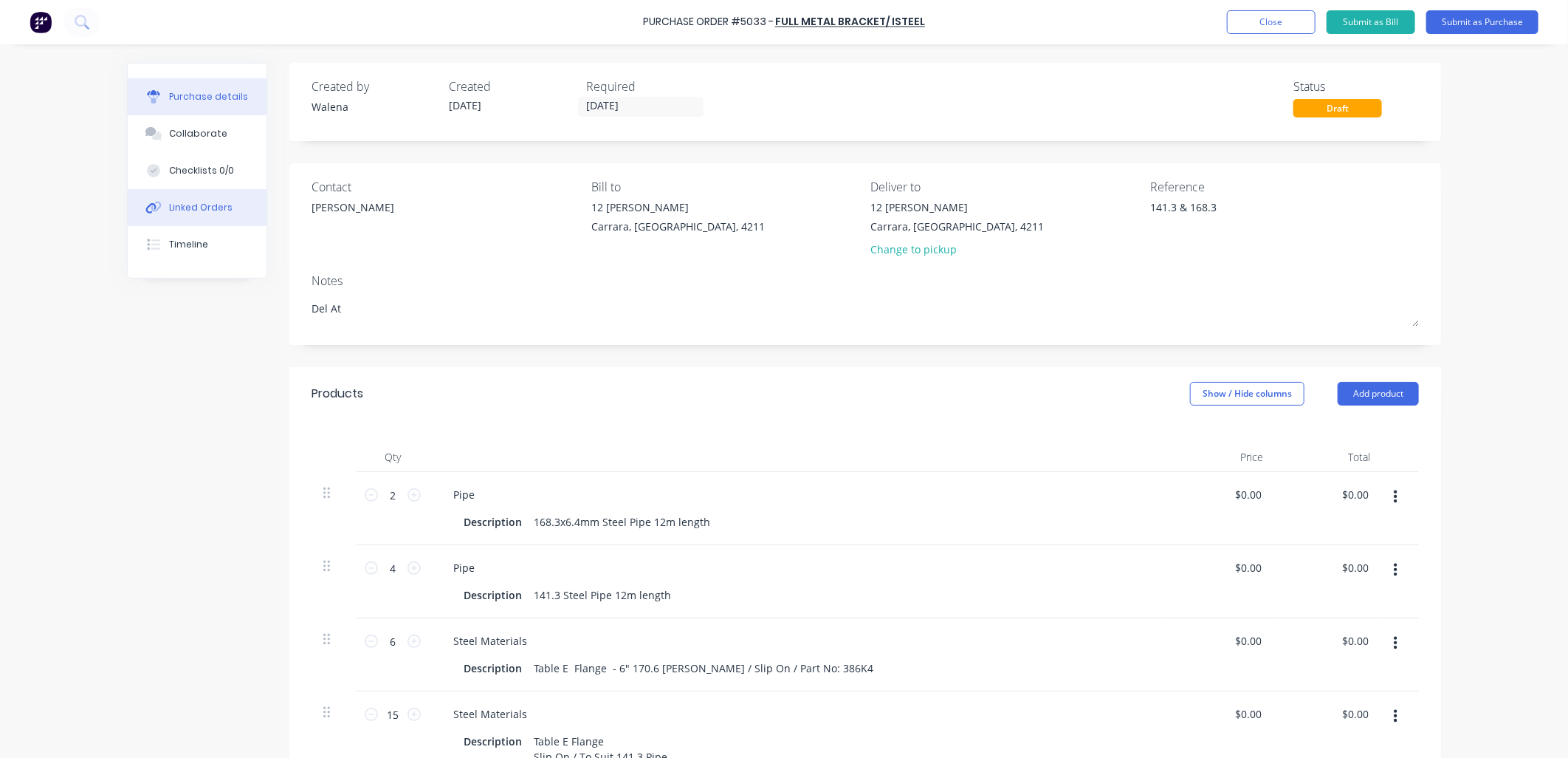
type textarea "Del At y"
type textarea "x"
type textarea "Del At yo"
type textarea "x"
type textarea "Del At you"
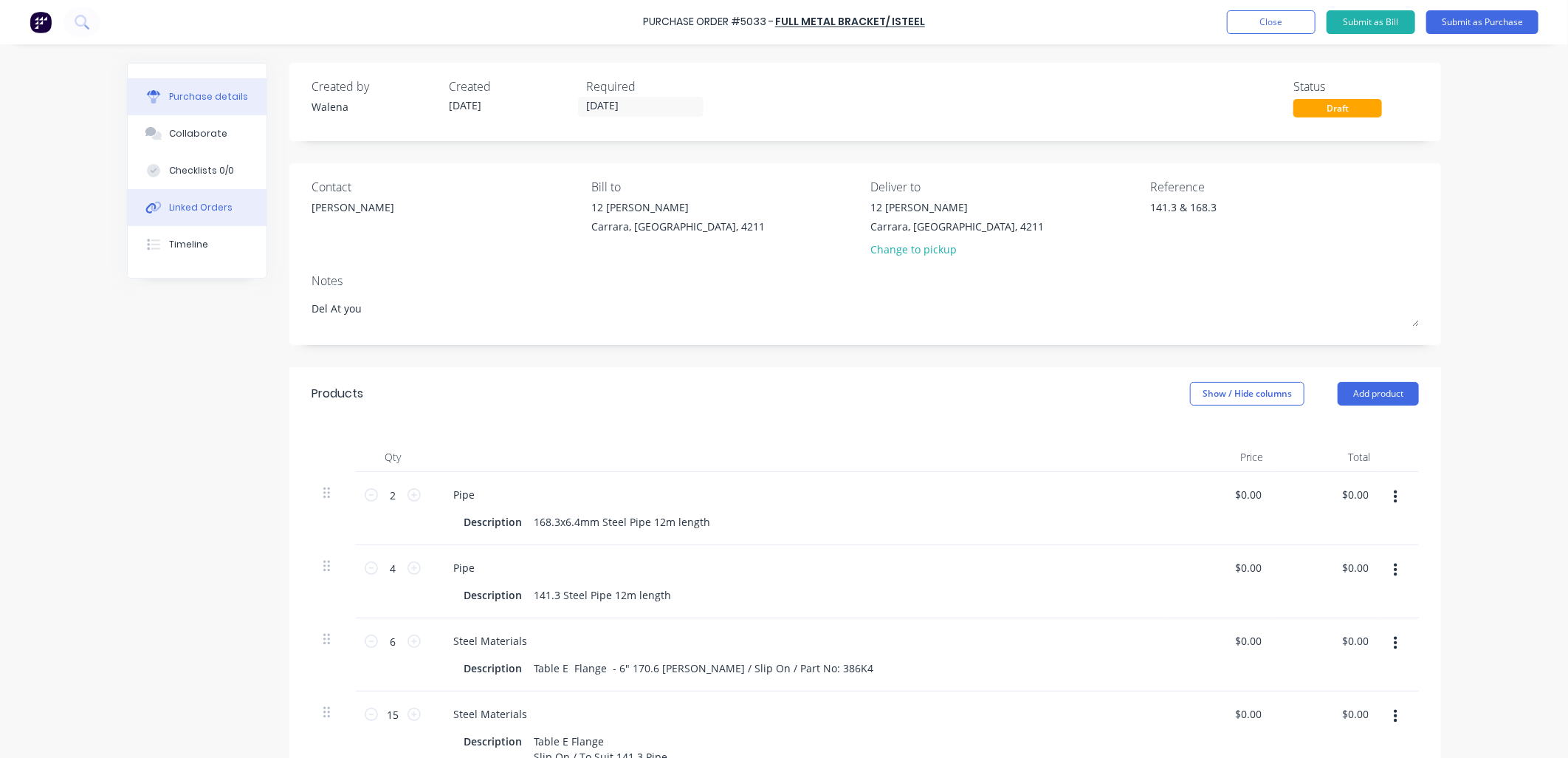
type textarea "x"
type textarea "Del At your"
type textarea "x"
type textarea "Del At your"
type textarea "x"
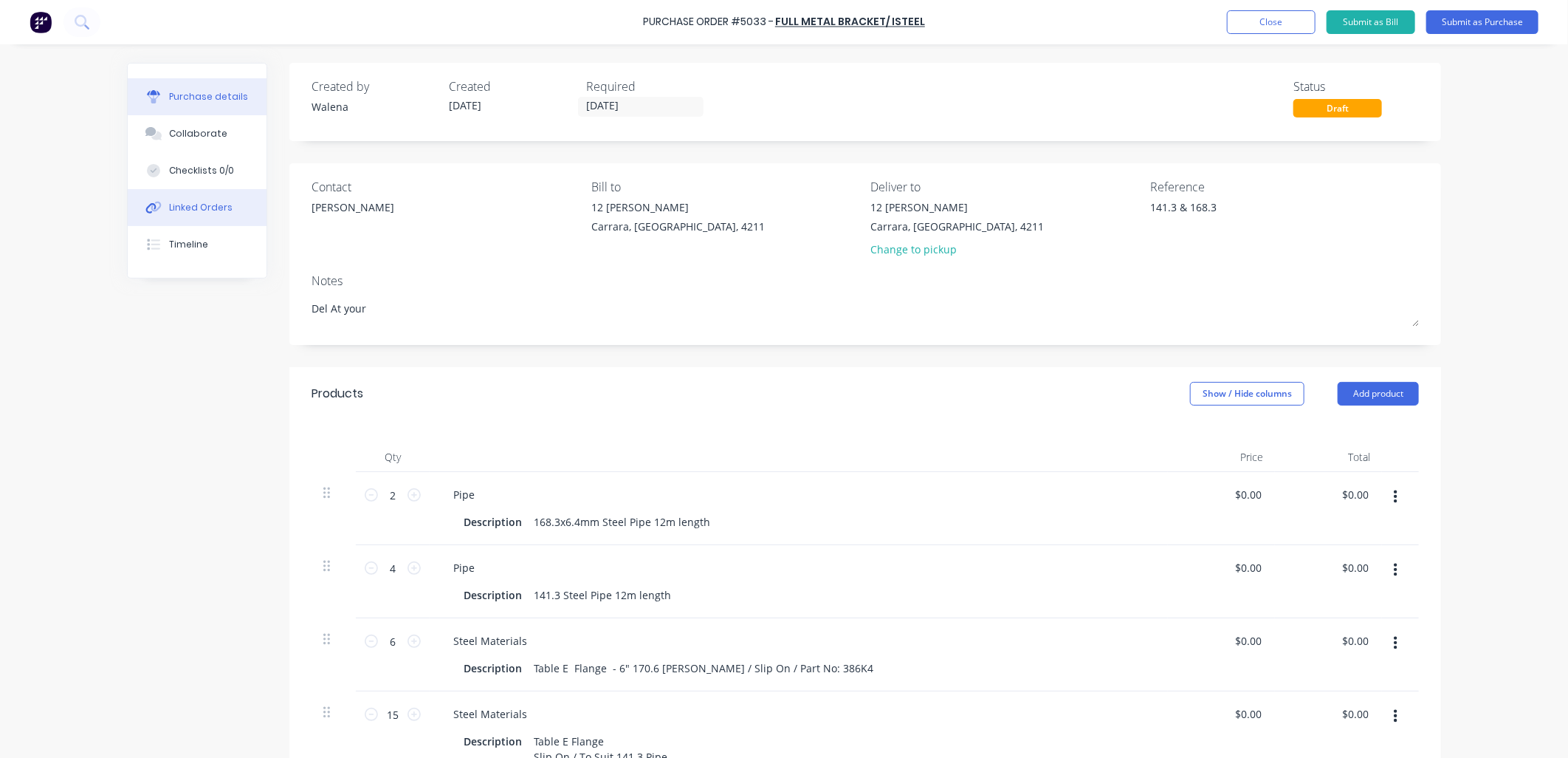
type textarea "Del At your e"
type textarea "x"
type textarea "Del At your ea"
type textarea "x"
type textarea "Del At your ear"
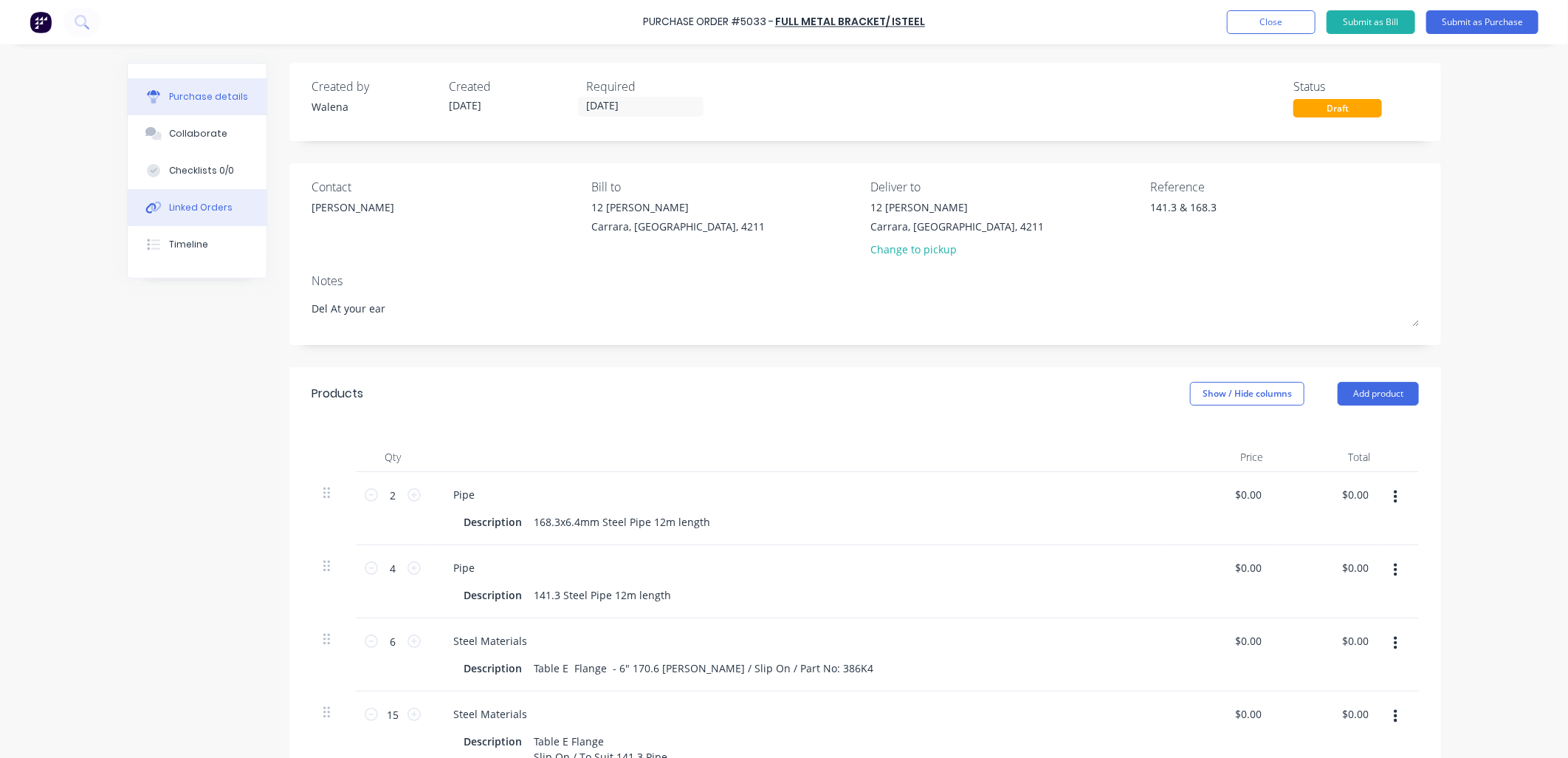
type textarea "x"
type textarea "Del At your earl"
type textarea "x"
type textarea "Del At your earli"
type textarea "x"
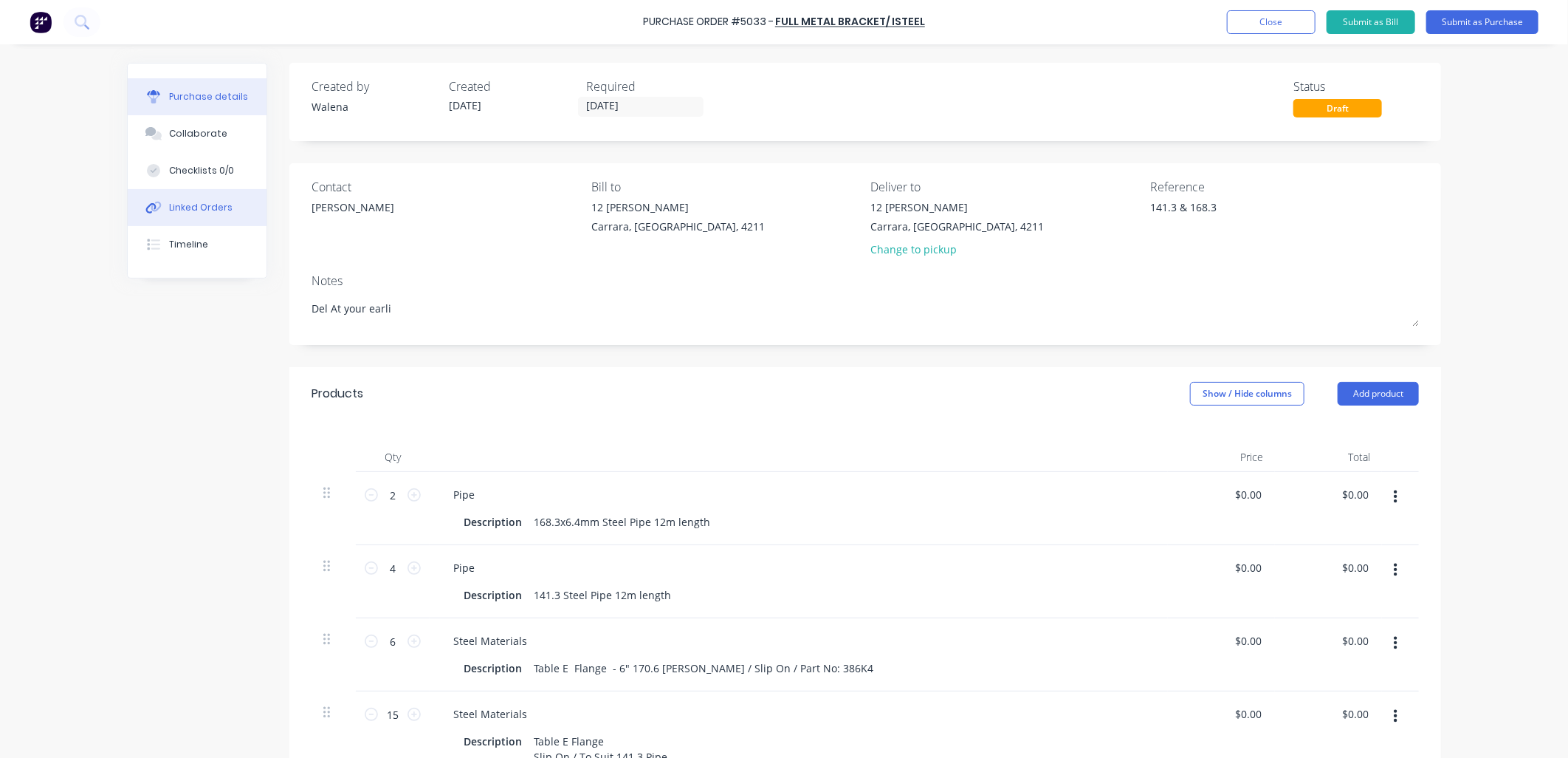
type textarea "Del At your earlie"
type textarea "x"
type textarea "Del At your earlies"
type textarea "x"
type textarea "Del At your earliest"
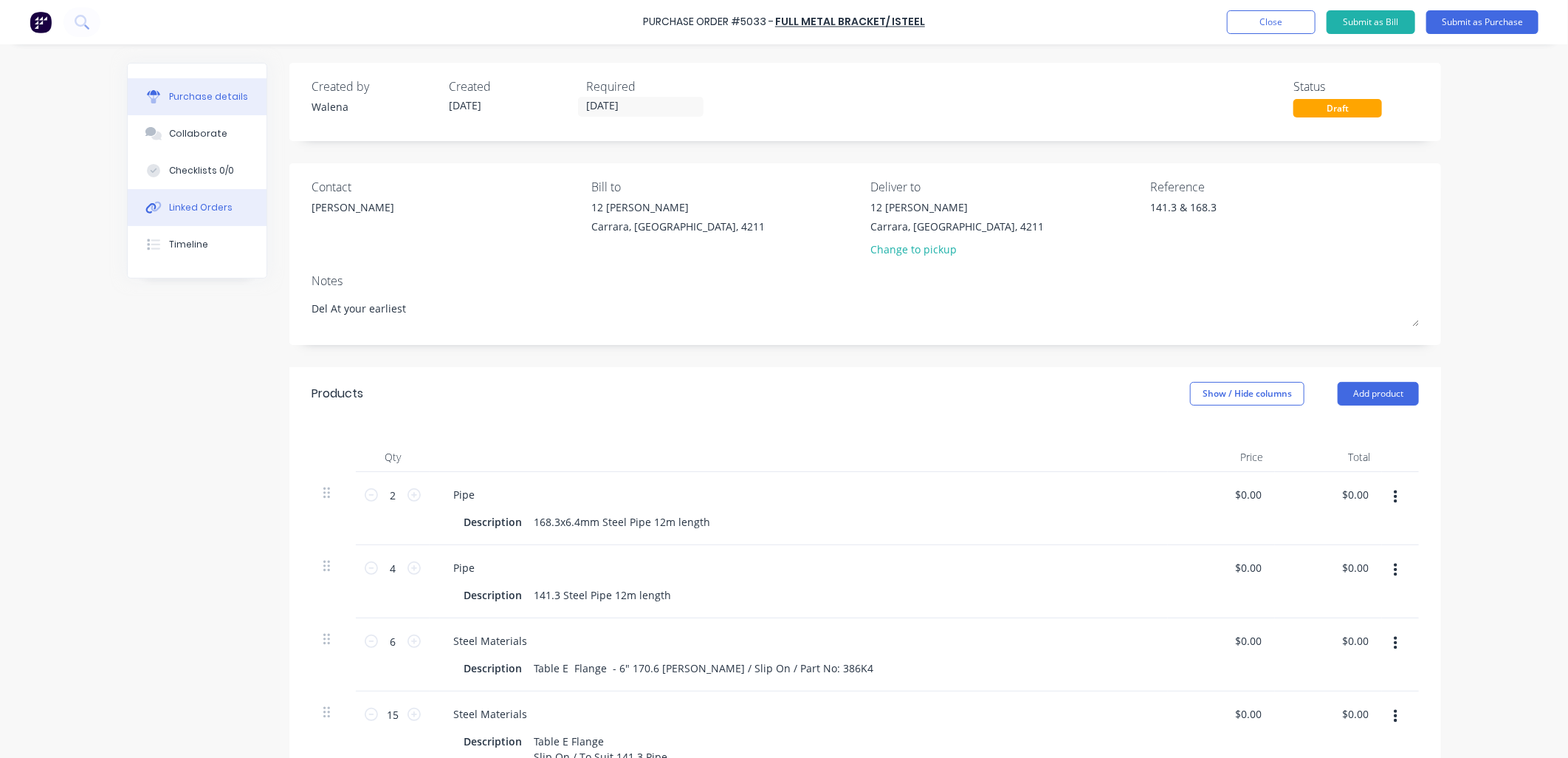
type textarea "x"
type textarea "Del At your earliest"
type textarea "x"
type textarea "Del At your earliest p"
type textarea "x"
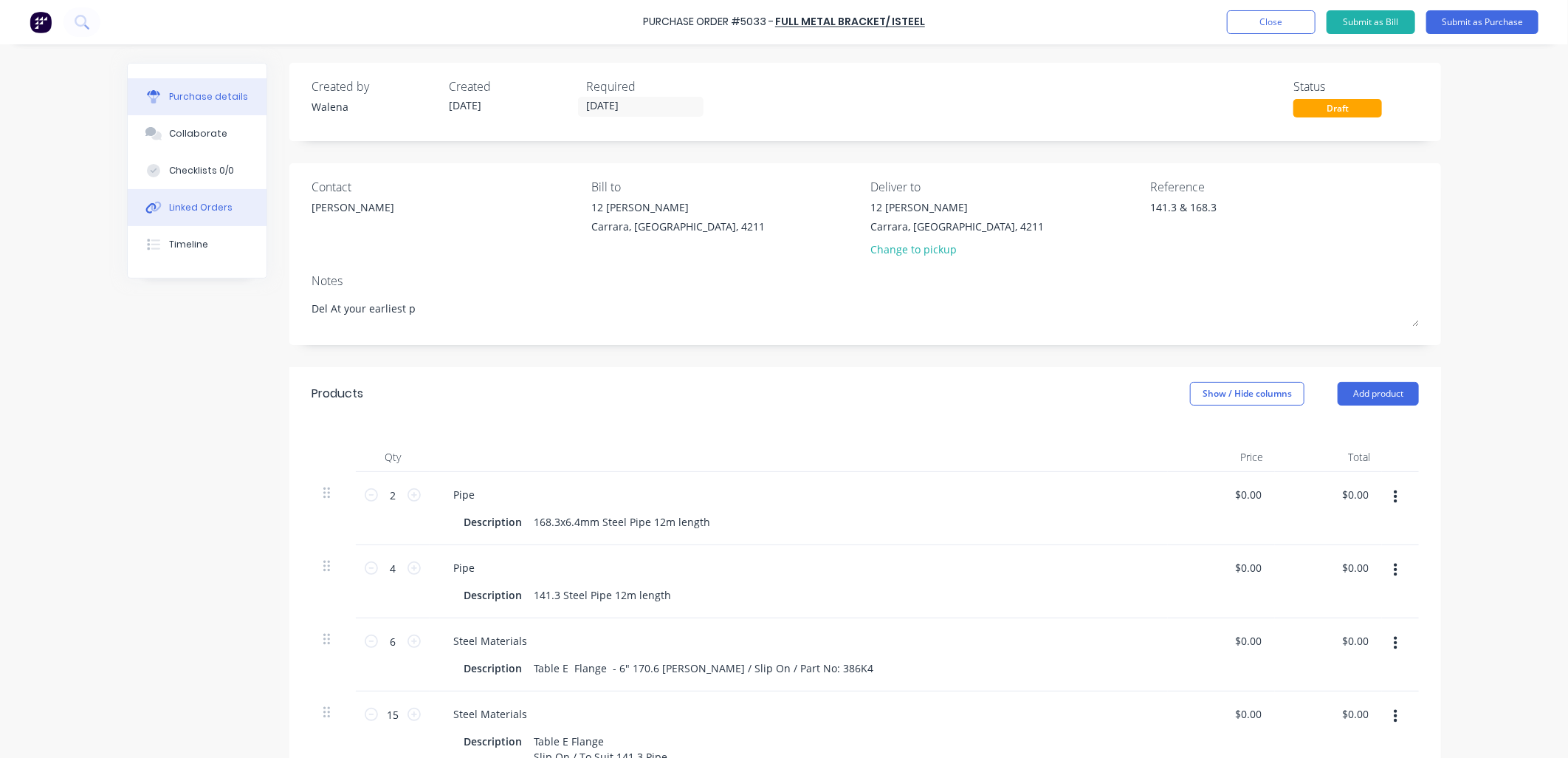
type textarea "Del At your earliest pl"
type textarea "x"
type textarea "Del At your earliest ple"
type textarea "x"
type textarea "Del At your earliest plea"
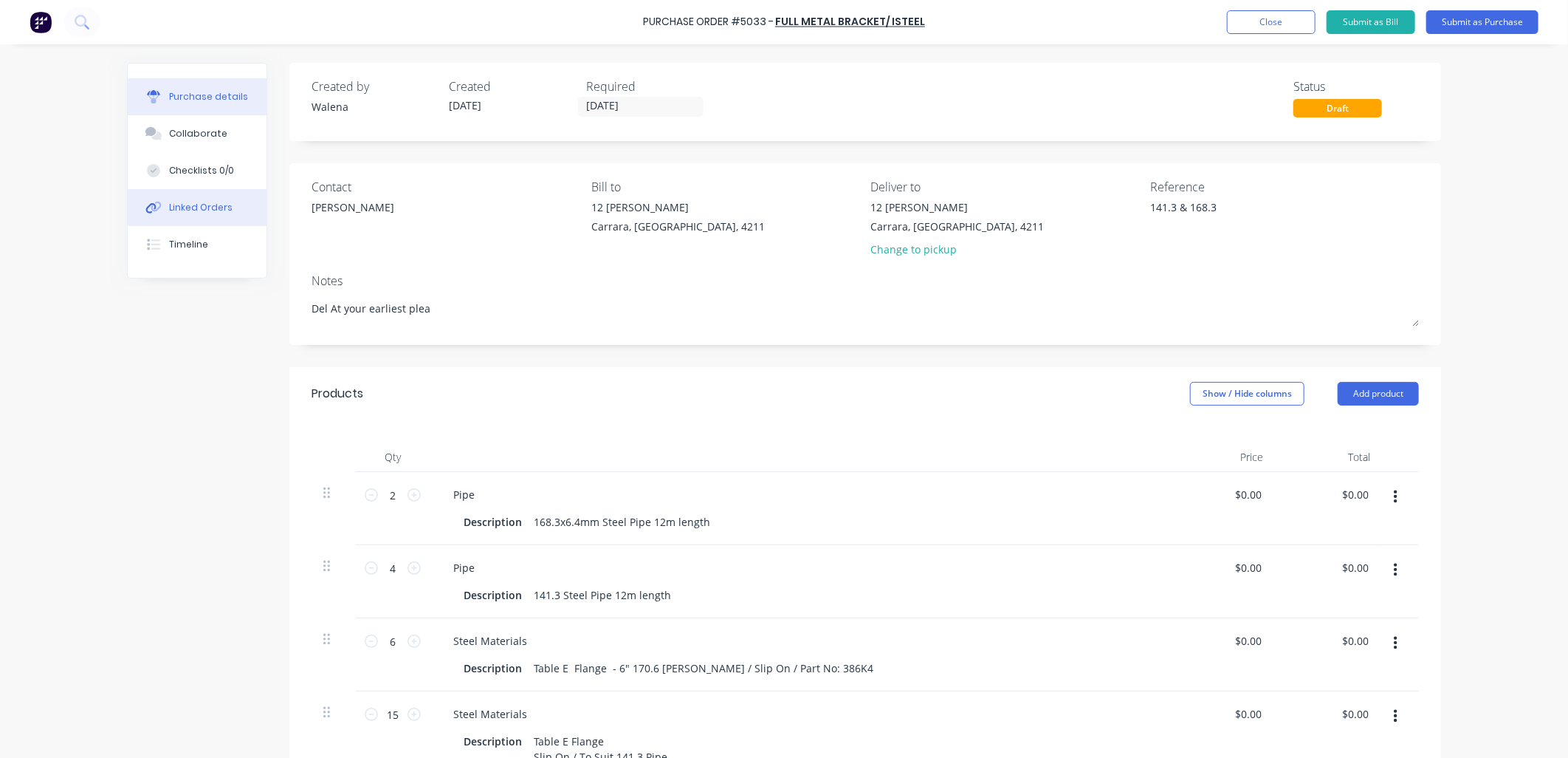
type textarea "x"
type textarea "Del At your earliest pleas"
type textarea "x"
type textarea "Del At your earliest please"
click at [1229, 211] on textarea "141.3 & 168.3" at bounding box center [1242, 216] width 184 height 33
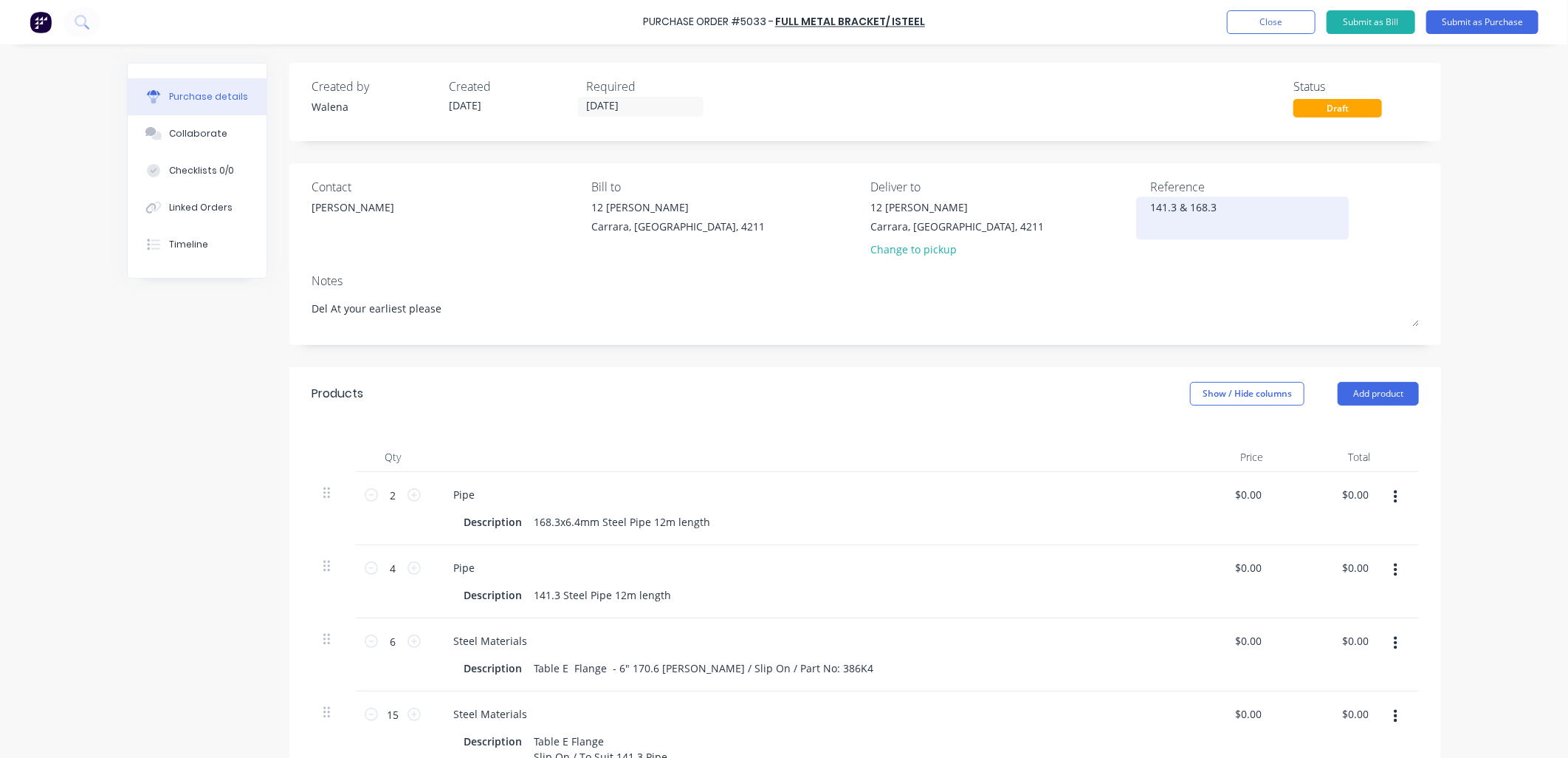
type textarea "x"
type textarea "Del At your earliest please"
type textarea "141.3 & 168.3 Pipe & Table E"
type textarea "x"
type textarea "141.3 & 168.3 Pipe & Table E F"
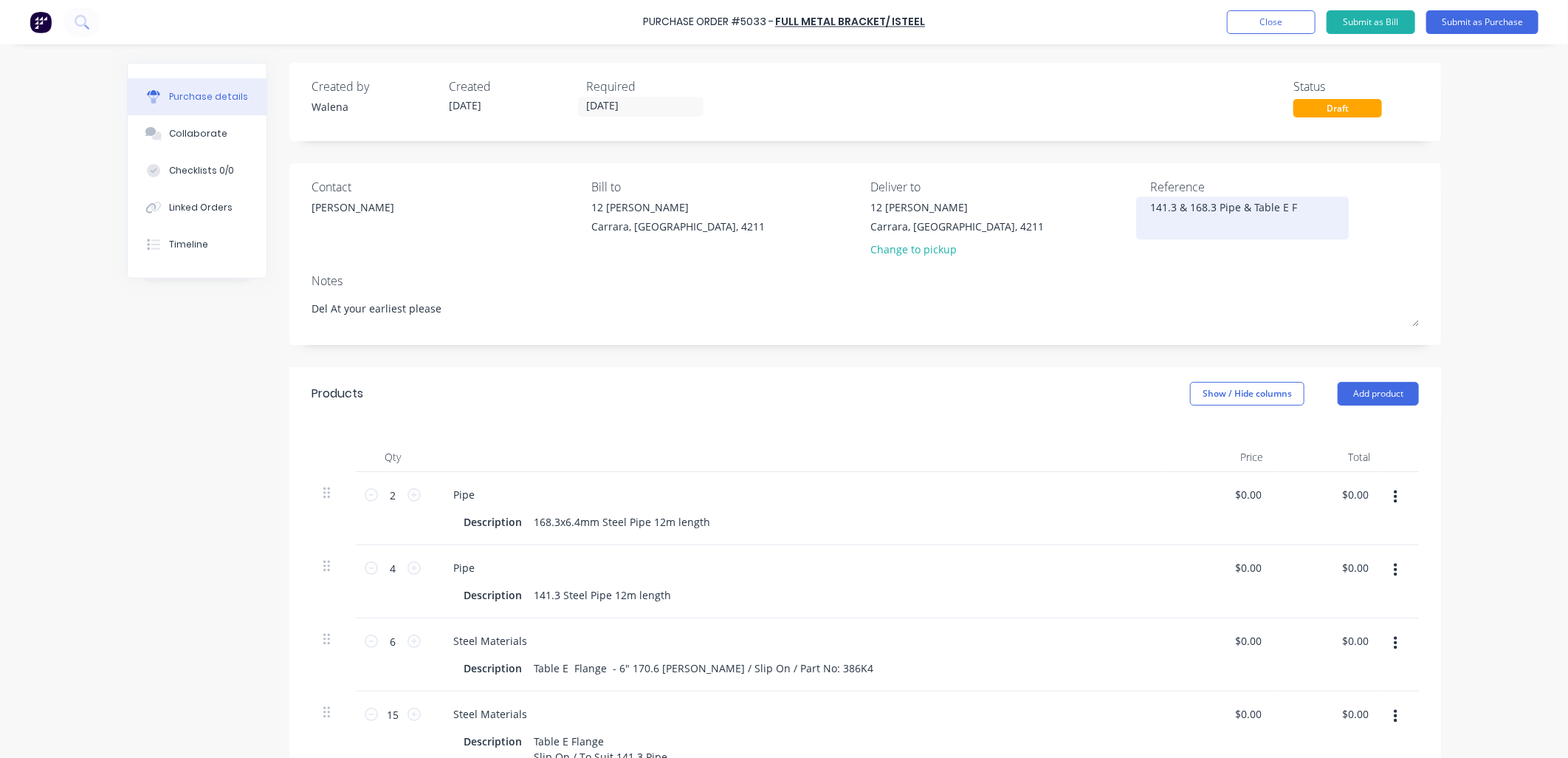
type textarea "x"
type textarea "141.3 & 168.3 Pipe & Table E Fl"
type textarea "x"
type textarea "141.3 & 168.3 Pipe & Table E Fla"
type textarea "x"
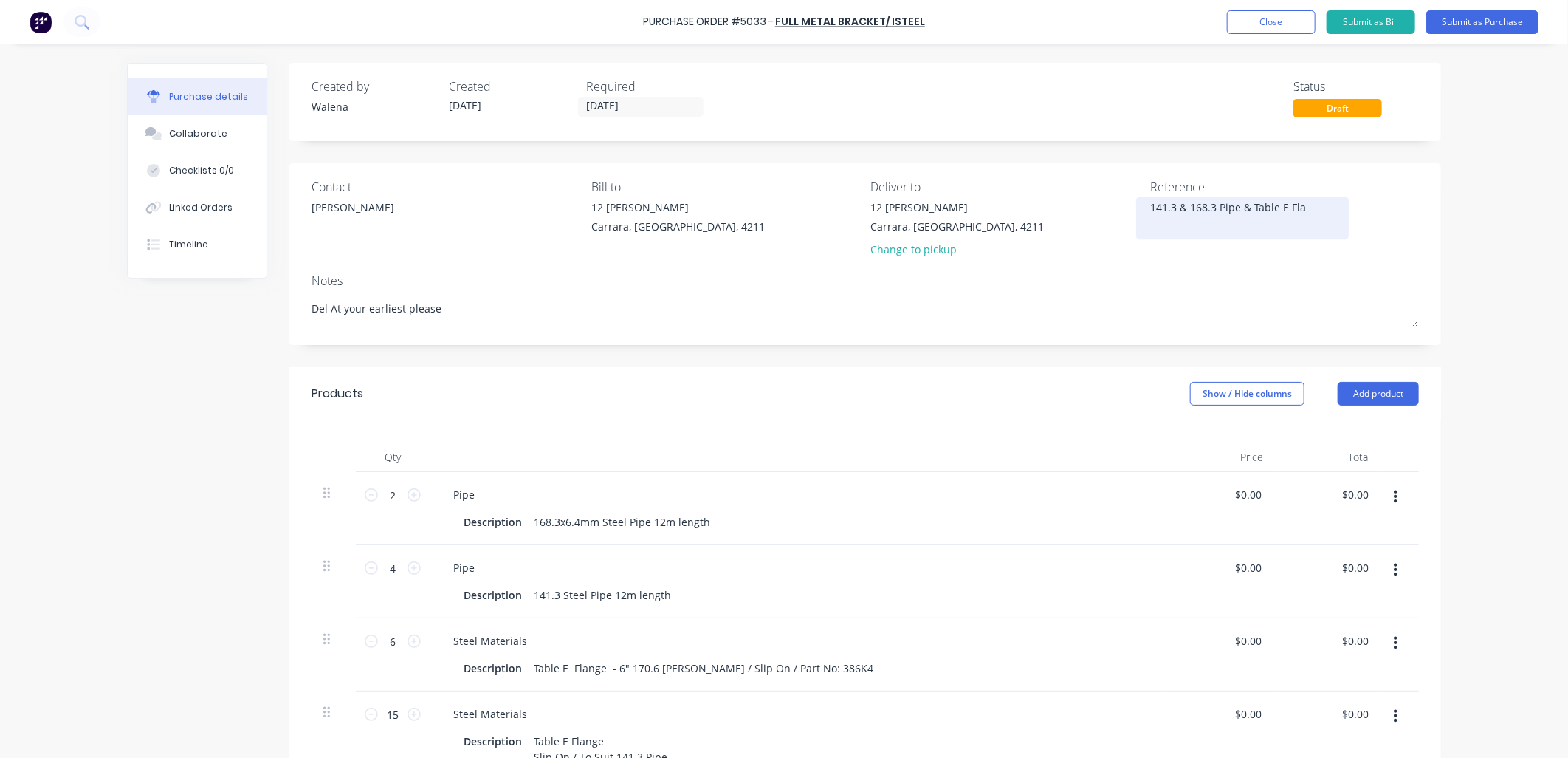
type textarea "141.3 & 168.3 Pipe & Table E Flan"
type textarea "x"
type textarea "141.3 & 168.3 Pipe & Table E Flang"
type textarea "x"
type textarea "141.3 & 168.3 Pipe & Table E Flange"
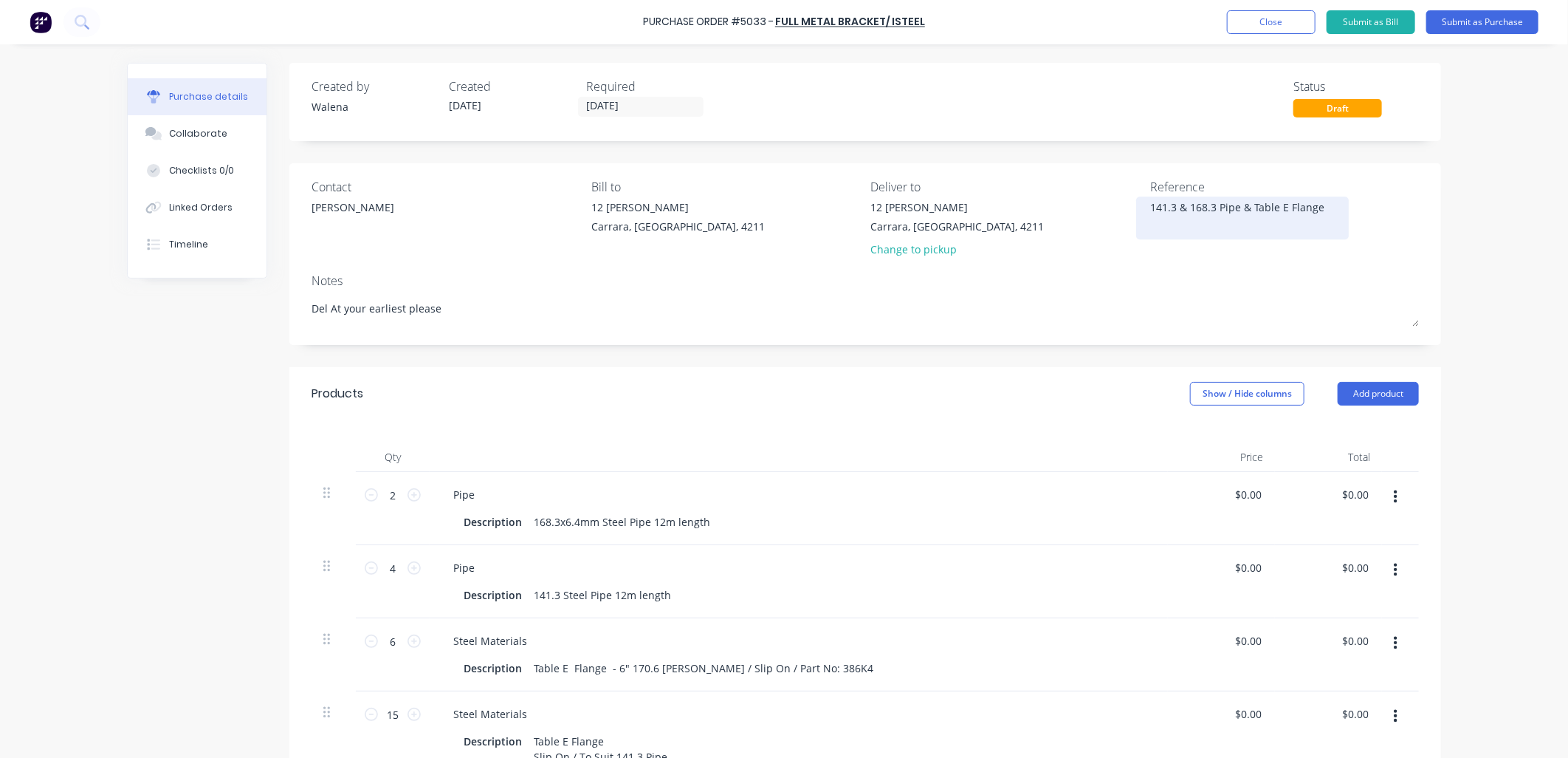
type textarea "x"
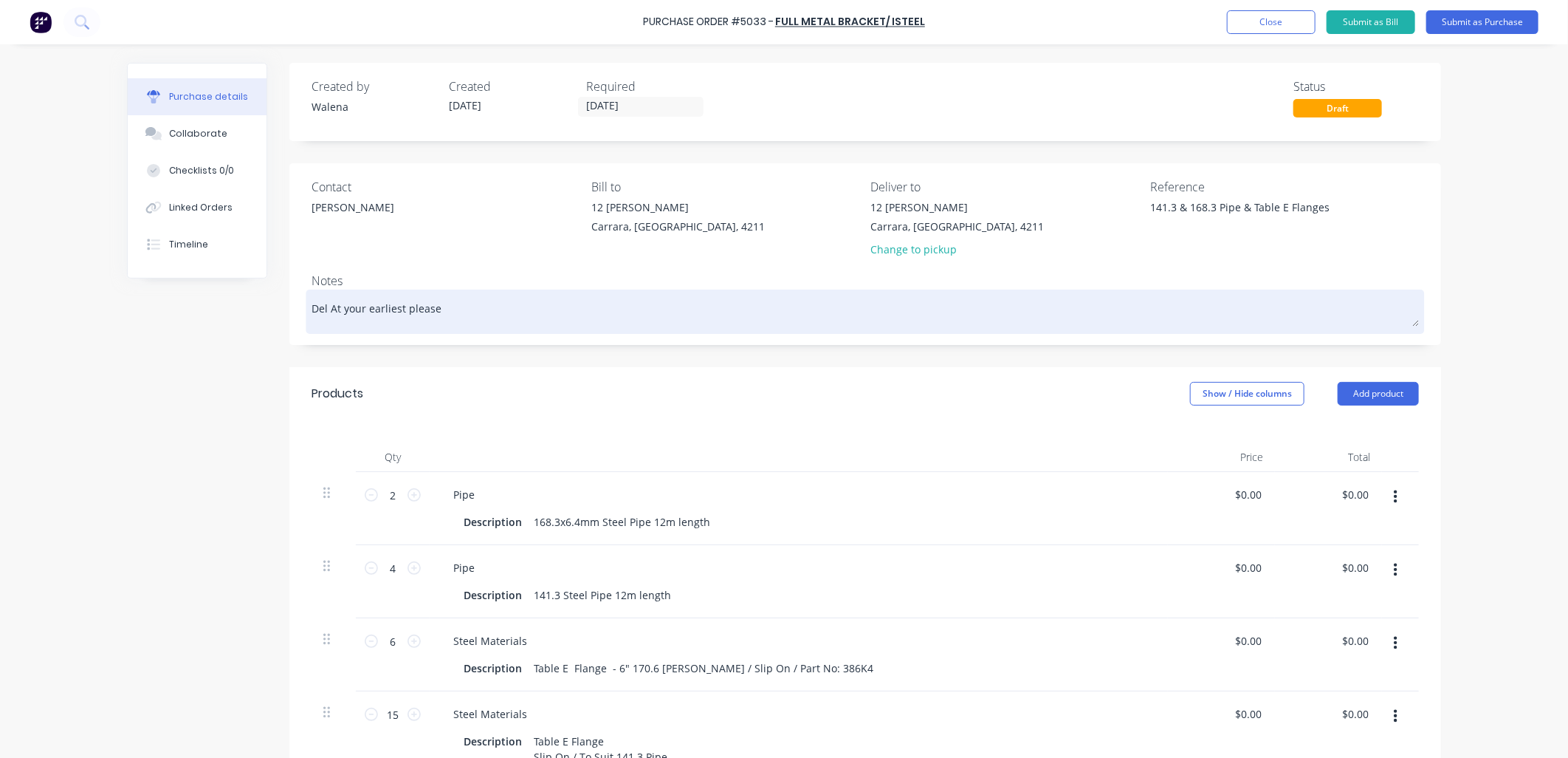
type textarea "141.3 & 168.3 Pipe & Table E Flanges"
click at [1111, 323] on textarea "Del At your earliest please" at bounding box center [865, 310] width 1108 height 33
type textarea "x"
type textarea "141.3 & 168.3 Pipe & Table E Flanges"
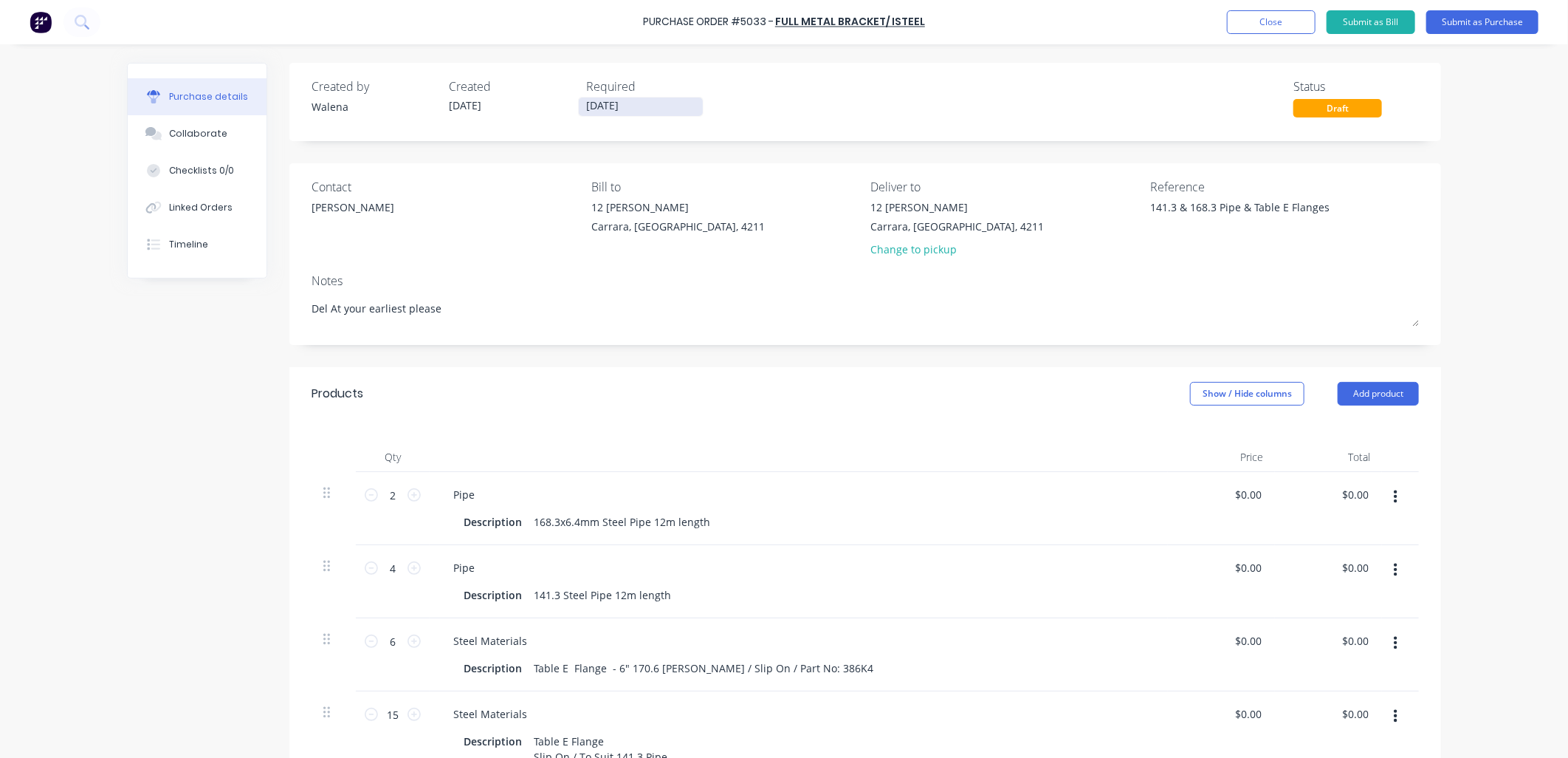
click at [644, 107] on input "11/09/25" at bounding box center [641, 107] width 124 height 18
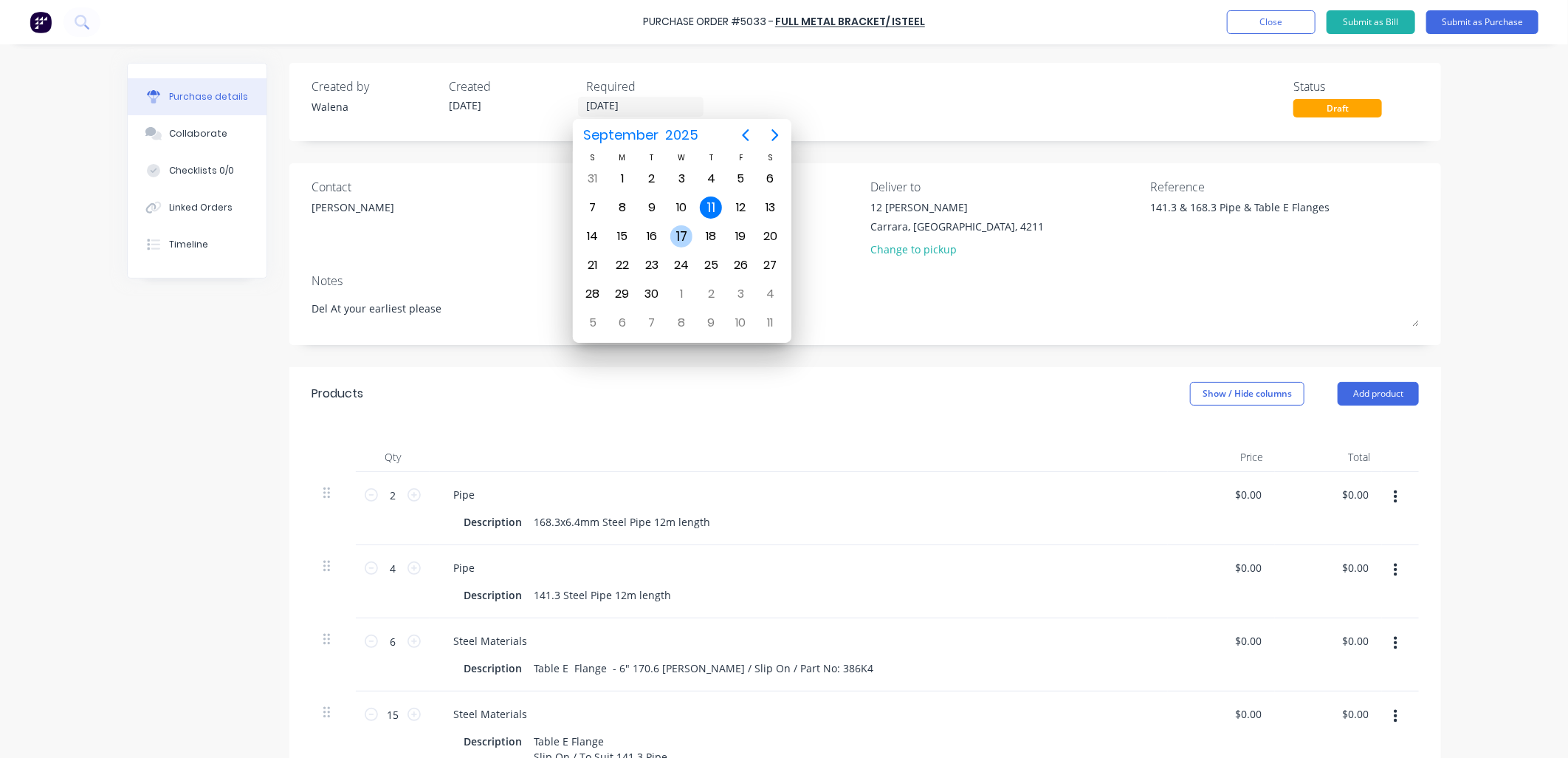
click at [675, 230] on div "17" at bounding box center [681, 236] width 22 height 22
type textarea "x"
type input "17/09/25"
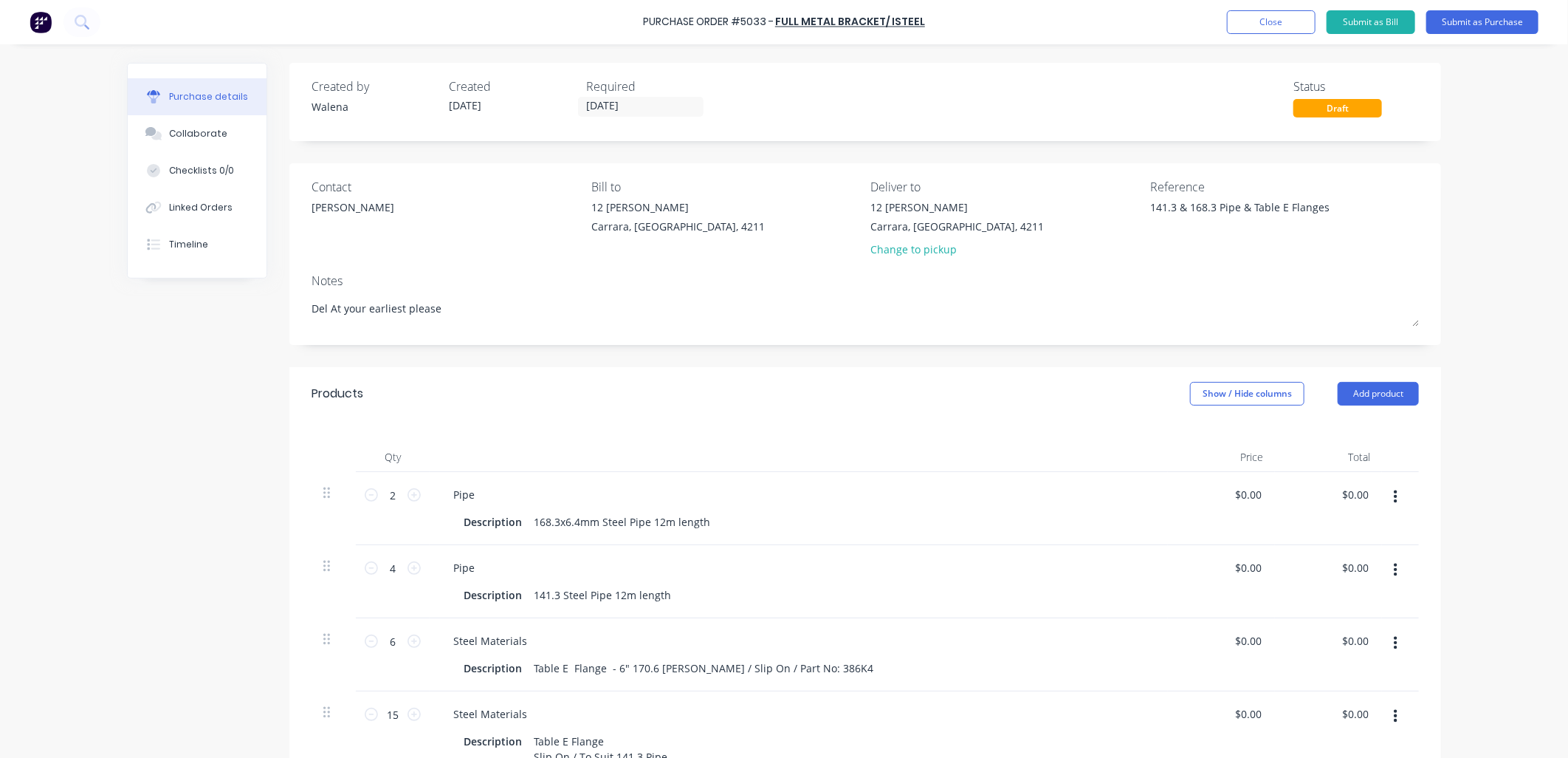
click at [180, 447] on div "Created by Walena Created 11/09/25 Required 17/09/25 Status Draft Contact Jeff …" at bounding box center [784, 606] width 1314 height 1087
click at [1475, 24] on button "Submit as Purchase" at bounding box center [1483, 22] width 112 height 24
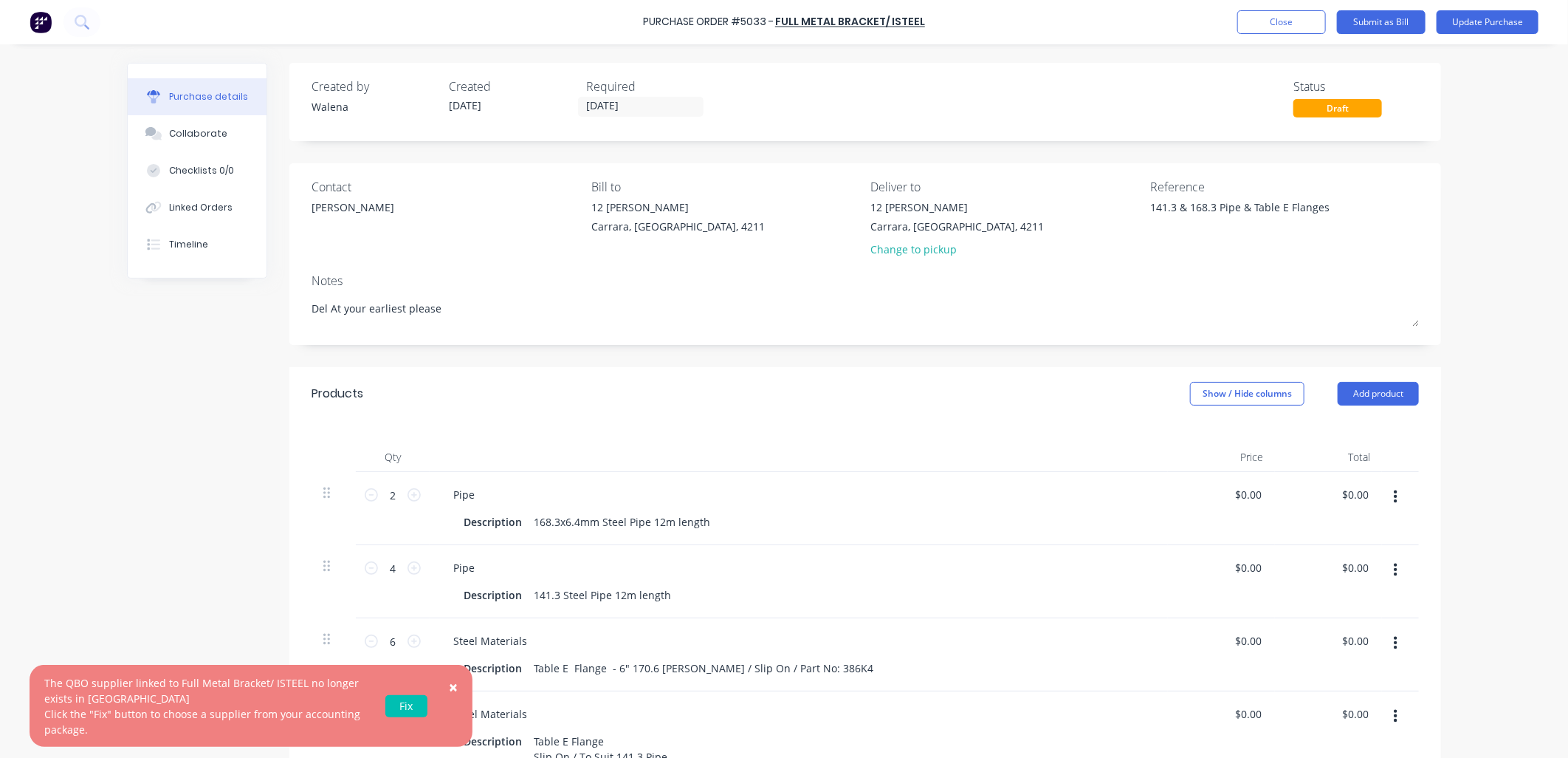
type textarea "x"
click at [402, 700] on link "Fix" at bounding box center [406, 706] width 42 height 22
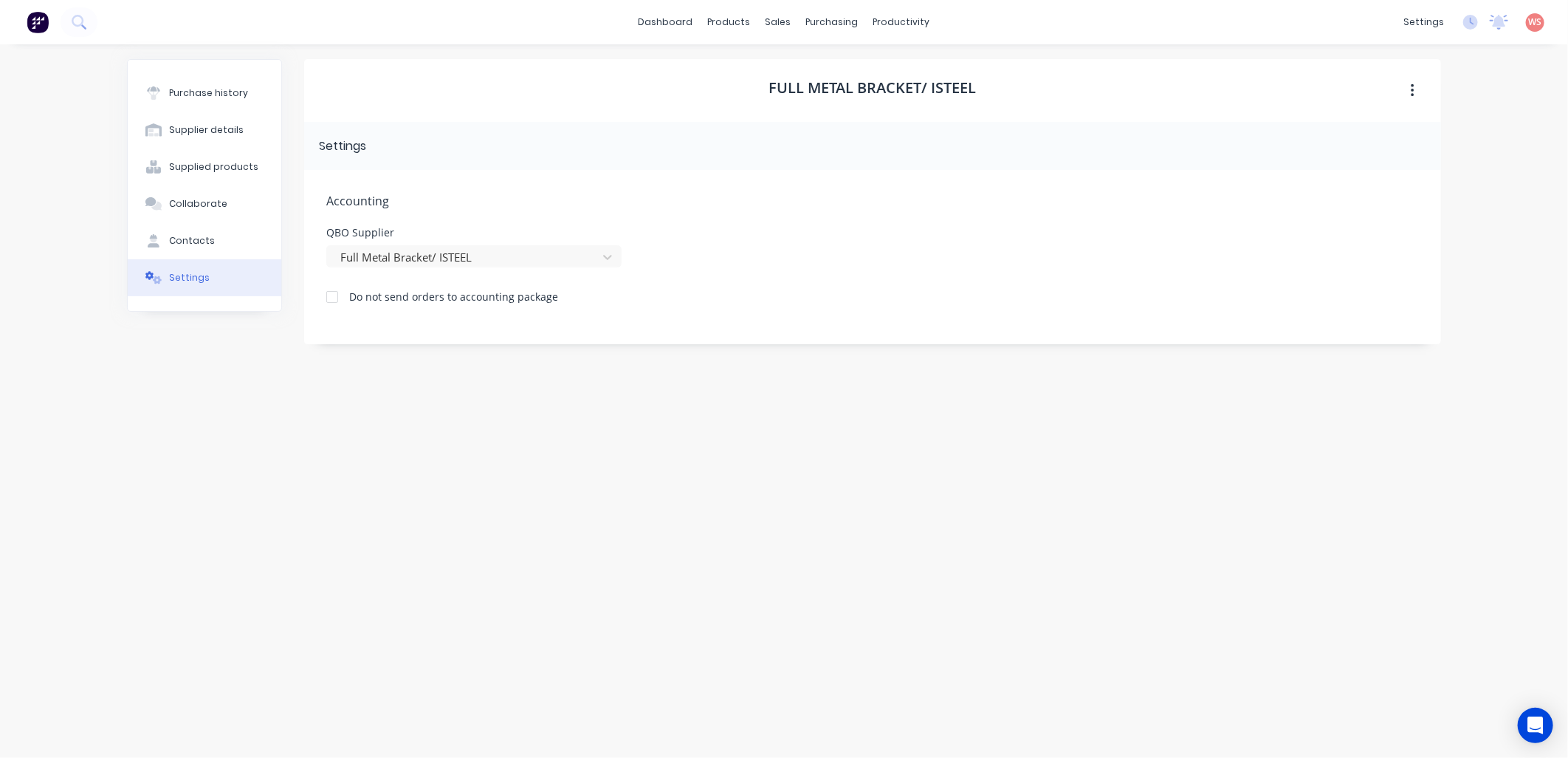
click at [301, 541] on div "Purchase history Supplier details Supplied products Collaborate Contacts Settin…" at bounding box center [784, 393] width 1314 height 669
click at [848, 533] on div "Full Metal Bracket/ ISTEEL Settings Accounting QBO Supplier Full Metal Bracket/…" at bounding box center [873, 393] width 1137 height 669
click at [925, 451] on div "Full Metal Bracket/ ISTEEL Settings Accounting QBO Supplier Full Metal Bracket/…" at bounding box center [873, 393] width 1137 height 669
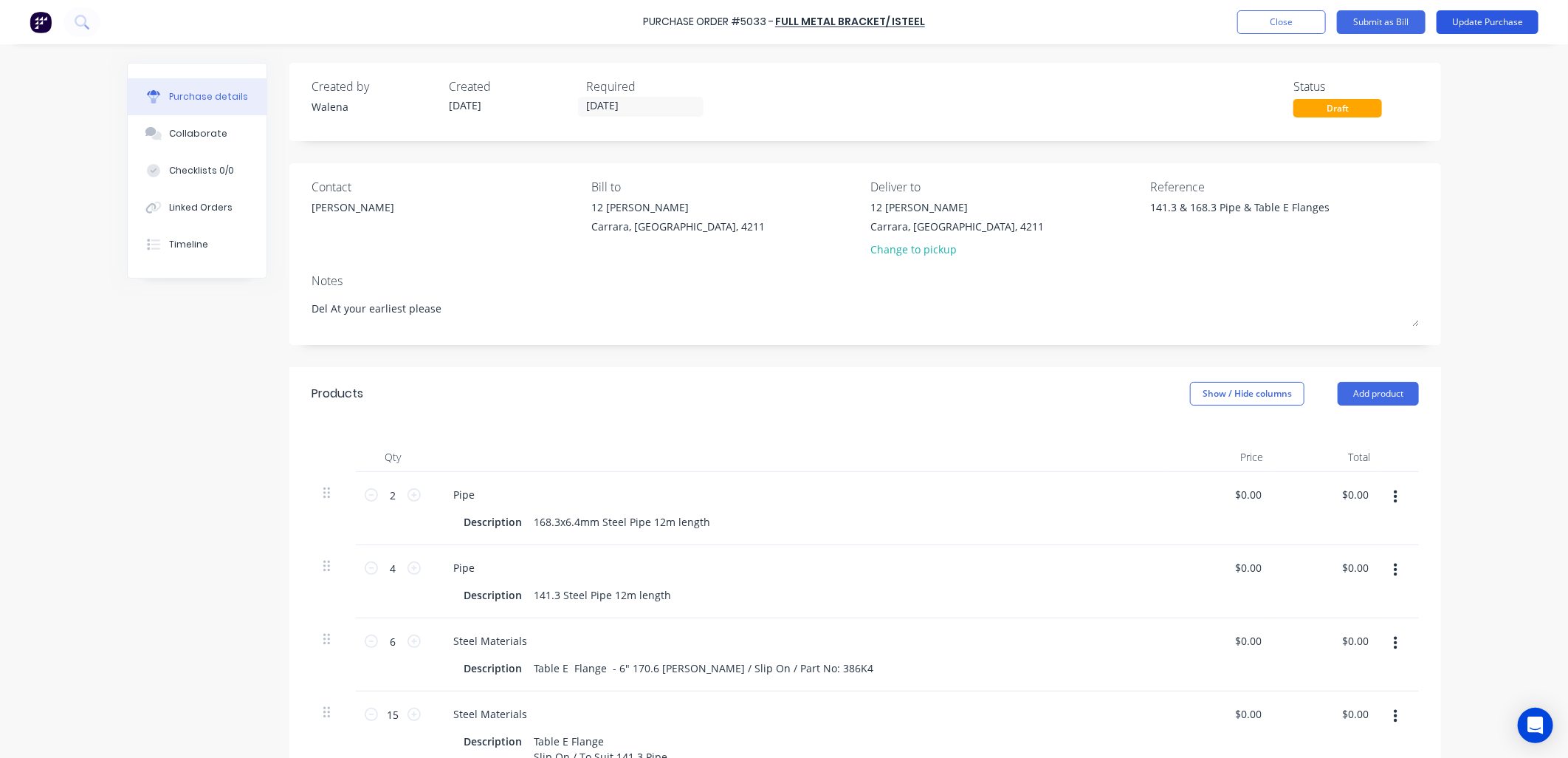
click at [1488, 13] on button "Update Purchase" at bounding box center [1487, 22] width 102 height 24
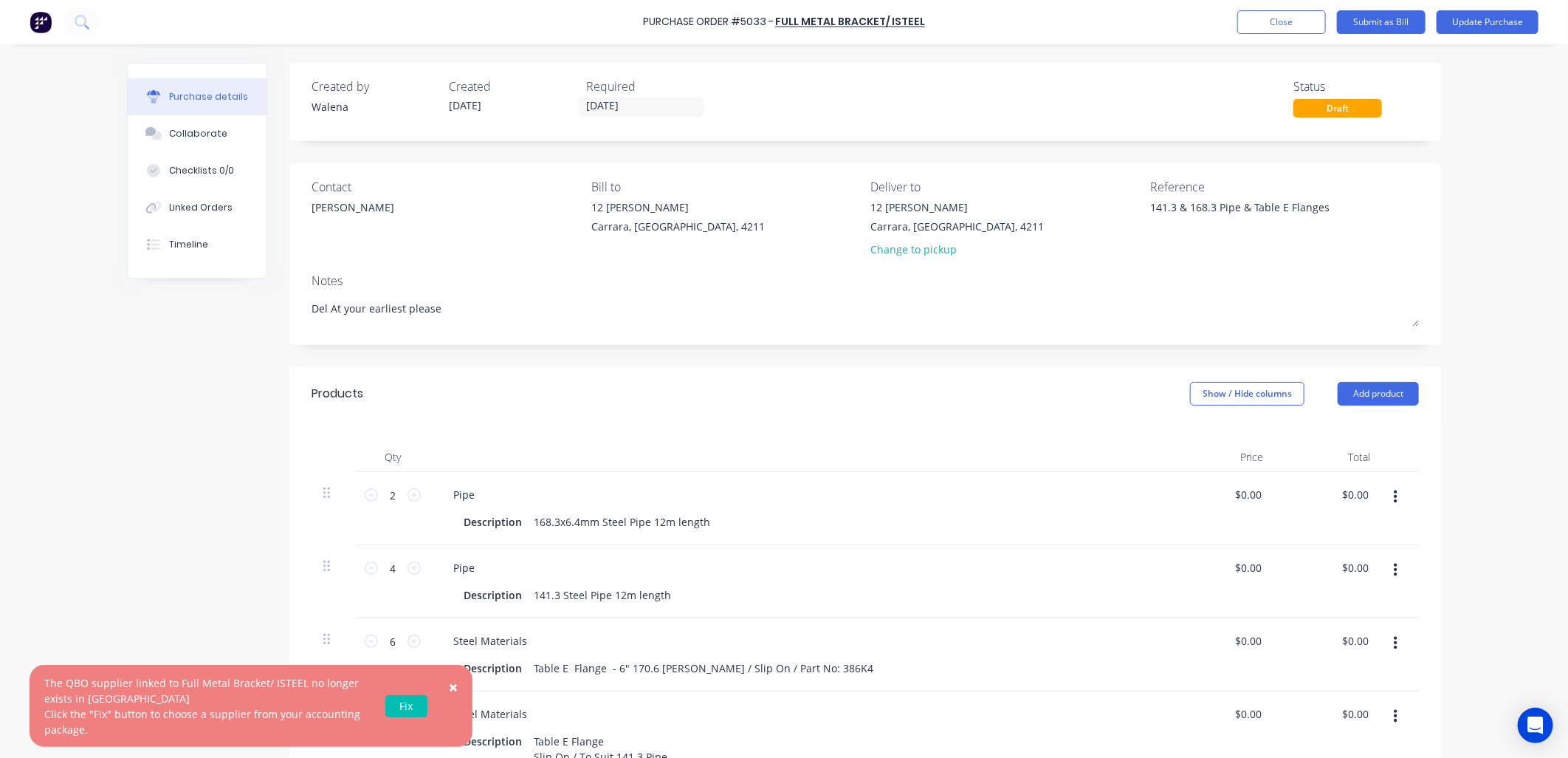
click at [27, 527] on div "× The QBO supplier linked to Full Metal Bracket/ ISTEEL no longer exists in QBO…" at bounding box center [784, 379] width 1568 height 758
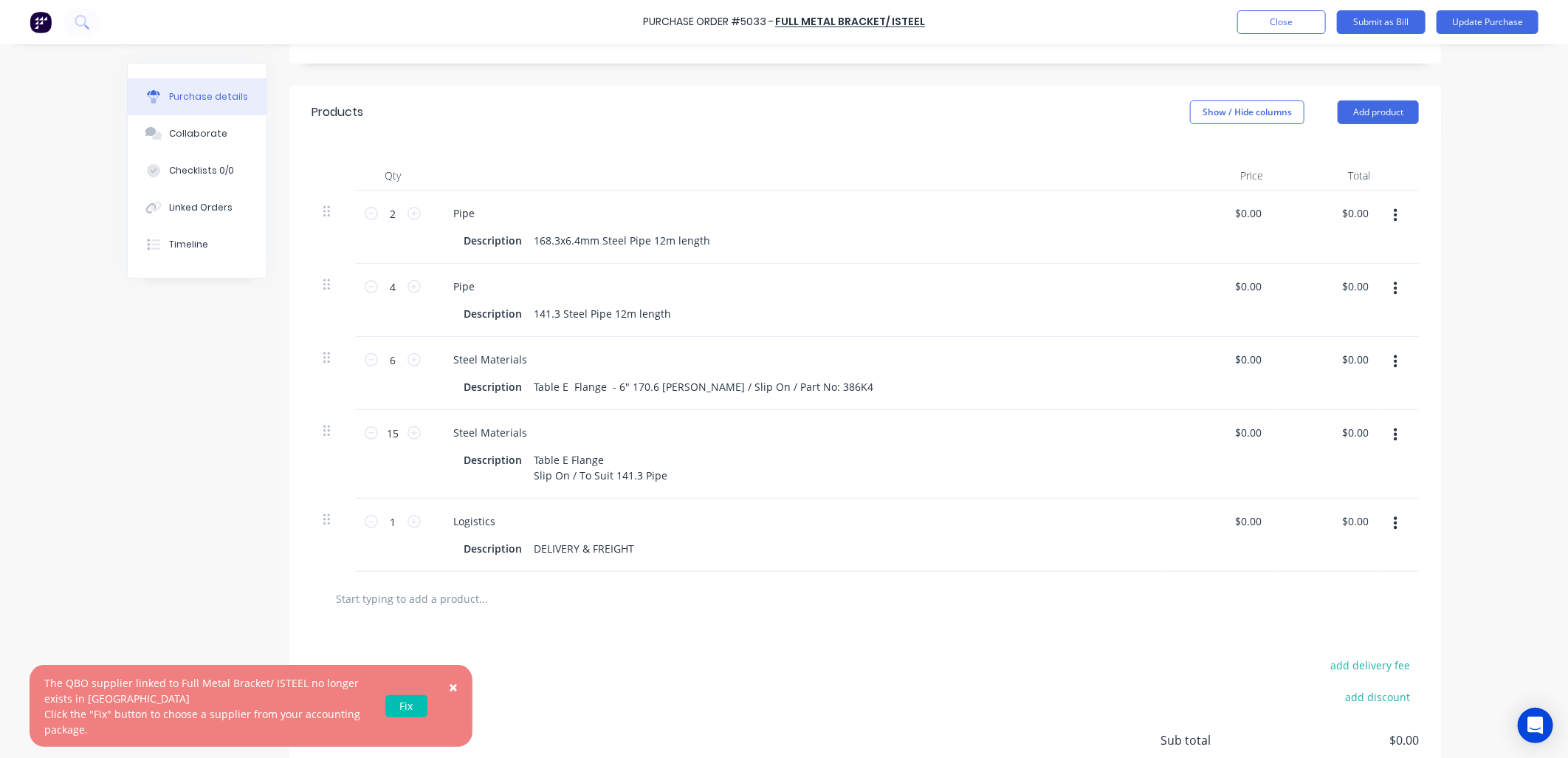
scroll to position [328, 0]
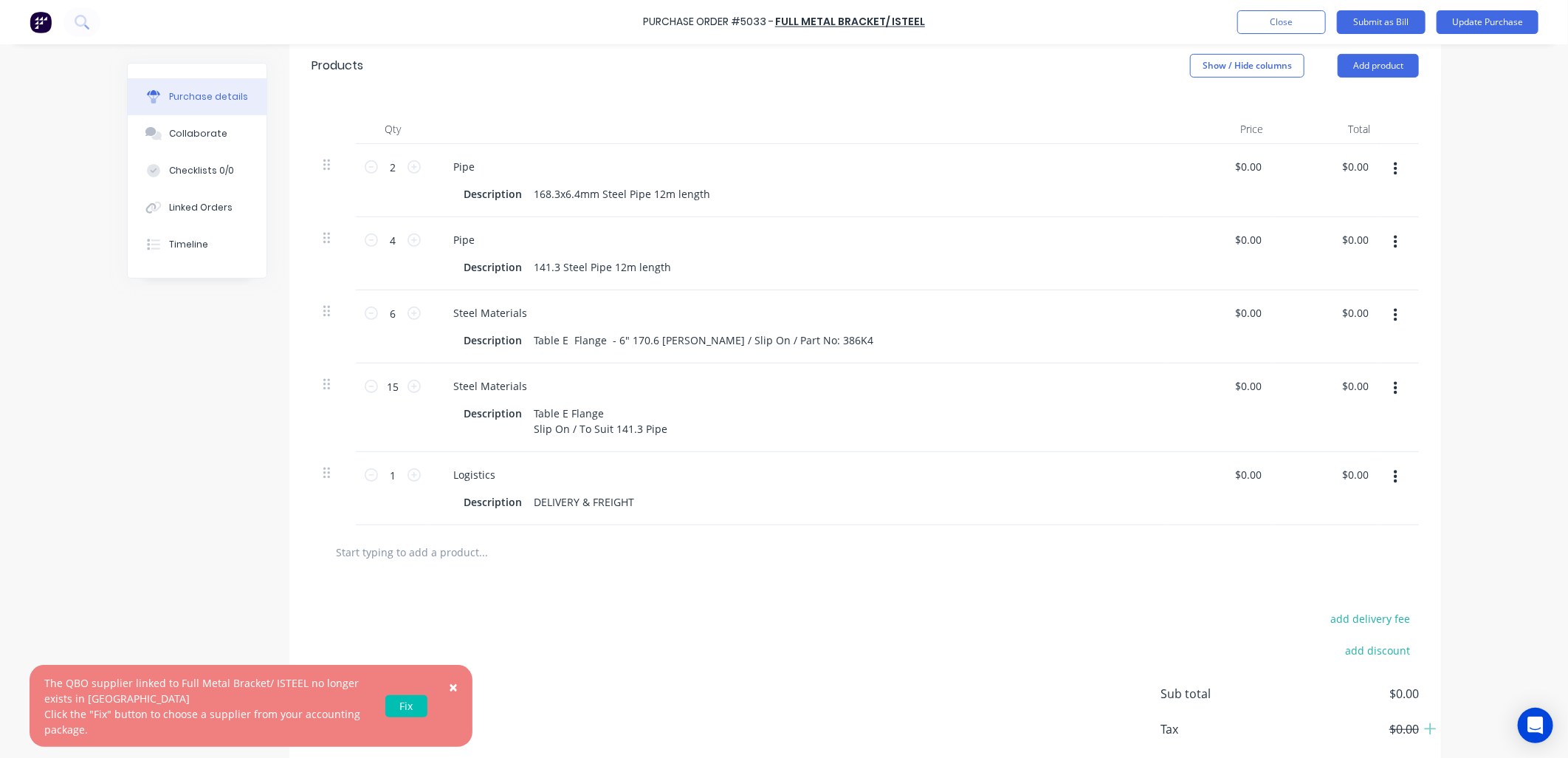
click at [449, 689] on span "×" at bounding box center [453, 686] width 9 height 21
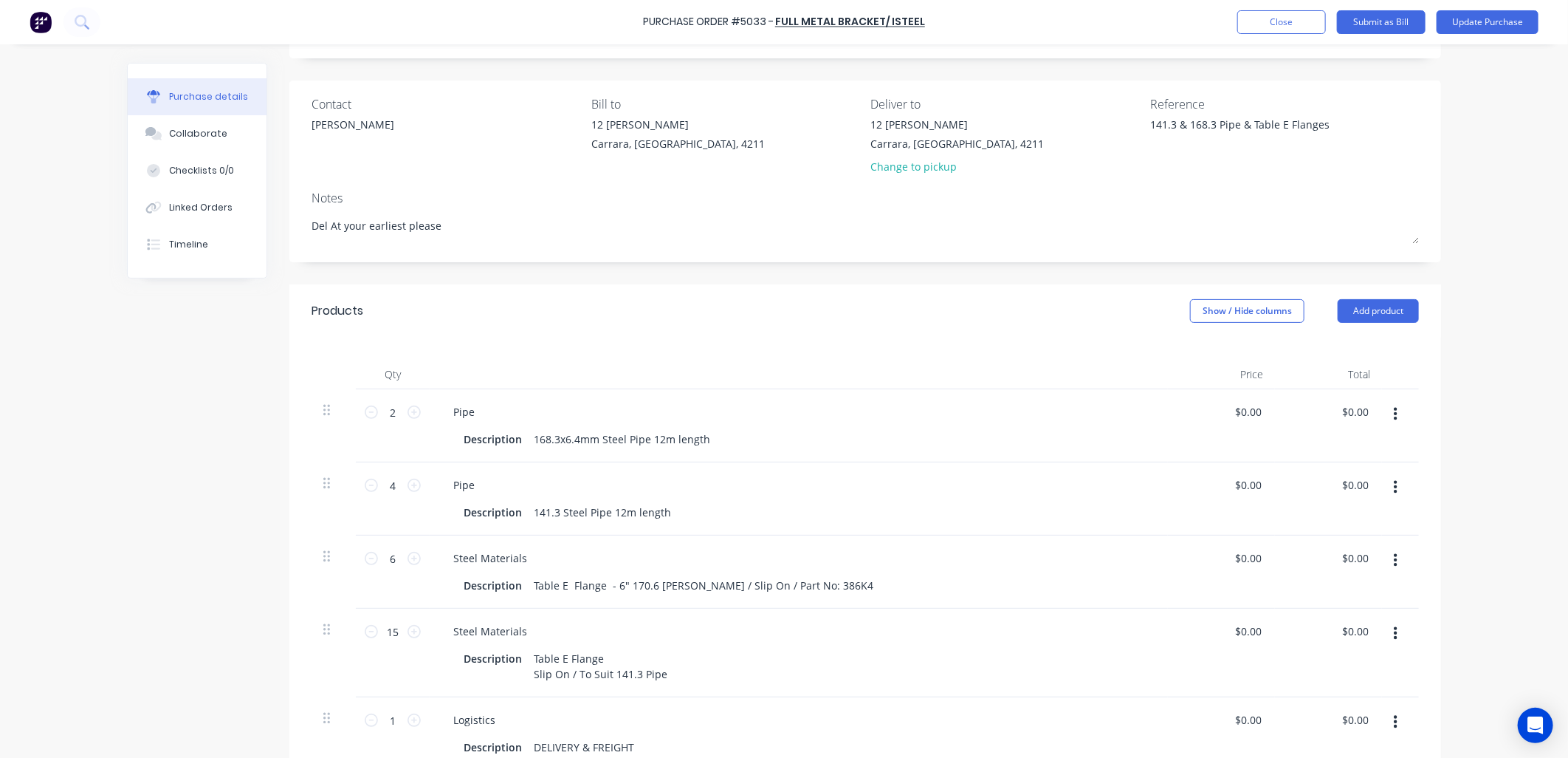
scroll to position [0, 0]
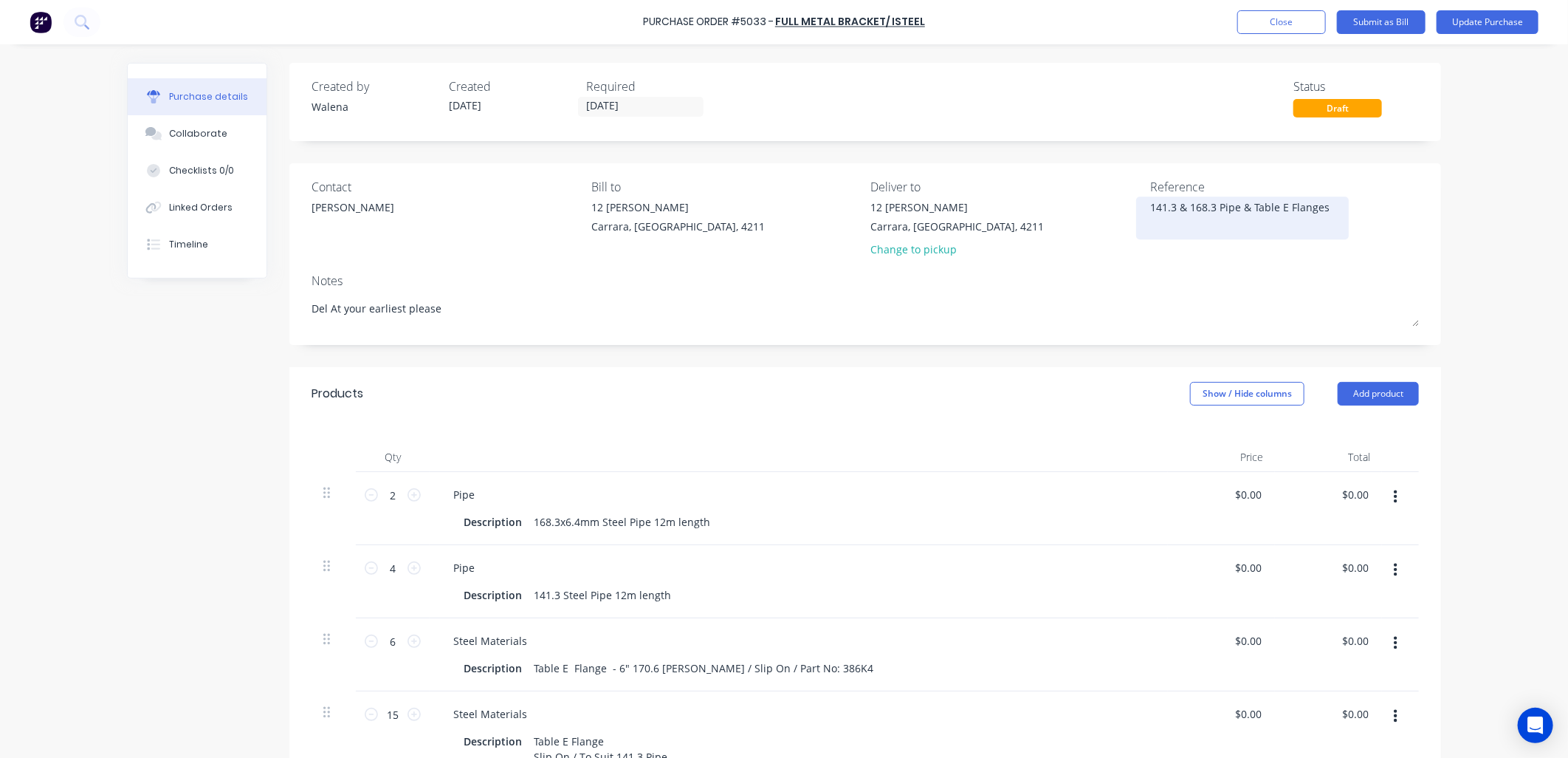
drag, startPoint x: 1319, startPoint y: 216, endPoint x: 1161, endPoint y: 211, distance: 158.1
click at [1112, 223] on div "Contact Jeff Bill to 12 Keller Cres Carrara, Queensland, 4211 Deliver to 12 Kel…" at bounding box center [865, 221] width 1108 height 87
type textarea "x"
click at [1318, 207] on textarea "141.3 & 168.3 Pipe & Table E Flanges" at bounding box center [1242, 216] width 184 height 33
type textarea "141.3 & 168.3 Pipe & Table E Flanges MR PO"
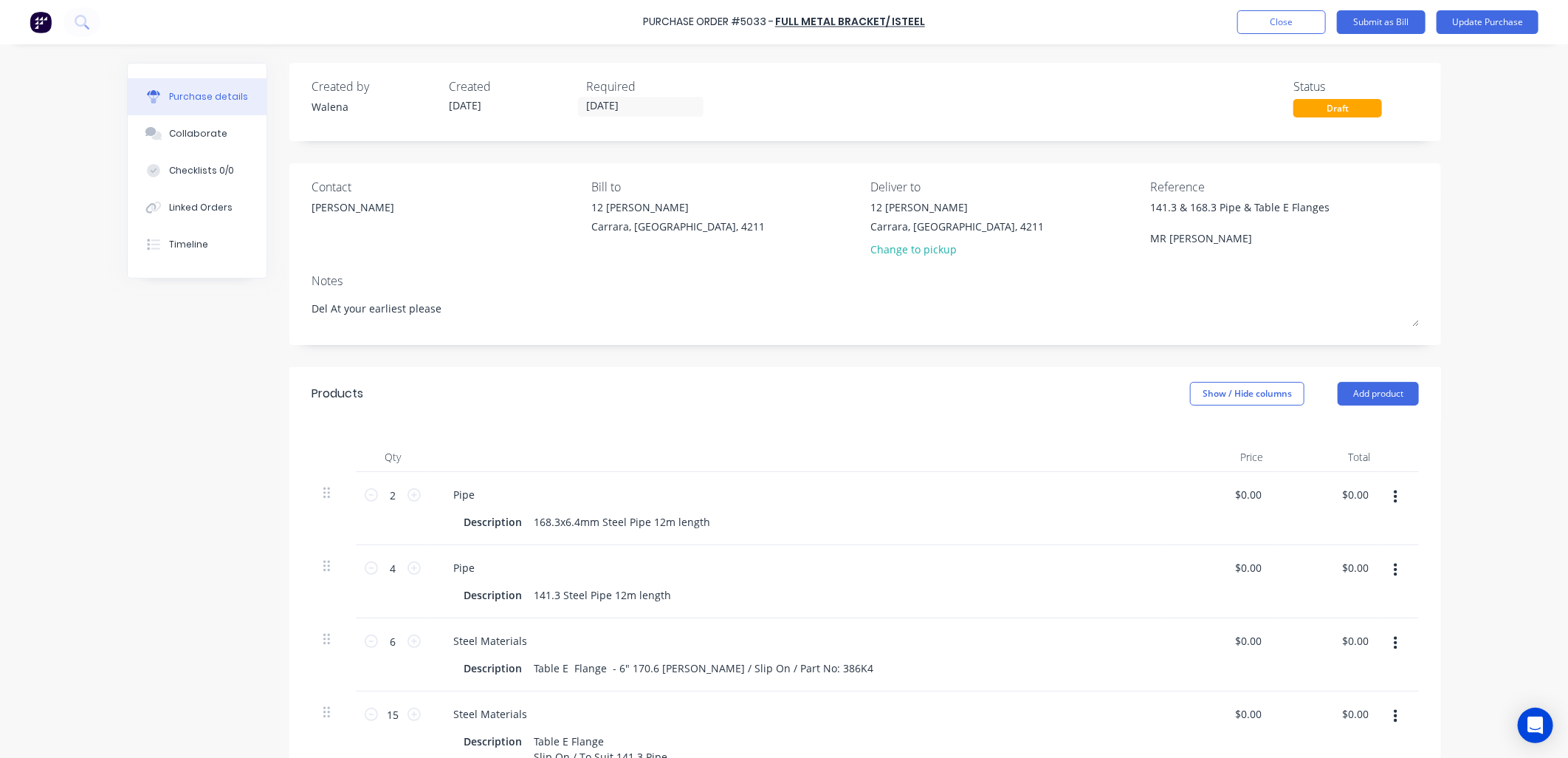
type textarea "x"
type textarea "141.3 & 168.3 Pipe & Table E Flanges MR PO 1"
type textarea "x"
type textarea "141.3 & 168.3 Pipe & Table E Flanges MR PO 13"
type textarea "x"
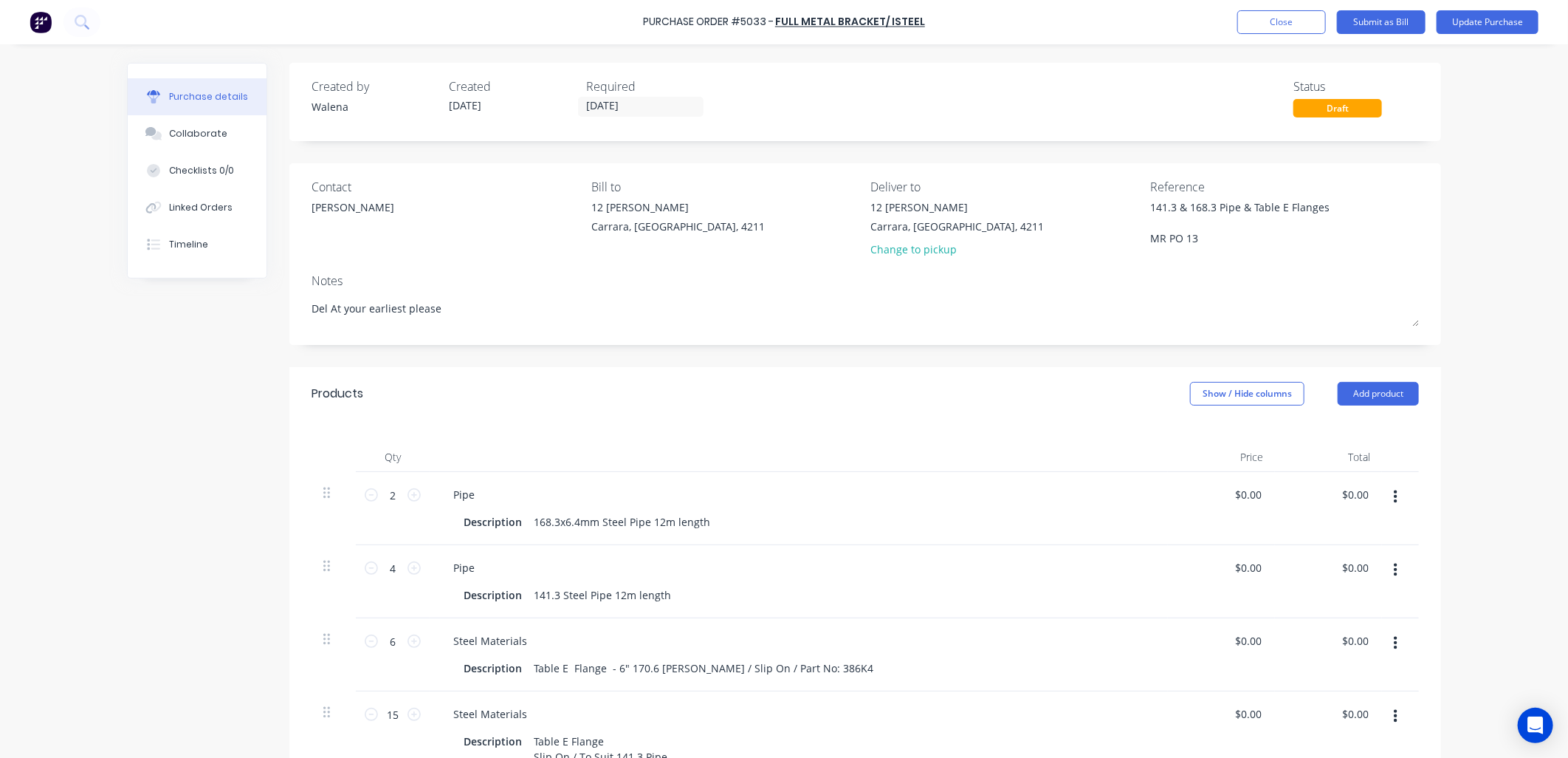
type textarea "141.3 & 168.3 Pipe & Table E Flanges MR PO 131"
type textarea "x"
type textarea "141.3 & 168.3 Pipe & Table E Flanges MR PO 1314"
type textarea "x"
type textarea "141.3 & 168.3 Pipe & Table E Flanges MR PO 1314"
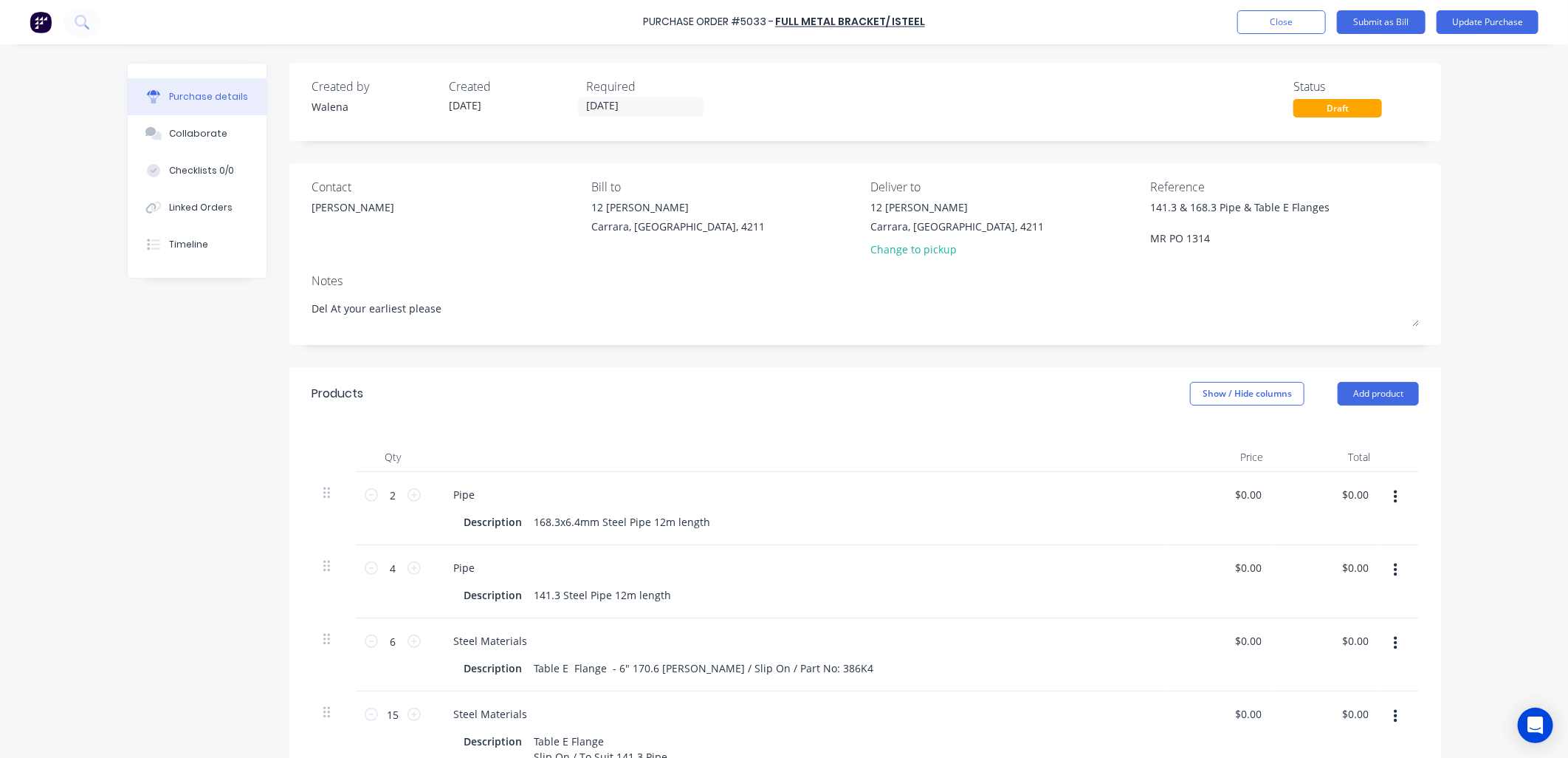
click at [100, 478] on div "Purchase Order #5033 - Full Metal Bracket/ ISTEEL Add product Close Submit as B…" at bounding box center [784, 379] width 1568 height 758
